Goal: Task Accomplishment & Management: Use online tool/utility

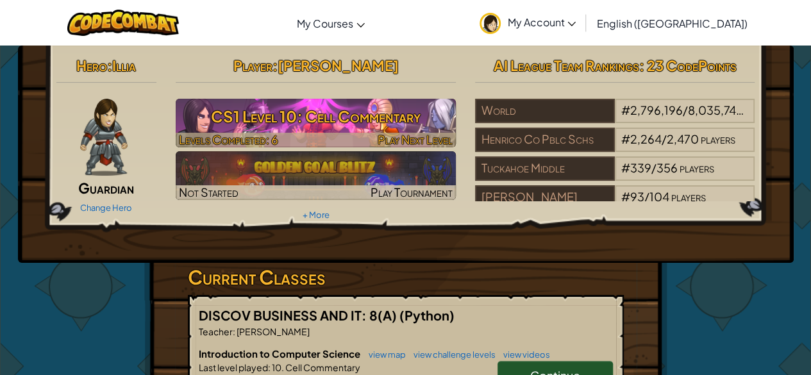
click at [441, 107] on h3 "CS1 Level 10: Cell Commentary" at bounding box center [316, 116] width 280 height 29
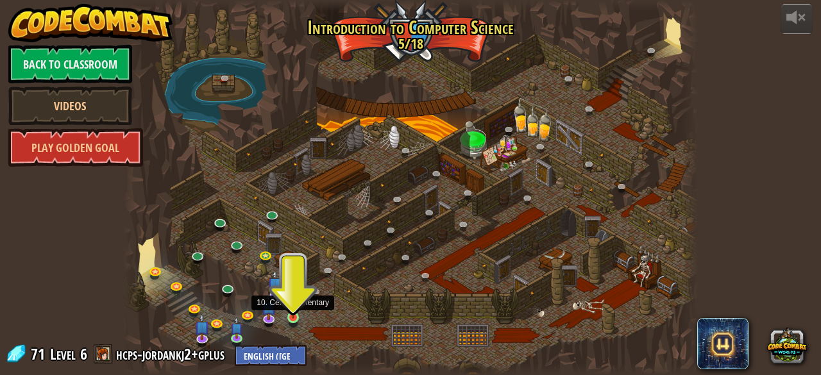
click at [290, 311] on img at bounding box center [293, 304] width 13 height 30
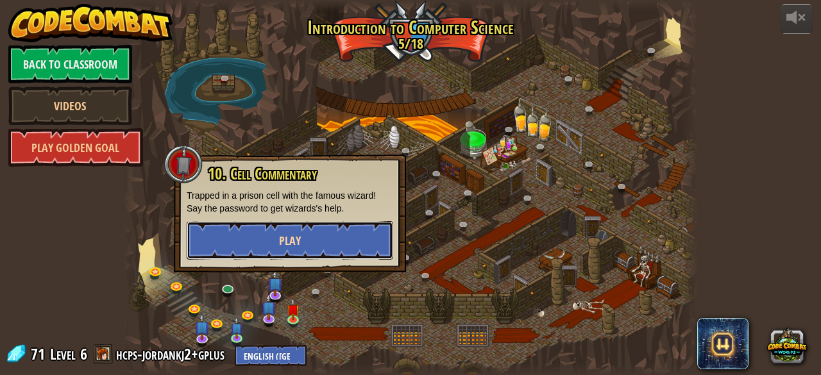
click at [339, 239] on button "Play" at bounding box center [290, 240] width 207 height 38
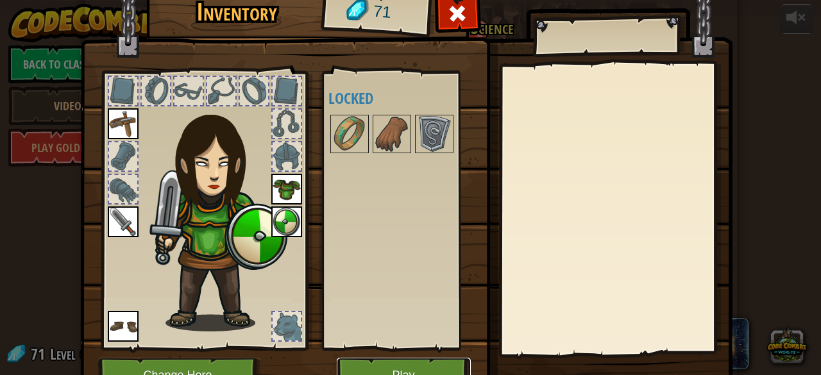
click at [457, 369] on button "Play" at bounding box center [404, 375] width 134 height 35
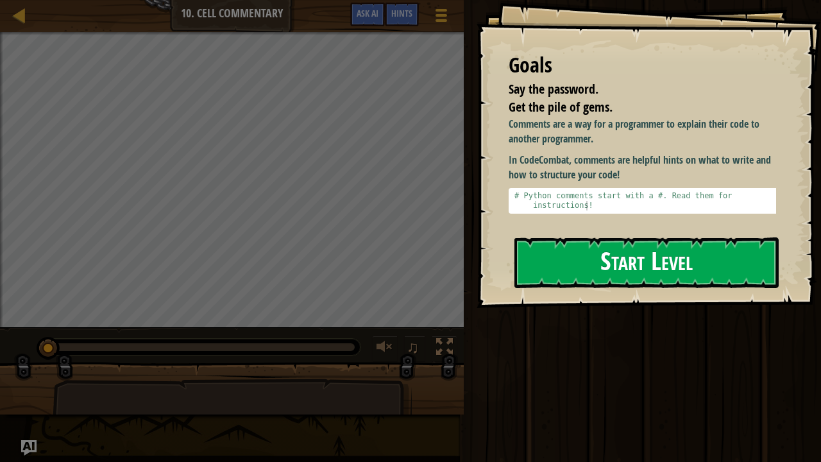
click at [622, 271] on button "Start Level" at bounding box center [646, 262] width 264 height 51
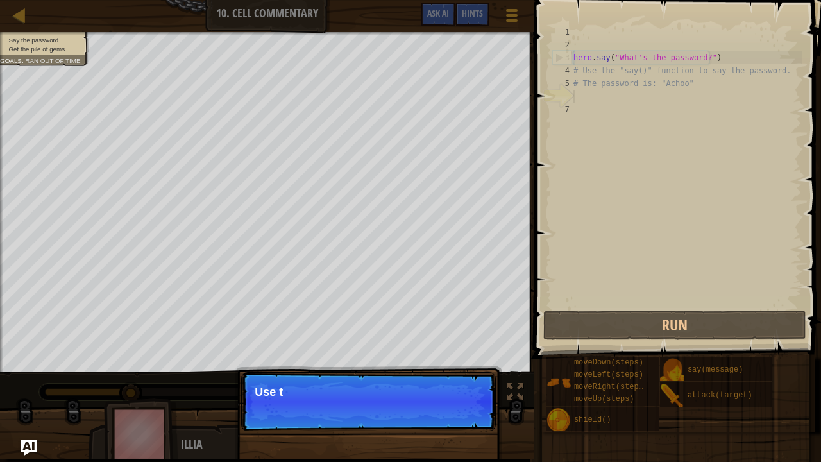
click at [469, 375] on p "Continue Use t" at bounding box center [368, 401] width 255 height 59
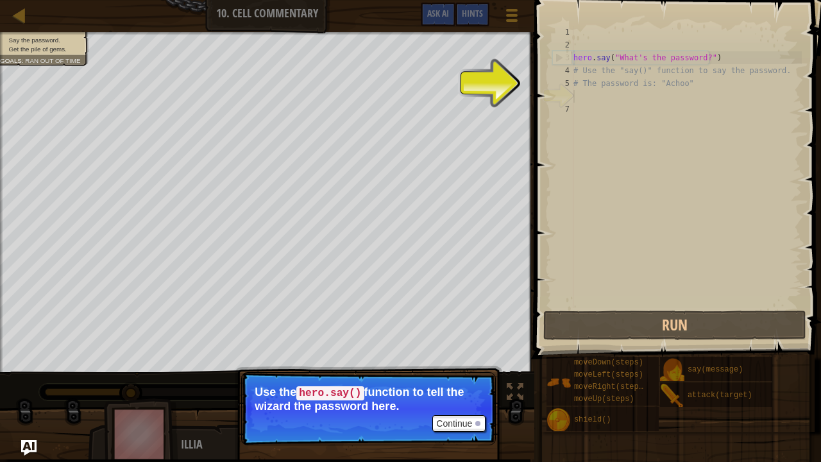
type textarea "# Use the "say()" function to say the password."
click at [635, 72] on div "hero . say ( "What's the password?" ) # Use the "say()" function to say the pas…" at bounding box center [686, 180] width 231 height 308
click at [636, 71] on div "hero . say ( "What's the password?" ) # Use the "say()" function to say the pas…" at bounding box center [686, 180] width 231 height 308
click at [562, 91] on div "6" at bounding box center [562, 96] width 21 height 13
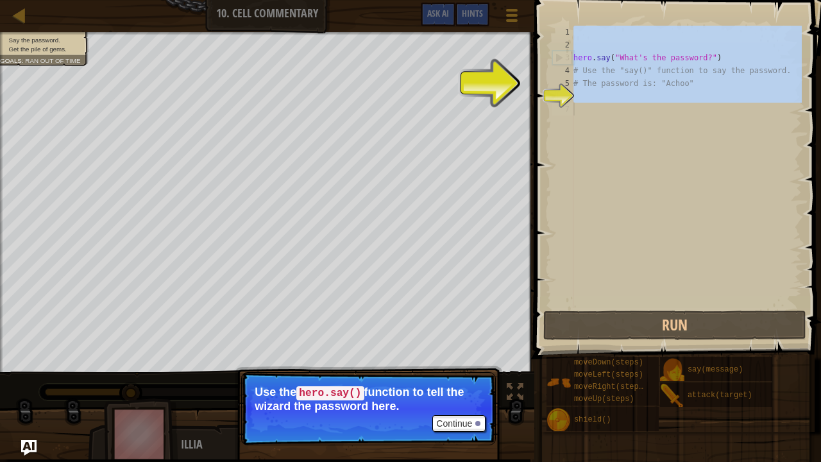
click at [562, 91] on div "6" at bounding box center [562, 96] width 21 height 13
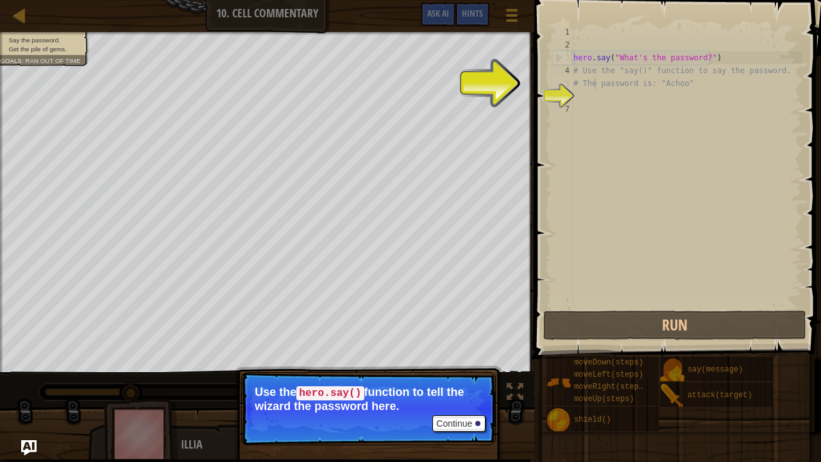
click at [594, 81] on div "hero . say ( "What's the password?" ) # Use the "say()" function to say the pas…" at bounding box center [686, 180] width 231 height 308
click at [571, 90] on div "6" at bounding box center [562, 96] width 21 height 13
click at [572, 90] on div "6" at bounding box center [562, 96] width 21 height 13
type textarea "# The password is: "Achoo""
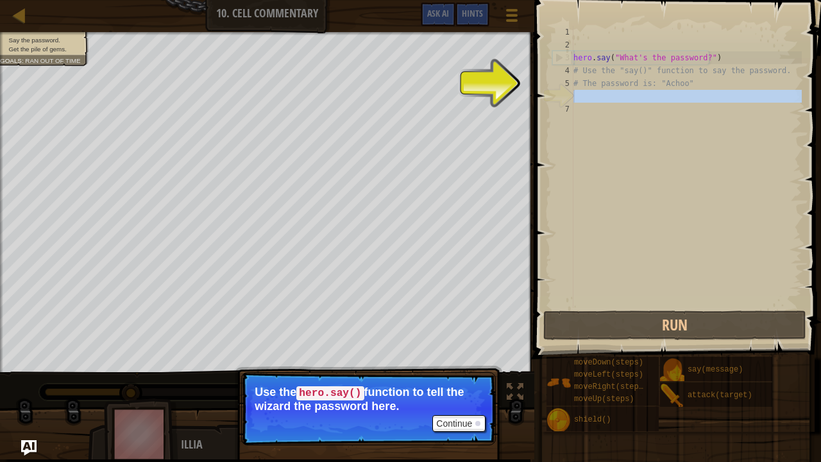
click at [560, 92] on div "6" at bounding box center [562, 96] width 21 height 13
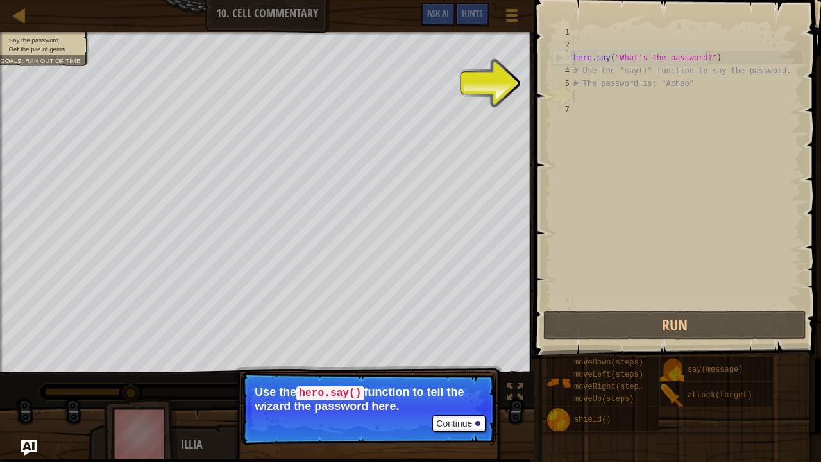
click at [580, 74] on div "hero . say ( "What's the password?" ) # Use the "say()" function to say the pas…" at bounding box center [686, 180] width 231 height 308
type textarea "# Use the "say()" function to say the password."
click at [571, 90] on div "6" at bounding box center [562, 96] width 21 height 13
click at [566, 94] on div "6" at bounding box center [562, 96] width 21 height 13
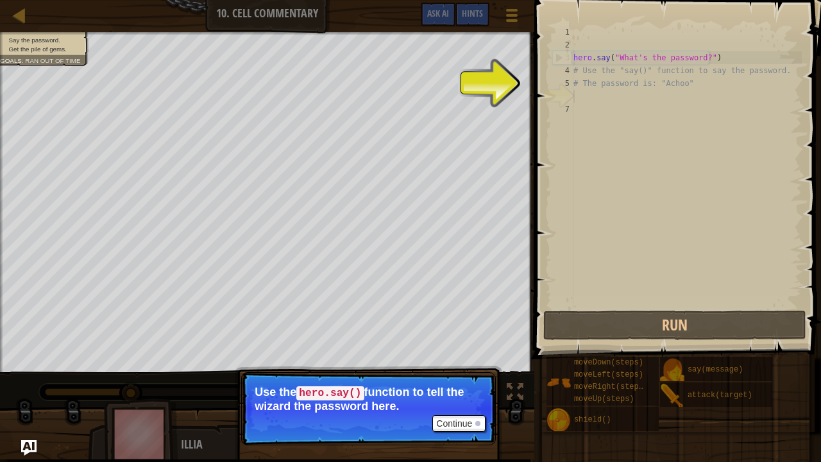
click at [583, 94] on div "hero . say ( "What's the password?" ) # Use the "say()" function to say the pas…" at bounding box center [686, 180] width 231 height 308
click at [577, 94] on div "hero . say ( "What's the password?" ) # Use the "say()" function to say the pas…" at bounding box center [686, 180] width 231 height 308
click at [467, 375] on button "Continue" at bounding box center [458, 423] width 53 height 17
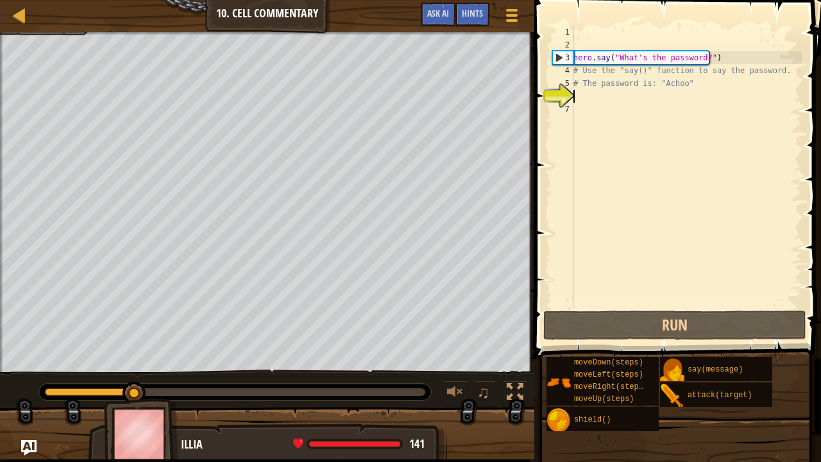
scroll to position [6, 0]
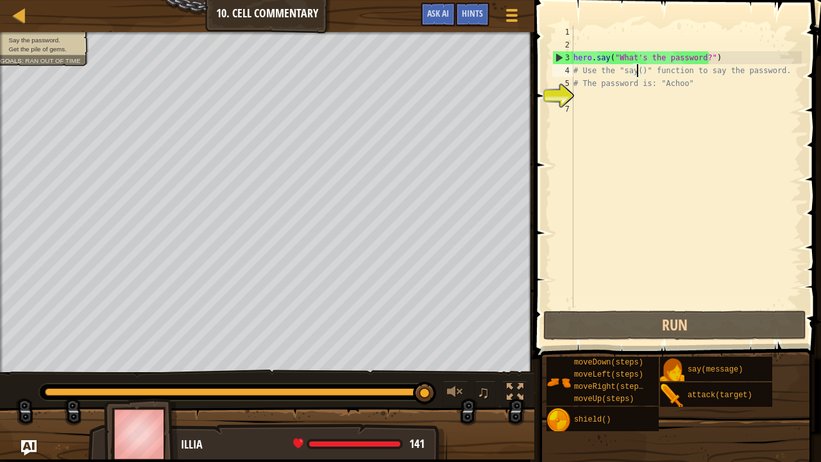
click at [636, 72] on div "hero . say ( "What's the password?" ) # Use the "say()" function to say the pas…" at bounding box center [686, 180] width 231 height 308
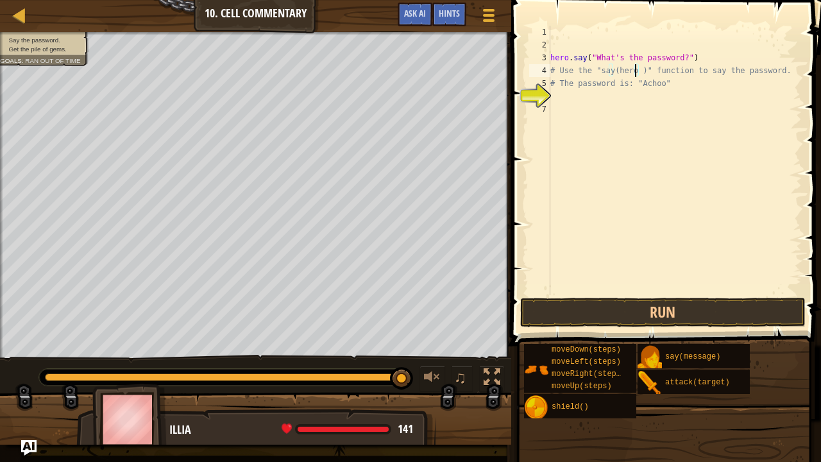
scroll to position [6, 8]
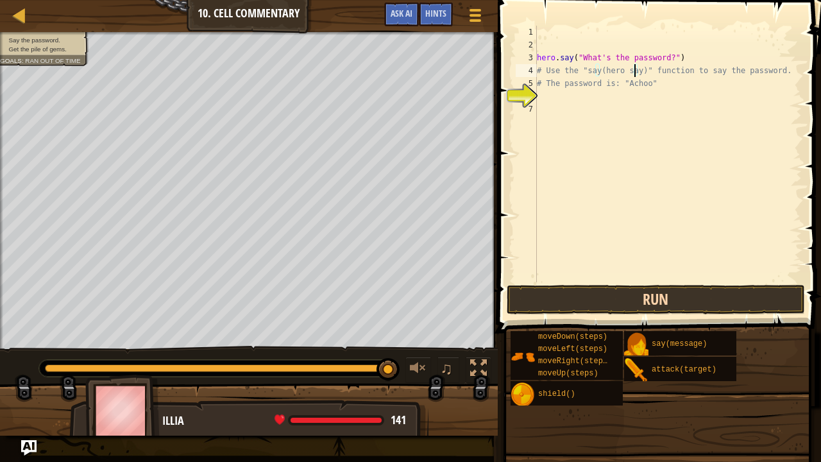
type textarea "# Use the "say(hero say)" function to say the password."
click at [693, 294] on button "Run" at bounding box center [656, 300] width 299 height 30
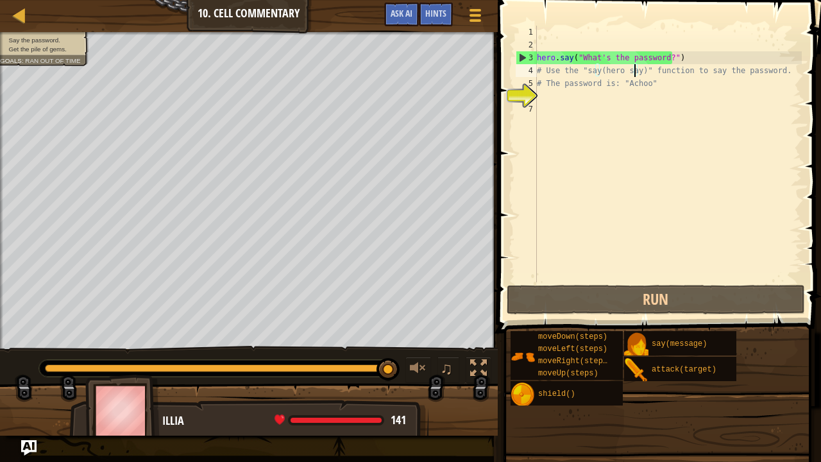
click at [548, 101] on div "hero . say ( "What's the password?" ) # Use the "say(hero say)" function to say…" at bounding box center [667, 167] width 267 height 282
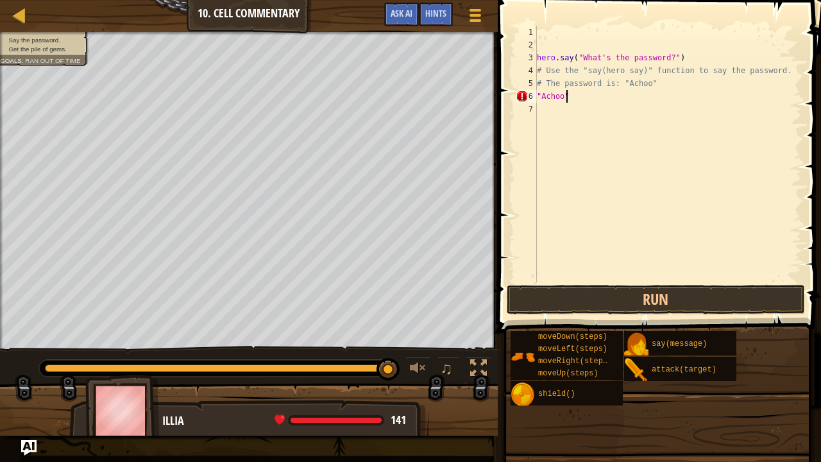
scroll to position [6, 1]
click at [603, 294] on button "Run" at bounding box center [656, 300] width 299 height 30
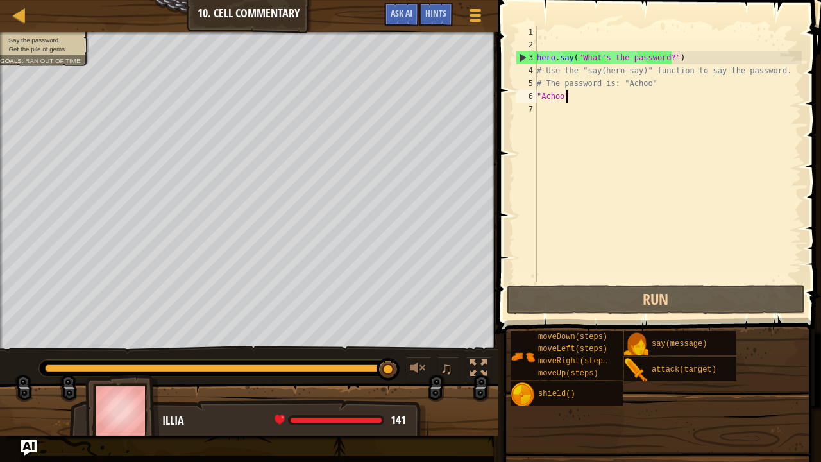
click at [659, 60] on div "hero . say ( "What's the password?" ) # Use the "say(hero say)" function to say…" at bounding box center [667, 167] width 267 height 282
click at [666, 60] on div "hero . say ( "What's the password?" ) # Use the "say(hero say)" function to say…" at bounding box center [667, 167] width 267 height 282
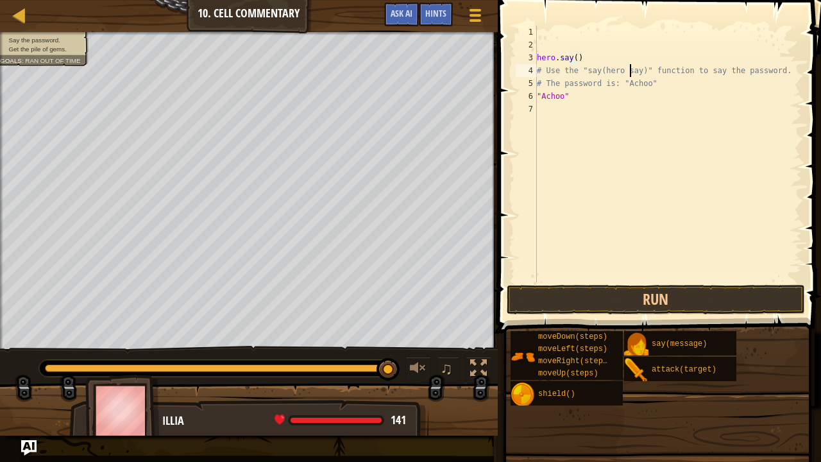
click at [629, 64] on div "hero . say ( ) # Use the "say(hero say)" function to say the password. # The pa…" at bounding box center [667, 167] width 267 height 282
click at [573, 62] on div "hero . say ( ) # Use the "say(hero say)" function to say the password. # The pa…" at bounding box center [667, 167] width 267 height 282
click at [690, 292] on button "Run" at bounding box center [656, 300] width 299 height 30
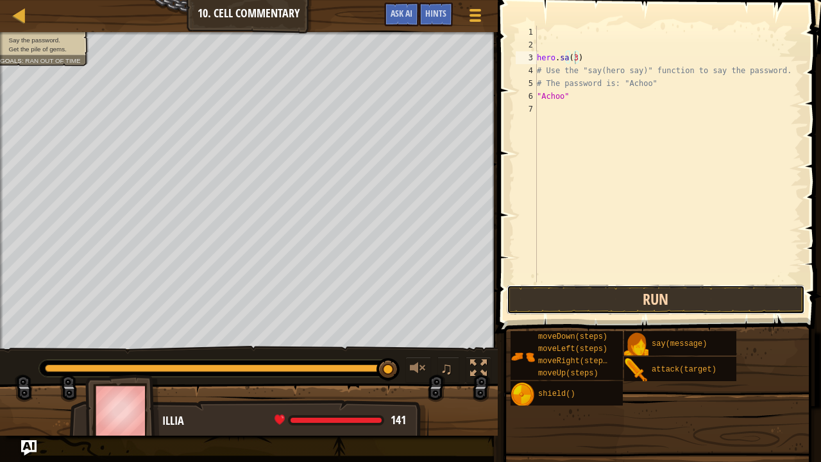
click at [705, 286] on button "Run" at bounding box center [656, 300] width 299 height 30
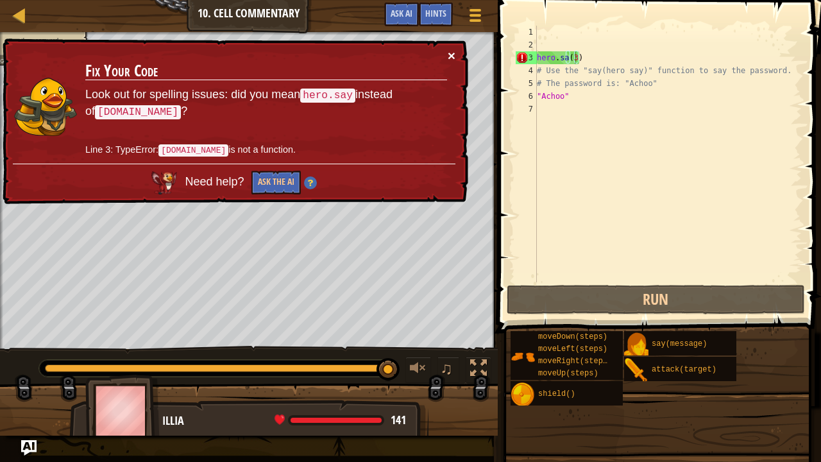
drag, startPoint x: 455, startPoint y: 55, endPoint x: 449, endPoint y: 52, distance: 6.9
click at [449, 52] on div "× Fix Your Code Look out for spelling issues: did you mean hero.say instead of …" at bounding box center [234, 121] width 468 height 166
click at [449, 52] on button "×" at bounding box center [452, 55] width 8 height 13
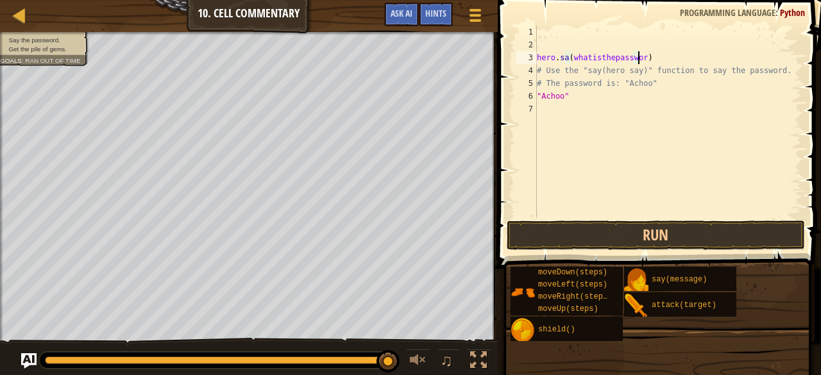
scroll to position [6, 8]
click at [671, 237] on button "Run" at bounding box center [656, 236] width 299 height 30
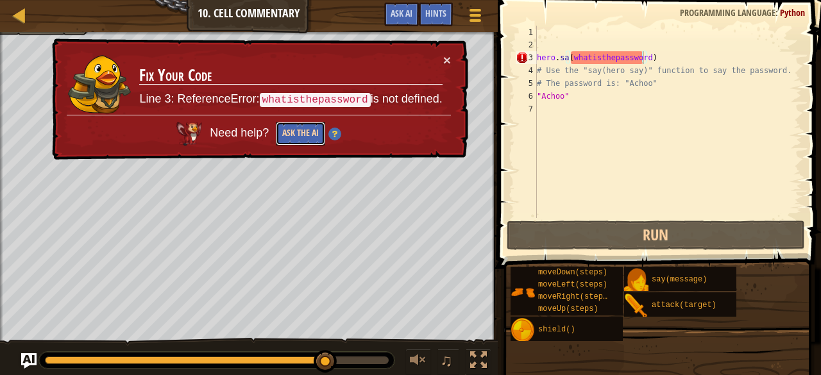
click at [299, 128] on button "Ask the AI" at bounding box center [300, 134] width 49 height 24
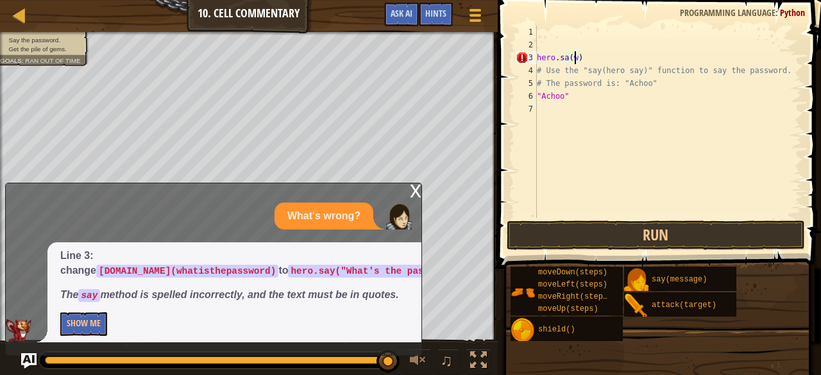
scroll to position [6, 3]
type textarea "hero.sa()"
click at [97, 319] on button "Show Me" at bounding box center [83, 324] width 47 height 24
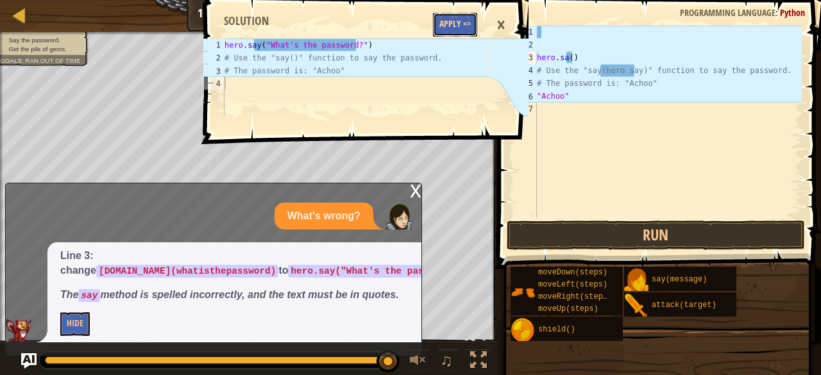
click at [445, 30] on button "Apply =>" at bounding box center [455, 25] width 44 height 24
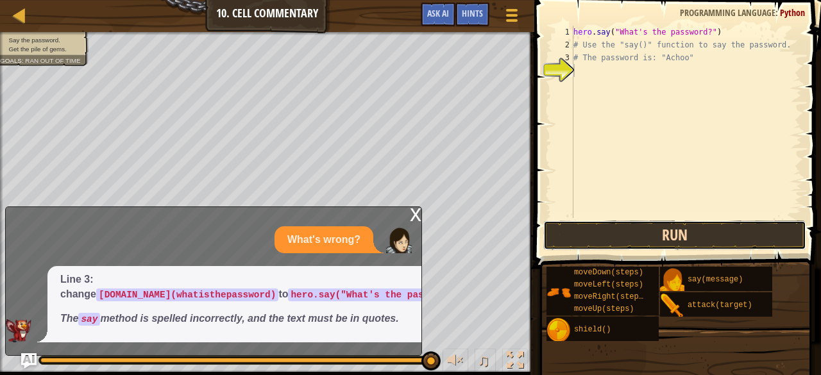
click at [584, 244] on button "Run" at bounding box center [674, 236] width 263 height 30
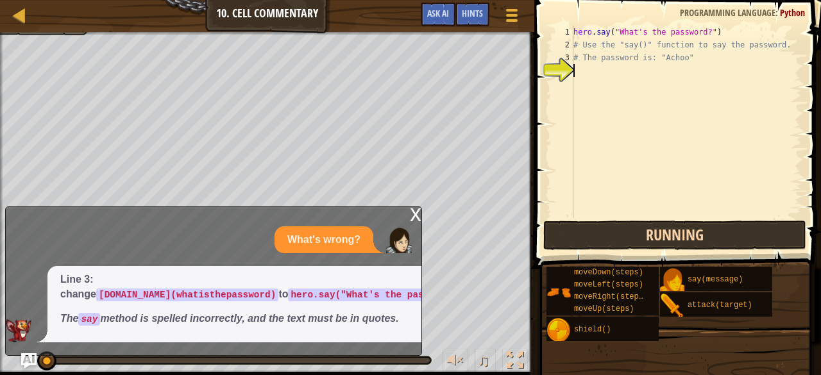
scroll to position [6, 0]
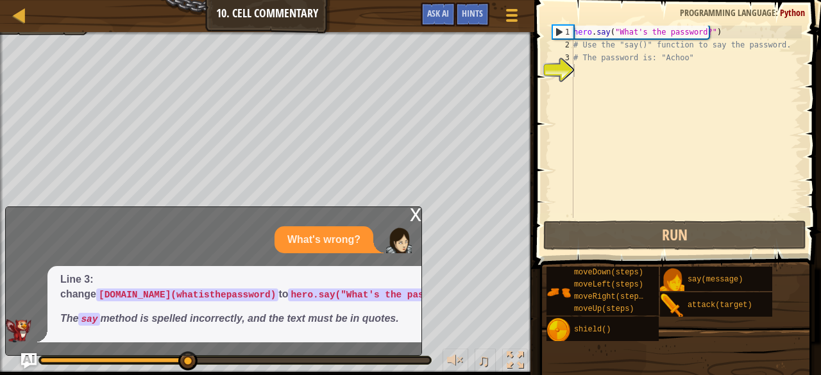
click at [407, 207] on div "x What's wrong? Line 3: change hero.sa(whatisthepassword) to hero.say("What's t…" at bounding box center [213, 281] width 417 height 149
click at [414, 207] on div "x" at bounding box center [416, 213] width 12 height 13
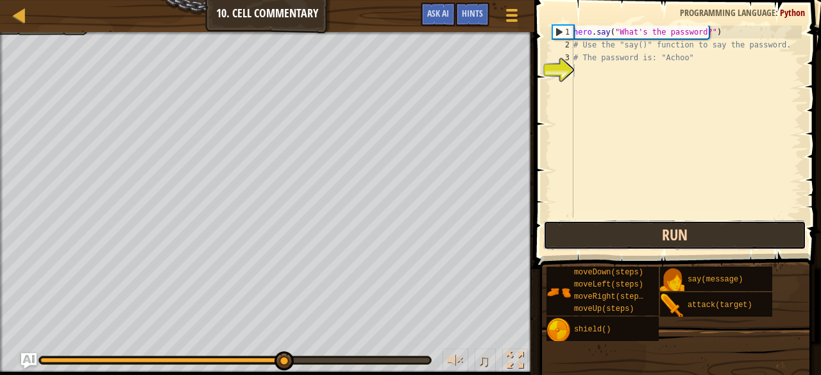
click at [585, 239] on button "Run" at bounding box center [674, 236] width 263 height 30
click at [585, 238] on button "Run" at bounding box center [674, 236] width 263 height 30
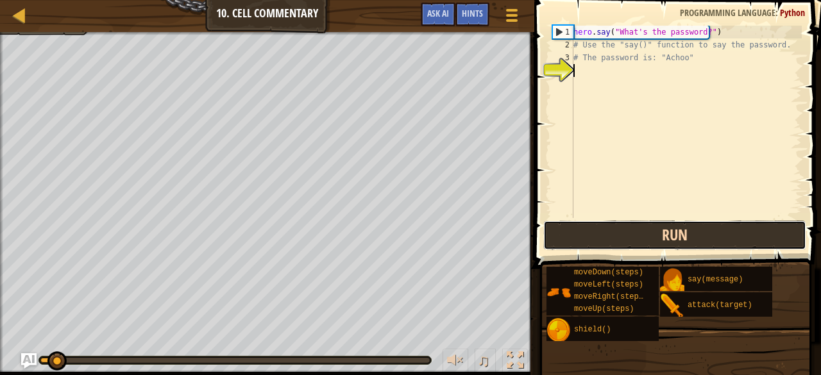
click at [585, 238] on button "Run" at bounding box center [674, 236] width 263 height 30
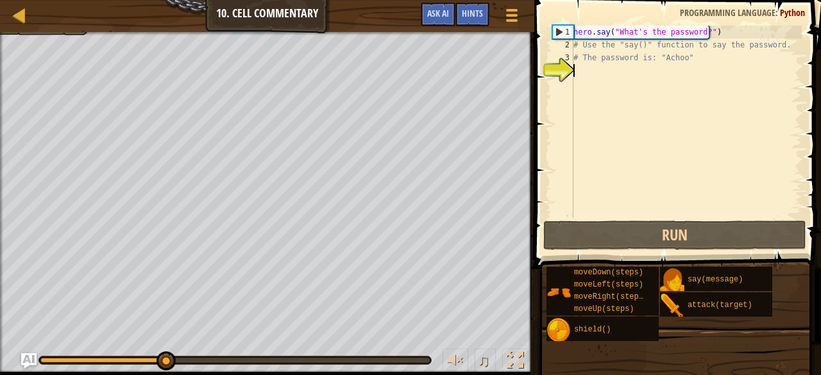
click at [634, 47] on div "hero . say ( "What's the password?" ) # Use the "say()" function to say the pas…" at bounding box center [686, 135] width 231 height 218
click at [776, 40] on div "hero . say ( "What's the password?" ) # Use the "say()" function to say the pas…" at bounding box center [686, 135] width 231 height 218
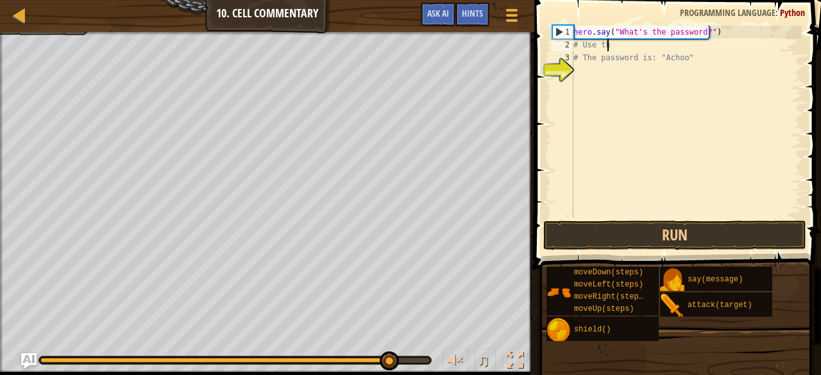
type textarea "#"
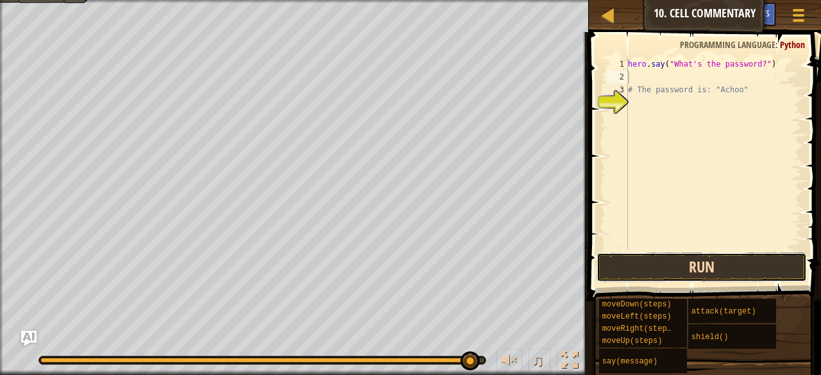
click at [694, 266] on button "Run" at bounding box center [701, 268] width 210 height 30
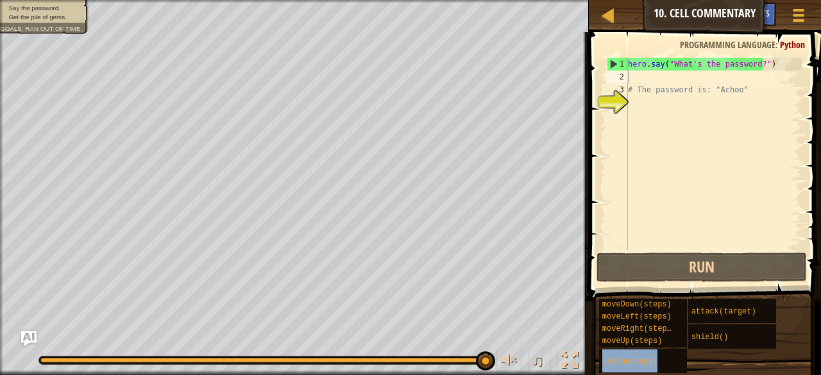
drag, startPoint x: 671, startPoint y: 355, endPoint x: 779, endPoint y: 78, distance: 297.0
drag, startPoint x: 779, startPoint y: 78, endPoint x: 607, endPoint y: 241, distance: 236.8
click at [607, 241] on div "1 2 3 4 hero . say ( "What's the password?" ) # The password is: "Achoo" הההההה…" at bounding box center [703, 154] width 198 height 192
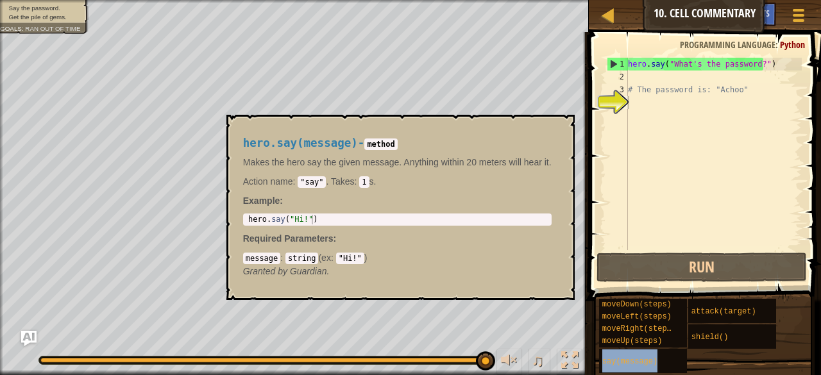
type textarea "# The say(message)password is: "Achoo""
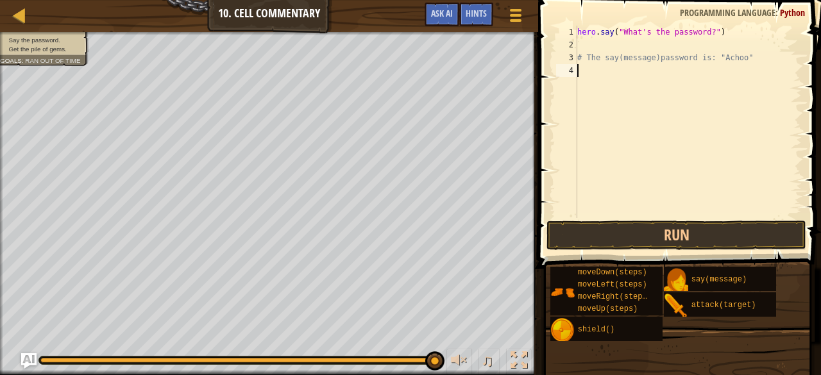
click at [656, 88] on div "hero . say ( "What's the password?" ) # The say(message)password is: "Achoo"" at bounding box center [688, 135] width 227 height 218
type textarea "#"
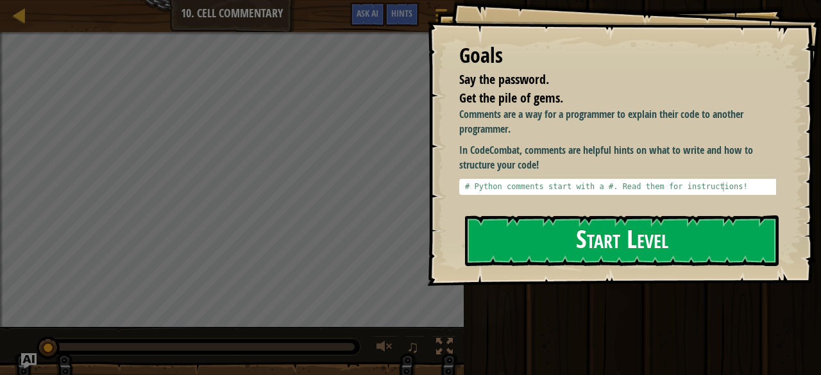
click at [525, 217] on button "Start Level" at bounding box center [622, 240] width 314 height 51
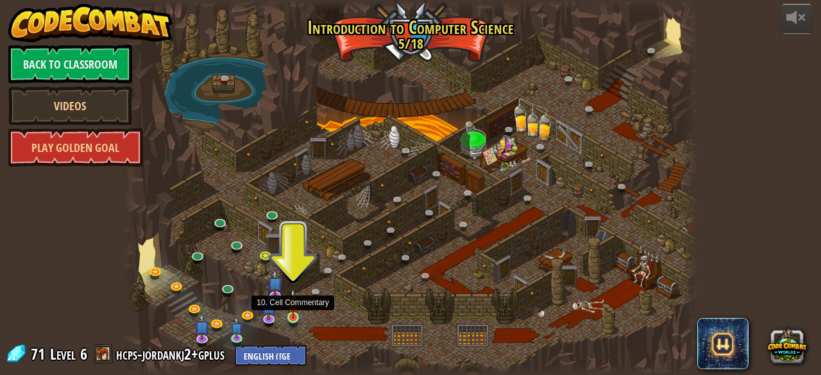
click at [289, 317] on img at bounding box center [293, 304] width 13 height 30
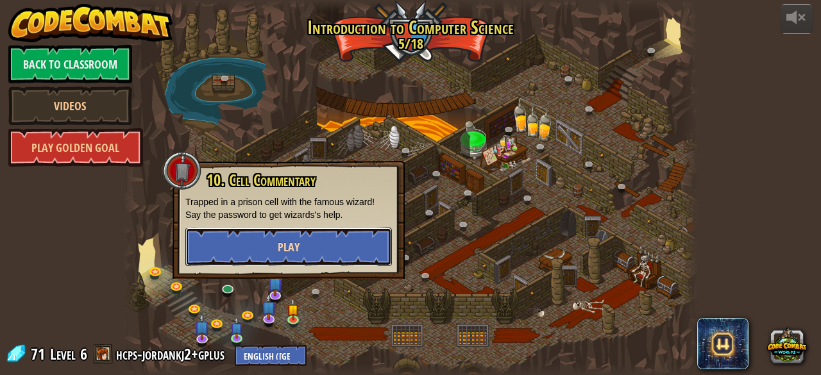
click at [337, 241] on button "Play" at bounding box center [288, 247] width 207 height 38
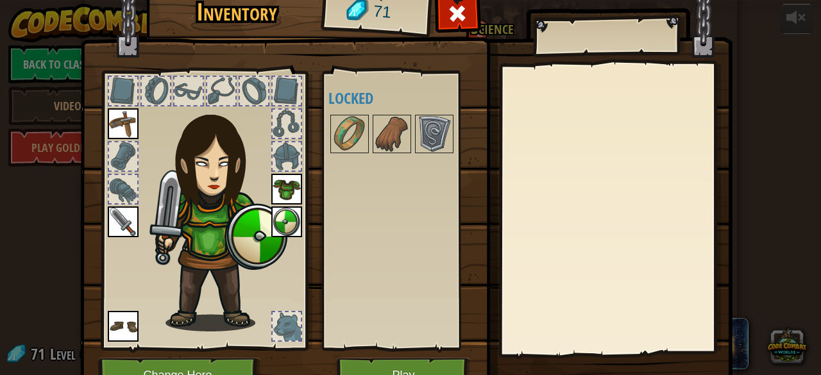
drag, startPoint x: 387, startPoint y: 356, endPoint x: 380, endPoint y: 371, distance: 17.2
drag, startPoint x: 380, startPoint y: 371, endPoint x: 365, endPoint y: 365, distance: 16.1
click at [365, 365] on button "Play" at bounding box center [404, 375] width 134 height 35
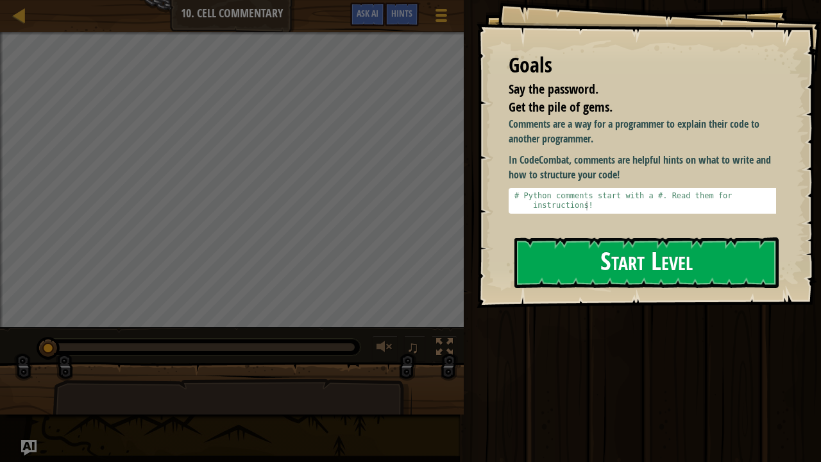
click at [594, 237] on button "Start Level" at bounding box center [646, 262] width 264 height 51
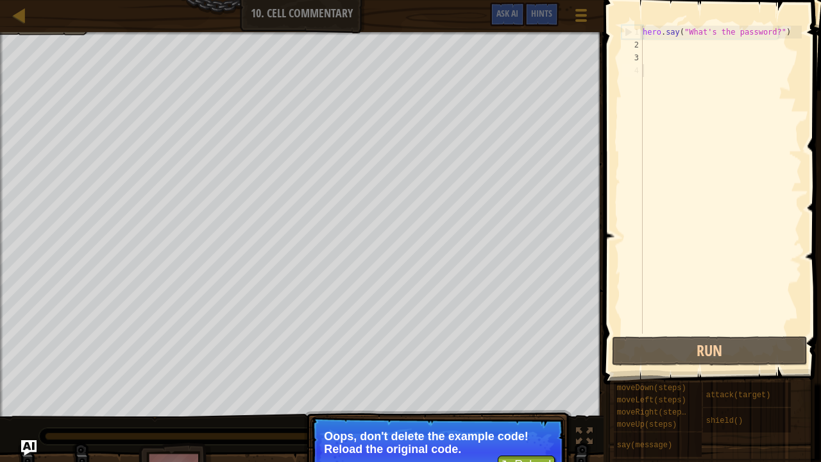
click at [521, 375] on p "Oops, don't delete the example code! Reload the original code." at bounding box center [438, 443] width 228 height 26
click at [521, 375] on button "↻ Reload" at bounding box center [526, 464] width 57 height 19
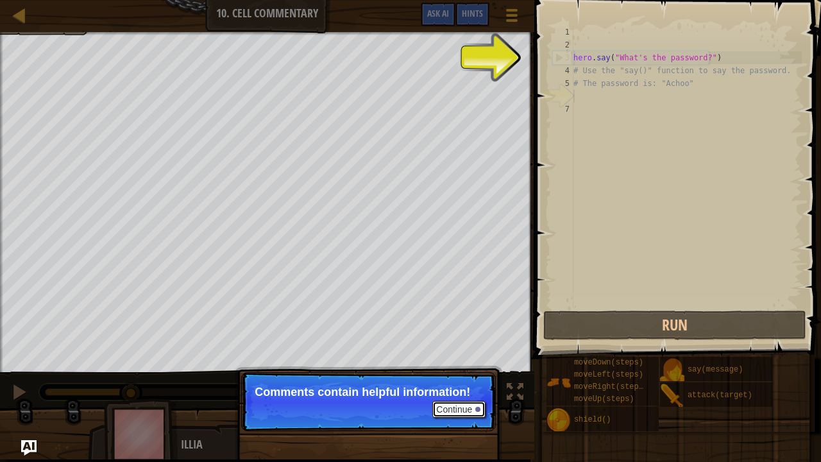
click at [471, 375] on button "Continue" at bounding box center [458, 409] width 53 height 17
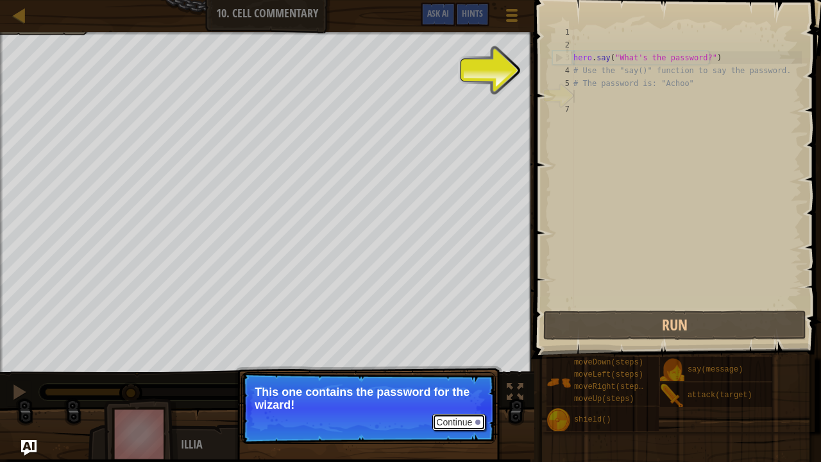
click at [478, 375] on button "Continue" at bounding box center [458, 422] width 53 height 17
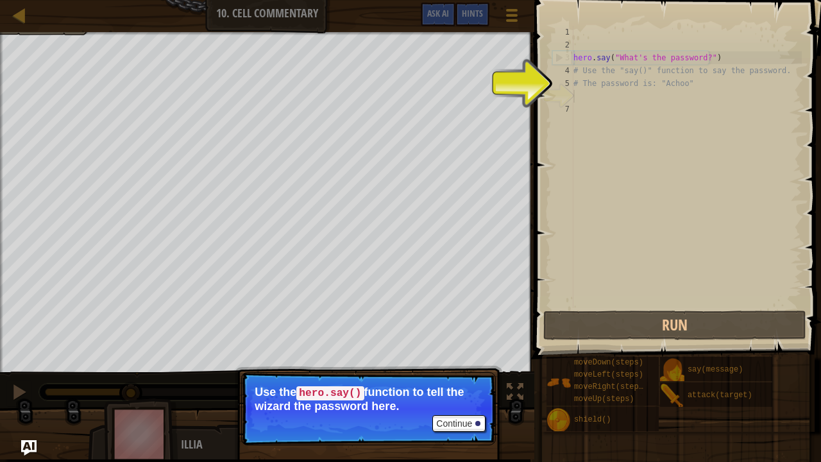
drag, startPoint x: 478, startPoint y: 414, endPoint x: 713, endPoint y: 144, distance: 357.8
click at [713, 144] on div "hero . say ( "What's the password?" ) # Use the "say()" function to say the pas…" at bounding box center [686, 180] width 231 height 308
click at [659, 183] on div "hero . say ( "What's the password?" ) # Use the "say()" function to say the pas…" at bounding box center [686, 180] width 231 height 308
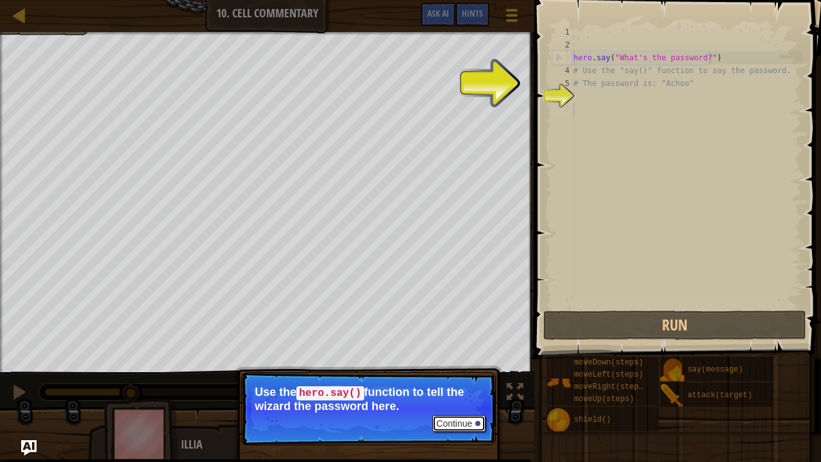
click at [466, 375] on button "Continue" at bounding box center [458, 423] width 53 height 17
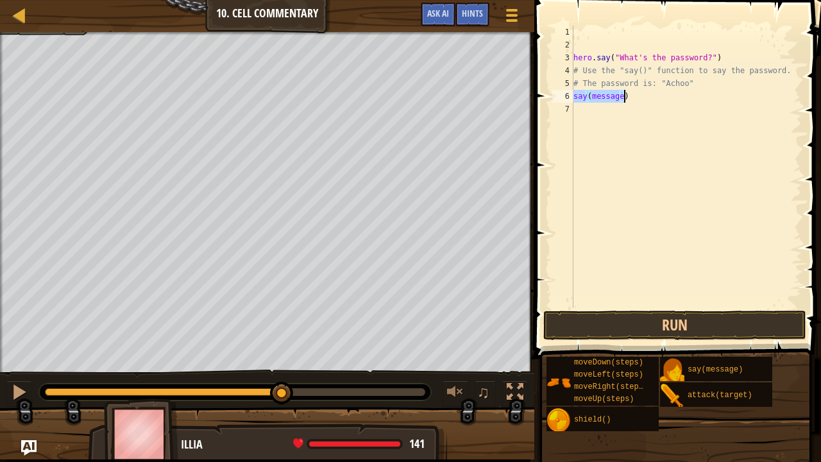
click at [619, 97] on div "hero . say ( "What's the password?" ) # Use the "say()" function to say the pas…" at bounding box center [686, 167] width 231 height 282
click at [630, 323] on button "Run" at bounding box center [674, 325] width 263 height 30
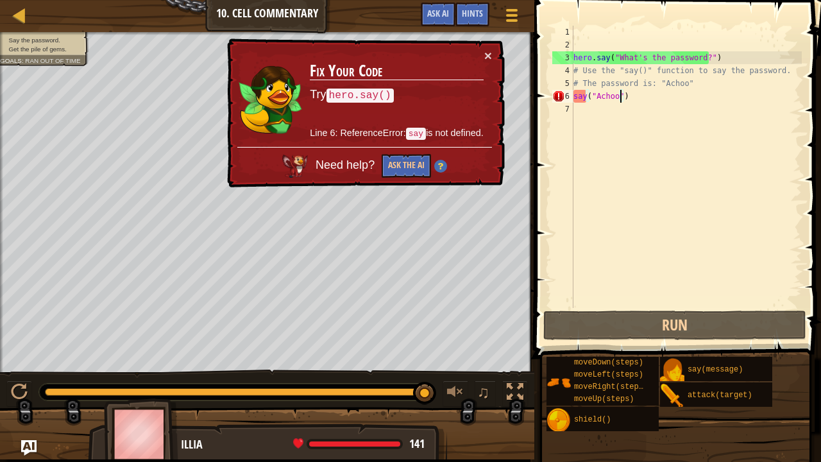
scroll to position [6, 0]
drag, startPoint x: 627, startPoint y: 95, endPoint x: 620, endPoint y: 93, distance: 7.3
click at [620, 93] on div "hero . say ( "What's the password?" ) # Use the "say()" function to say the pas…" at bounding box center [686, 180] width 231 height 308
click at [628, 97] on div "hero . say ( "What's the password?" ) # Use the "say()" function to say the pas…" at bounding box center [686, 180] width 231 height 308
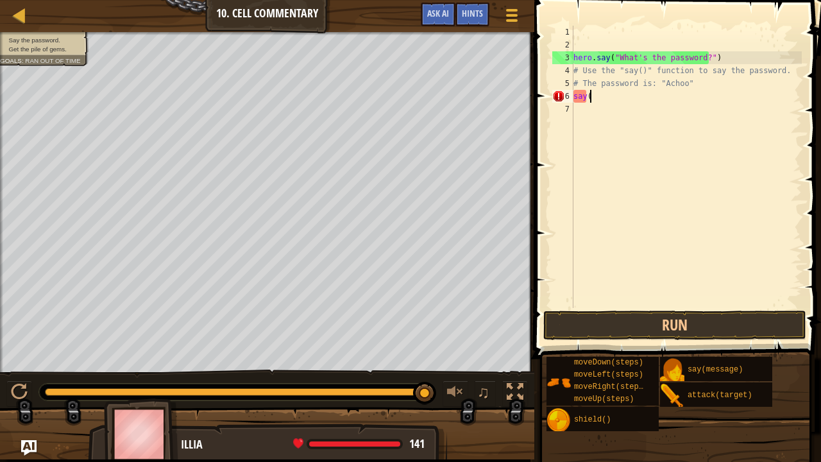
type textarea "s"
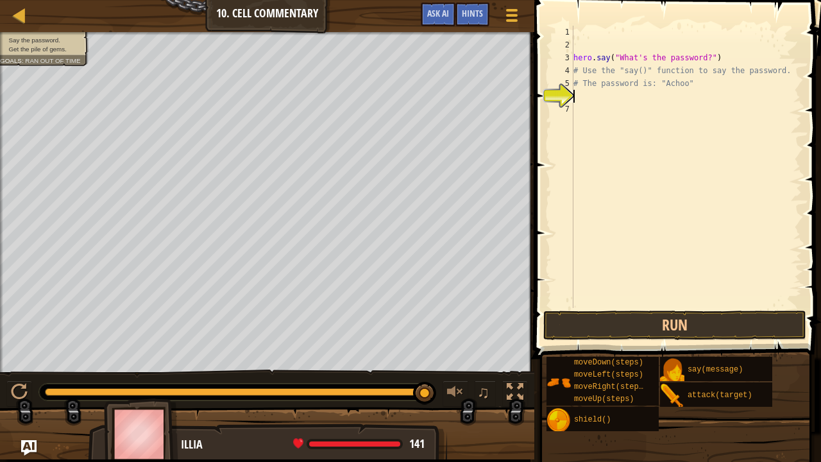
click at [706, 56] on div "hero . say ( "What's the password?" ) # Use the "say()" function to say the pas…" at bounding box center [686, 180] width 231 height 308
click at [663, 321] on button "Run" at bounding box center [674, 325] width 263 height 30
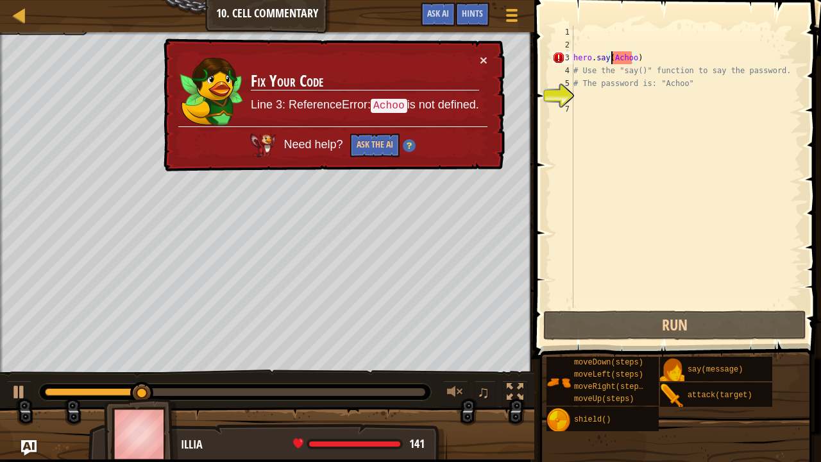
click at [611, 58] on div "hero . say ( Achoo ) # Use the "say()" function to say the password. # The pass…" at bounding box center [686, 180] width 231 height 308
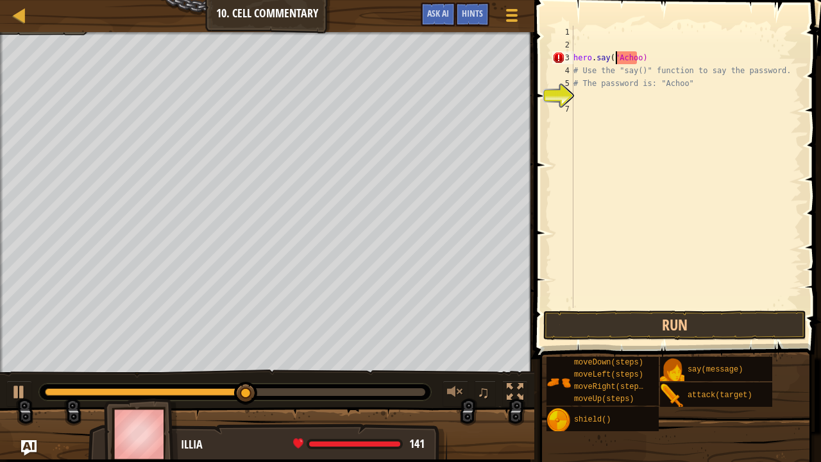
scroll to position [6, 4]
click at [636, 60] on div "hero . say ( "Achoo) # Use the "say()" function to say the password. # The pass…" at bounding box center [686, 180] width 231 height 308
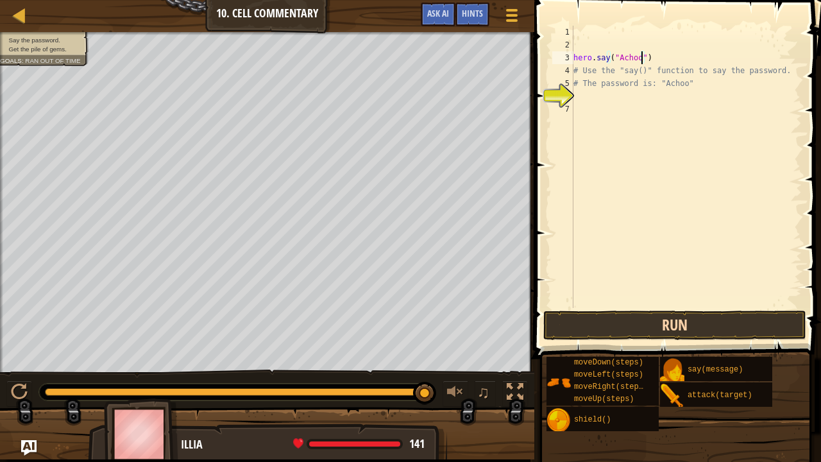
type textarea "hero.say("Achoo")"
click at [675, 322] on button "Run" at bounding box center [674, 325] width 263 height 30
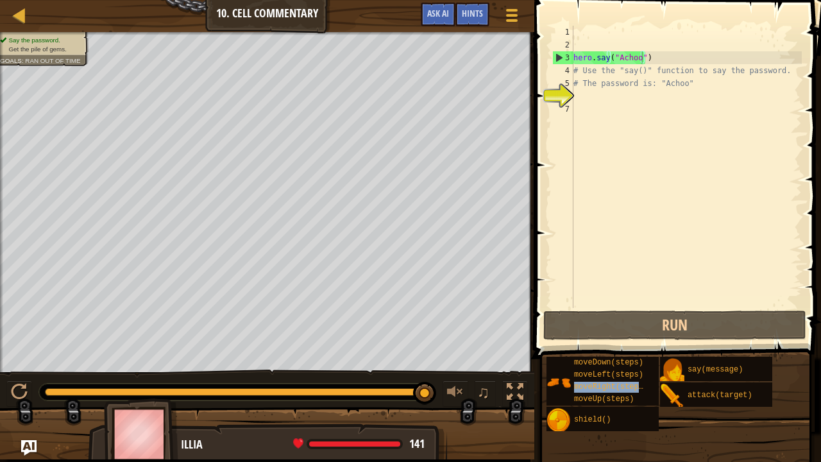
drag, startPoint x: 637, startPoint y: 384, endPoint x: 621, endPoint y: 165, distance: 218.6
drag, startPoint x: 621, startPoint y: 165, endPoint x: 573, endPoint y: 286, distance: 129.8
click at [573, 286] on div "hero.say("Achoo") 1 2 3 4 5 6 7 hero . say ( "Achoo" ) # Use the "say()" functi…" at bounding box center [676, 167] width 252 height 282
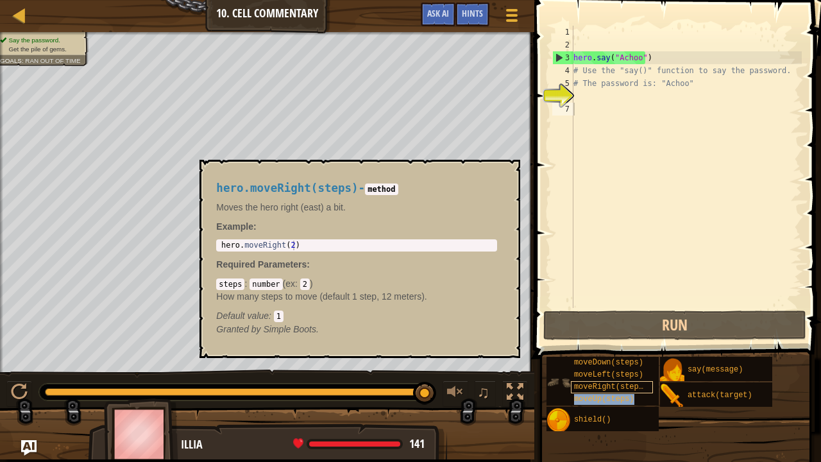
scroll to position [6, 0]
type textarea "# The password is: "Achoo""
type textarea "moveUp(steps)"
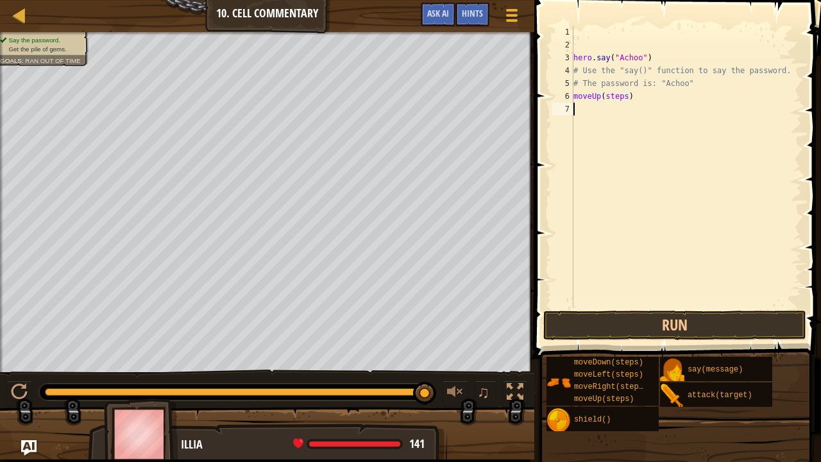
click at [623, 130] on div "hero . say ( "Achoo" ) # Use the "say()" function to say the password. # The pa…" at bounding box center [686, 180] width 231 height 308
click at [623, 96] on div "hero . say ( "Achoo" ) # Use the "say()" function to say the password. # The pa…" at bounding box center [686, 180] width 231 height 308
click at [663, 325] on button "Run" at bounding box center [674, 325] width 263 height 30
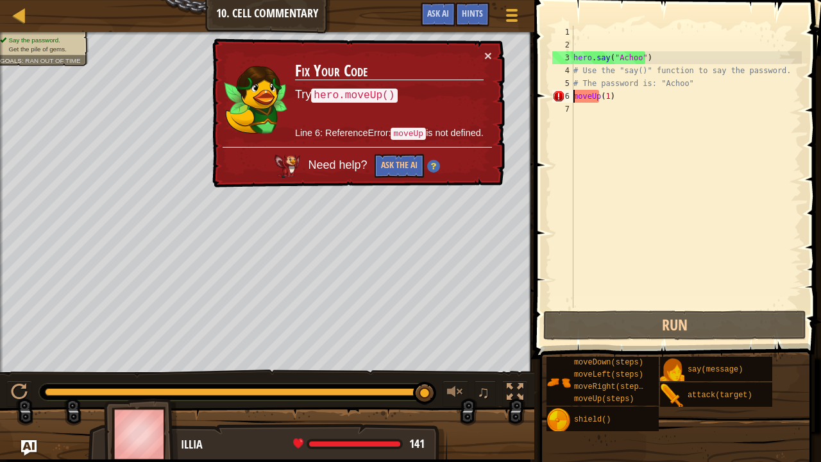
click at [573, 99] on div "hero . say ( "Achoo" ) # Use the "say()" function to say the password. # The pa…" at bounding box center [686, 180] width 231 height 308
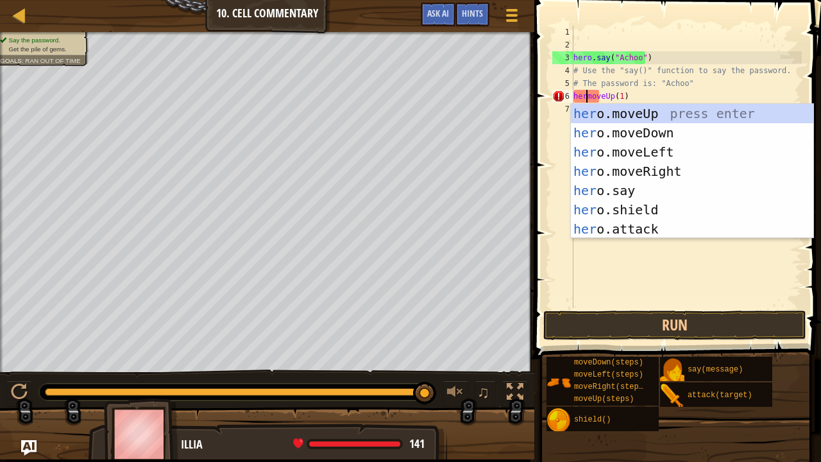
scroll to position [6, 1]
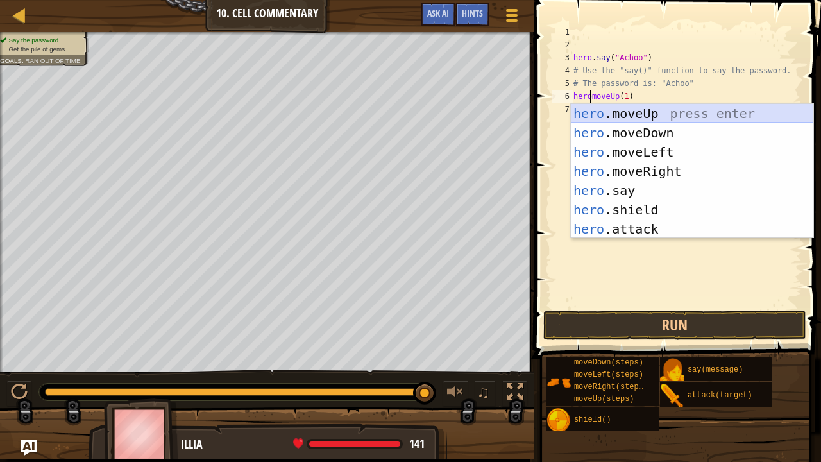
click at [684, 112] on div "hero .moveUp press enter hero .moveDown press enter hero .moveLeft press enter …" at bounding box center [692, 190] width 243 height 173
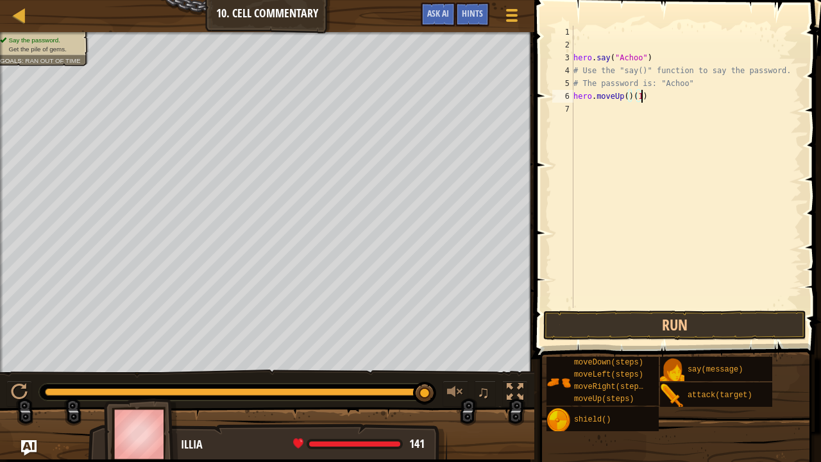
click at [650, 99] on div "hero . say ( "Achoo" ) # Use the "say()" function to say the password. # The pa…" at bounding box center [686, 180] width 231 height 308
click at [623, 99] on div "hero . say ( "Achoo" ) # Use the "say()" function to say the password. # The pa…" at bounding box center [686, 180] width 231 height 308
click at [675, 330] on button "Run" at bounding box center [674, 325] width 263 height 30
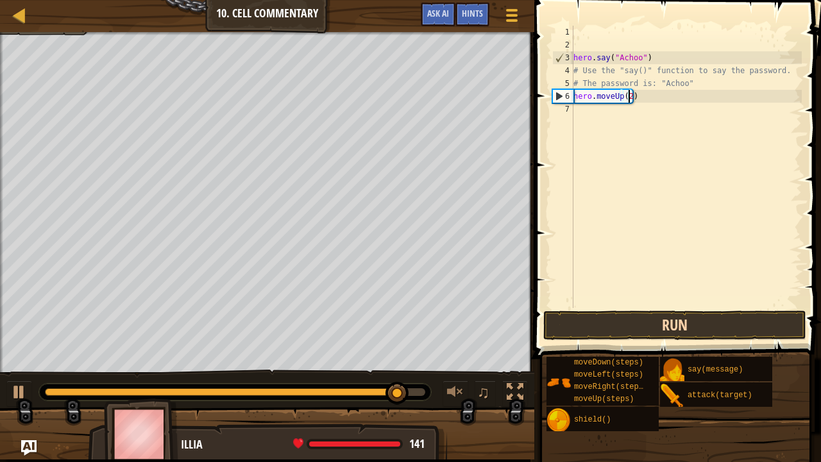
type textarea "hero.moveUp(2)"
click at [680, 321] on button "Run" at bounding box center [674, 325] width 263 height 30
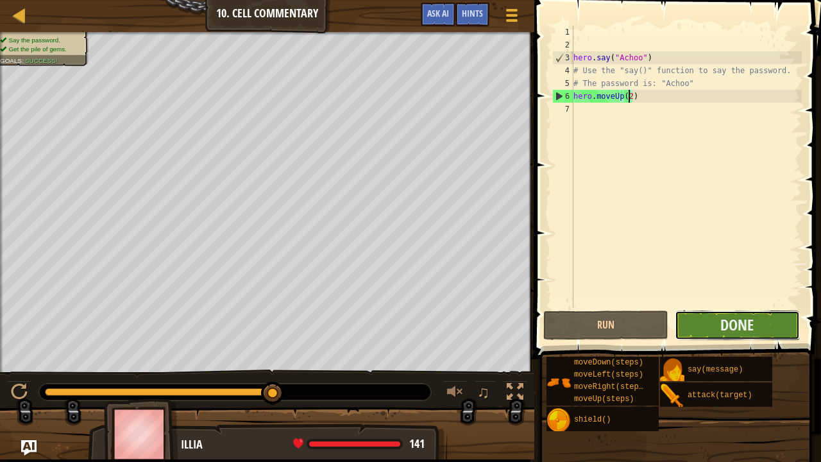
drag, startPoint x: 680, startPoint y: 321, endPoint x: 693, endPoint y: 322, distance: 12.8
click at [693, 322] on button "Done" at bounding box center [737, 325] width 125 height 30
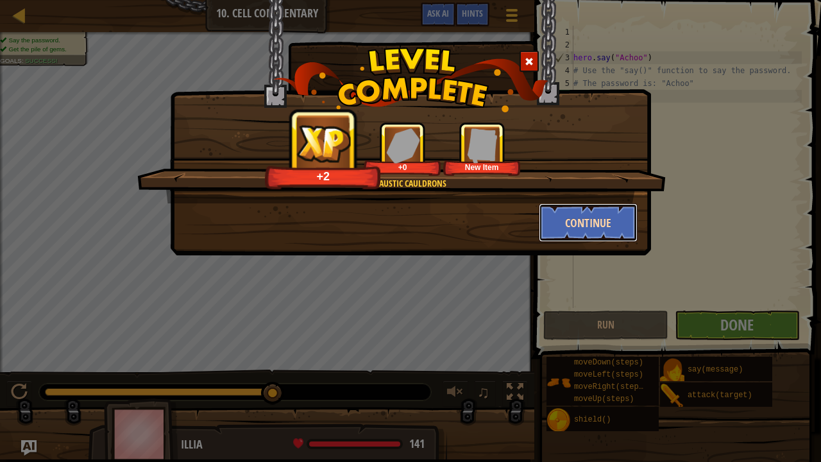
click at [604, 221] on button "Continue" at bounding box center [588, 222] width 99 height 38
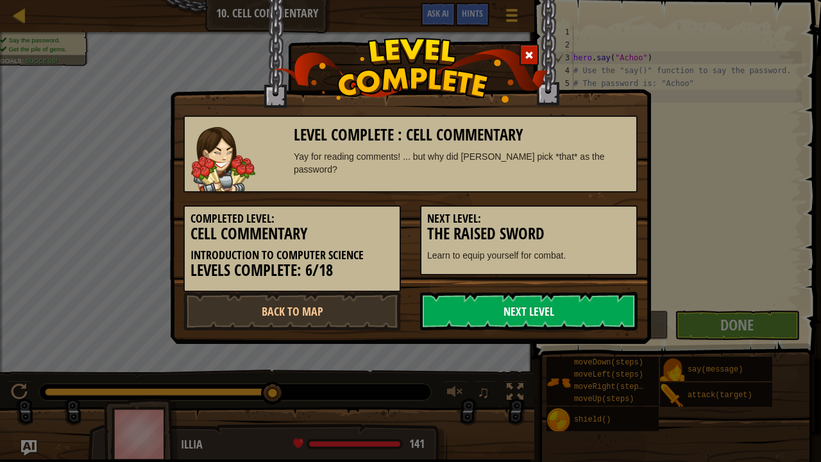
click at [544, 318] on link "Next Level" at bounding box center [528, 311] width 217 height 38
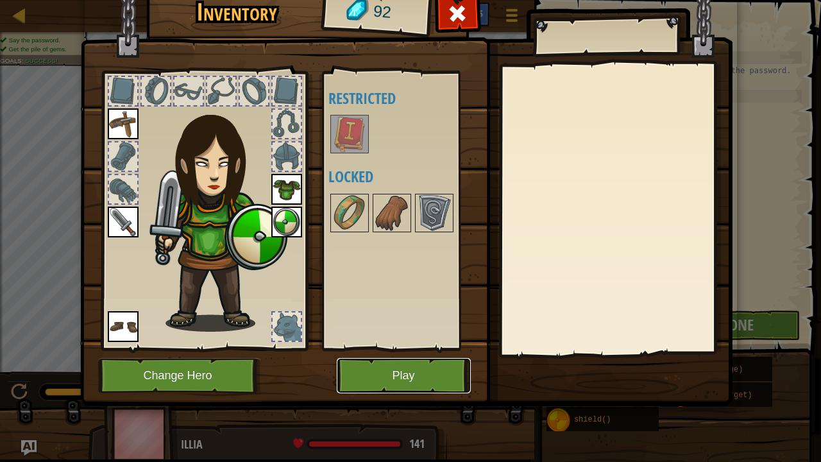
click at [462, 366] on button "Play" at bounding box center [404, 375] width 134 height 35
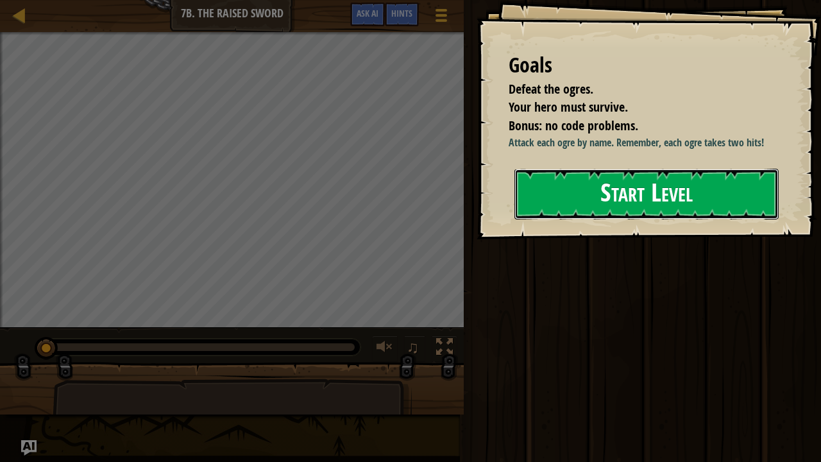
click at [632, 201] on button "Start Level" at bounding box center [646, 194] width 264 height 51
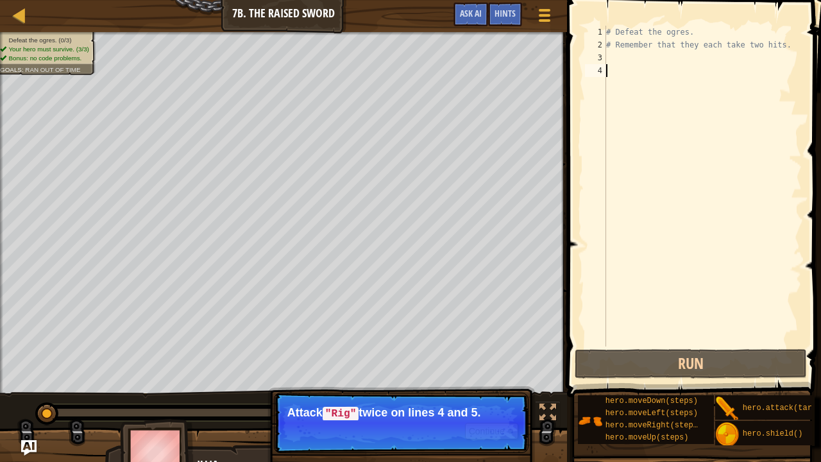
click at [632, 201] on div "# Defeat the ogres. # Remember that they each take two hits." at bounding box center [702, 199] width 198 height 346
click at [487, 375] on button "Continue" at bounding box center [491, 431] width 53 height 17
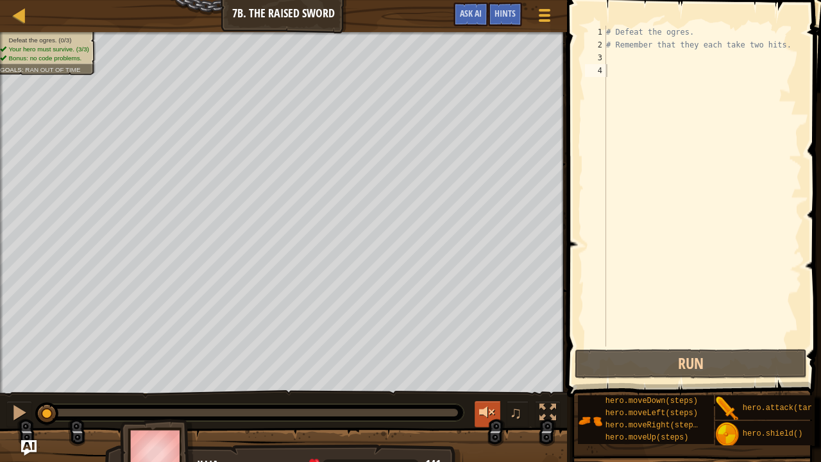
click at [495, 375] on div at bounding box center [487, 412] width 17 height 17
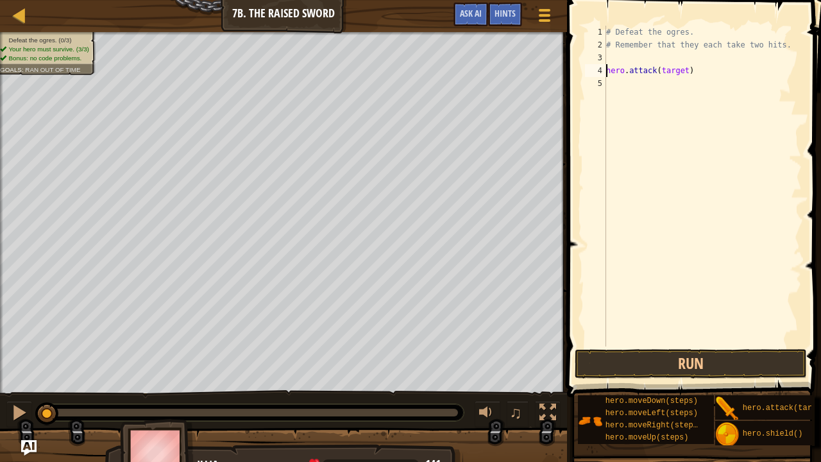
click at [680, 72] on div "# Defeat the ogres. # Remember that they each take two hits. hero . attack ( ta…" at bounding box center [702, 199] width 198 height 346
type textarea "hero.attack(target)"
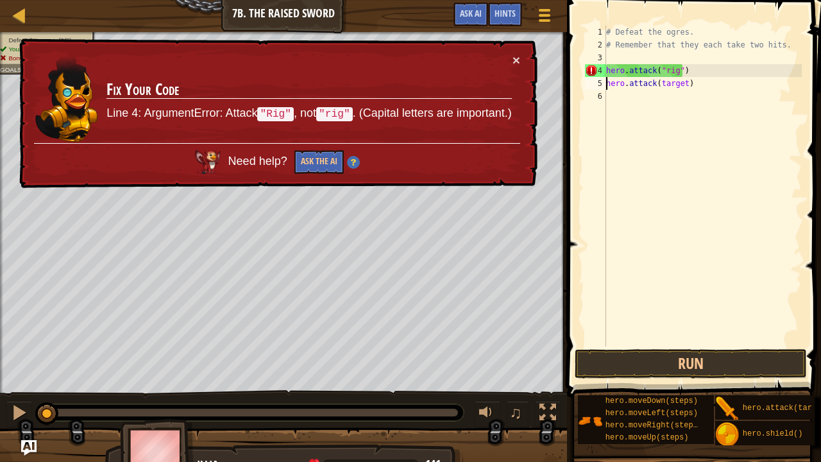
click at [682, 90] on div "# Defeat the ogres. # Remember that they each take two hits. hero . attack ( "r…" at bounding box center [702, 199] width 198 height 346
click at [664, 72] on div "# Defeat the ogres. # Remember that they each take two hits. hero . attack ( "r…" at bounding box center [702, 199] width 198 height 346
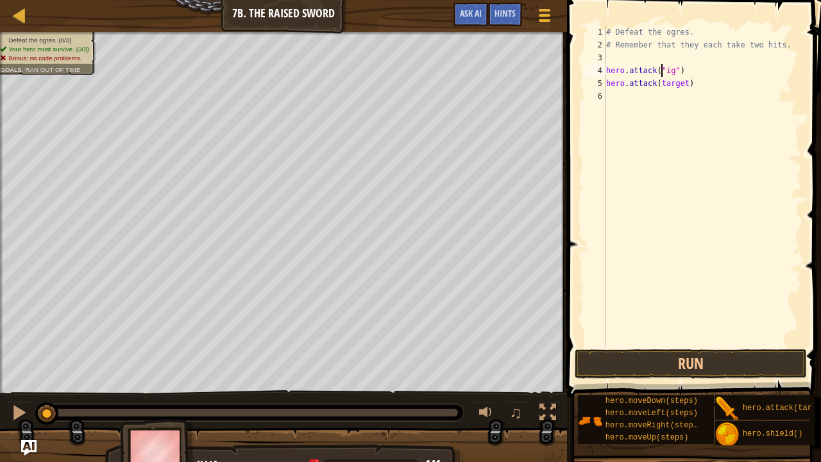
scroll to position [6, 4]
click at [684, 86] on div "# Defeat the ogres. # Remember that they each take two hits. hero . attack ( "R…" at bounding box center [702, 199] width 198 height 346
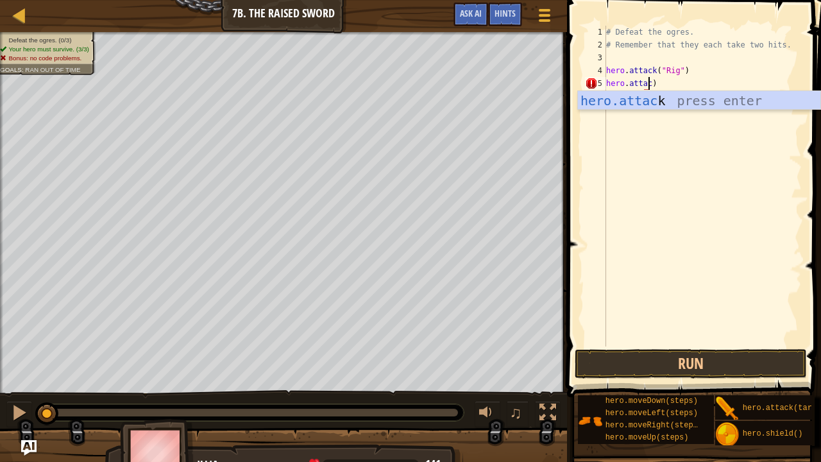
scroll to position [6, 3]
click at [691, 104] on div "hero.attack press enter" at bounding box center [699, 120] width 243 height 58
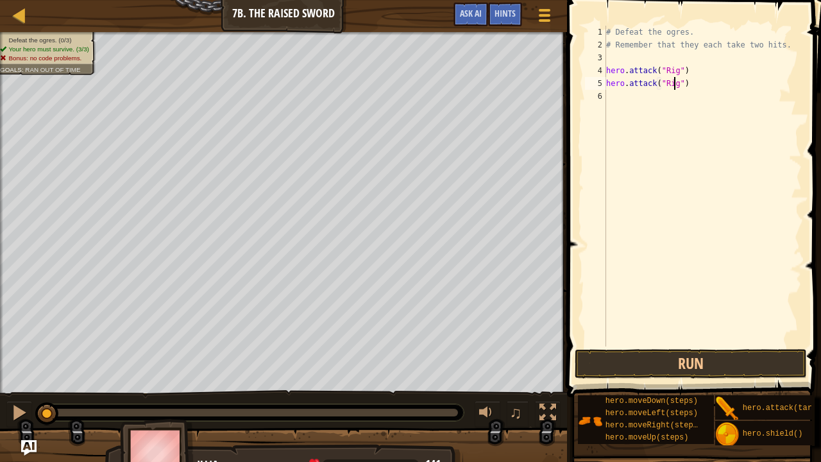
scroll to position [6, 5]
click at [701, 366] on button "Run" at bounding box center [691, 364] width 232 height 30
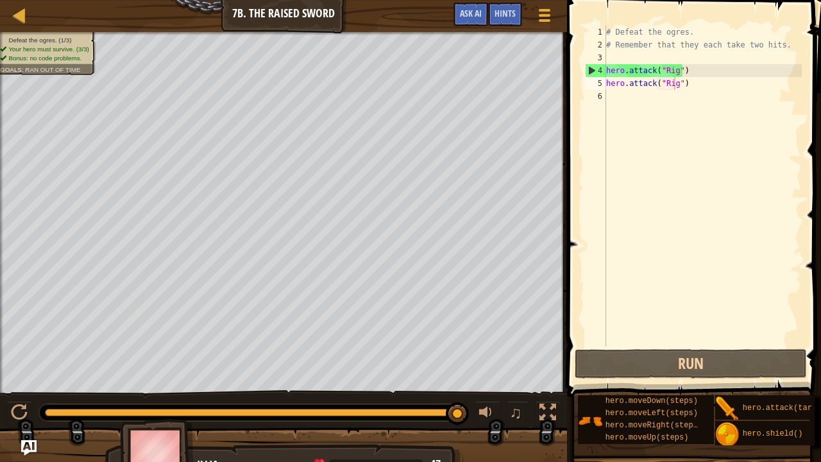
drag, startPoint x: 734, startPoint y: 406, endPoint x: 730, endPoint y: 303, distance: 102.7
click at [730, 303] on div "Hints Videos hero.attack("Rig") 1 2 3 4 5 6 # Defeat the ogres. # Remember that…" at bounding box center [692, 227] width 258 height 455
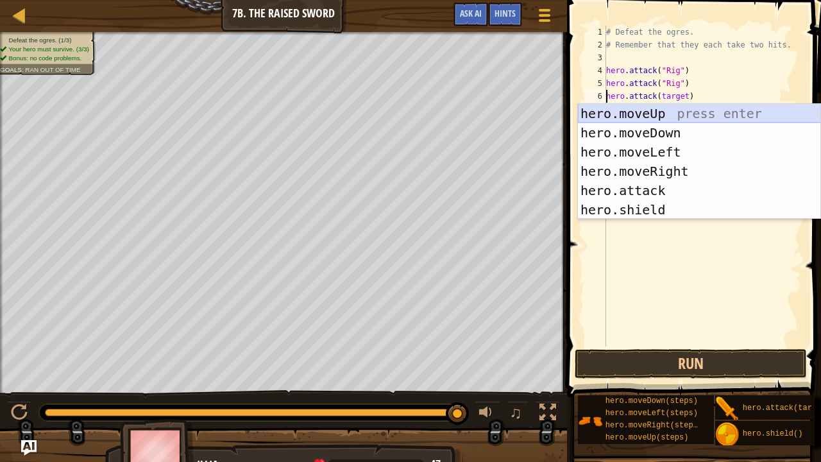
click at [684, 110] on div "hero.moveUp press enter hero.moveDown press enter hero.moveLeft press enter her…" at bounding box center [699, 181] width 243 height 154
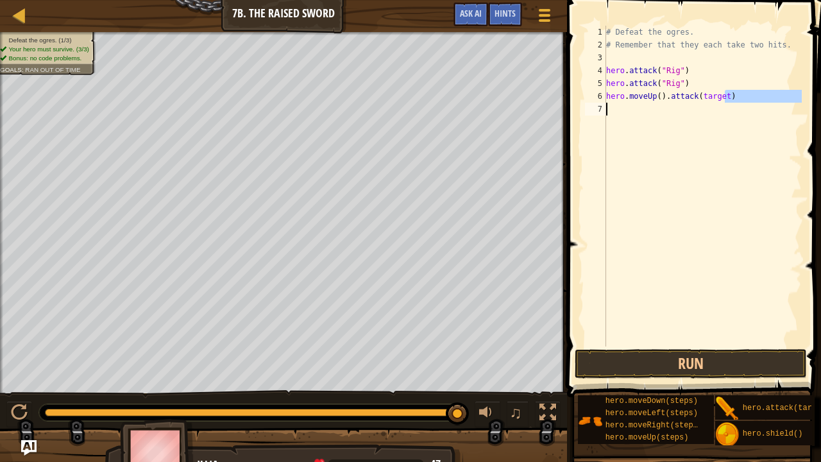
drag, startPoint x: 723, startPoint y: 97, endPoint x: 625, endPoint y: 103, distance: 98.9
click at [625, 103] on div "# Defeat the ogres. # Remember that they each take two hits. hero . attack ( "R…" at bounding box center [702, 199] width 198 height 346
type textarea "hero.moveUp().attack(target)"
drag, startPoint x: 721, startPoint y: 95, endPoint x: 613, endPoint y: 106, distance: 108.4
click at [613, 106] on div "# Defeat the ogres. # Remember that they each take two hits. hero . attack ( "R…" at bounding box center [702, 199] width 198 height 346
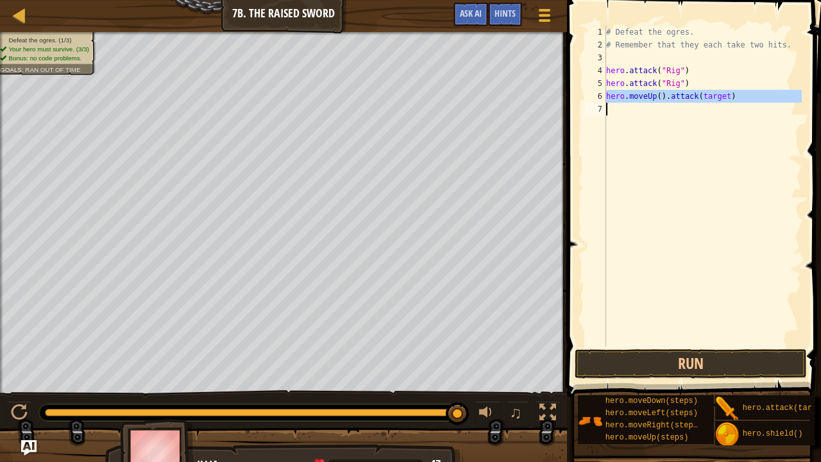
drag, startPoint x: 605, startPoint y: 95, endPoint x: 626, endPoint y: 100, distance: 21.8
click at [626, 100] on div "hero.moveUp().attack(target) 1 2 3 4 5 6 7 # Defeat the ogres. # Remember that …" at bounding box center [691, 186] width 219 height 321
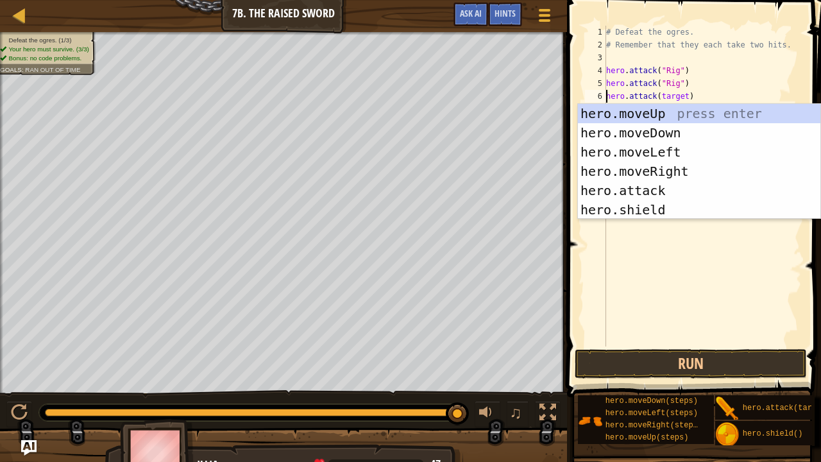
click at [681, 100] on div "# Defeat the ogres. # Remember that they each take two hits. hero . attack ( "R…" at bounding box center [702, 199] width 198 height 346
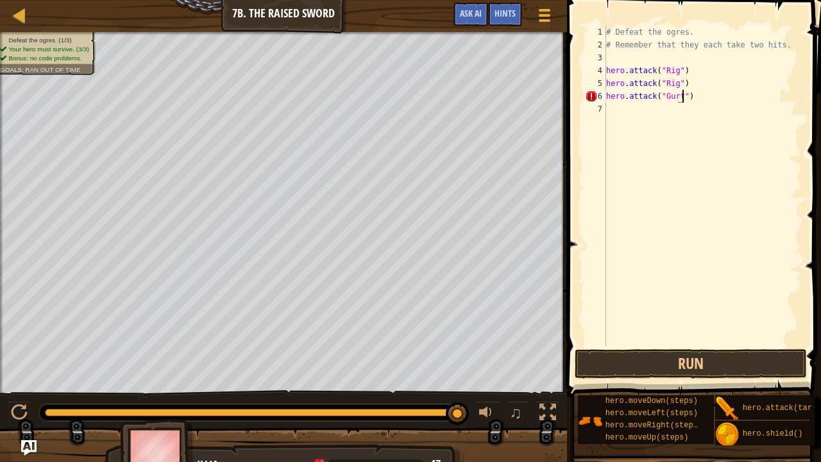
scroll to position [6, 6]
click at [680, 108] on div "# Defeat the ogres. # Remember that they each take two hits. hero . attack ( "R…" at bounding box center [702, 199] width 198 height 346
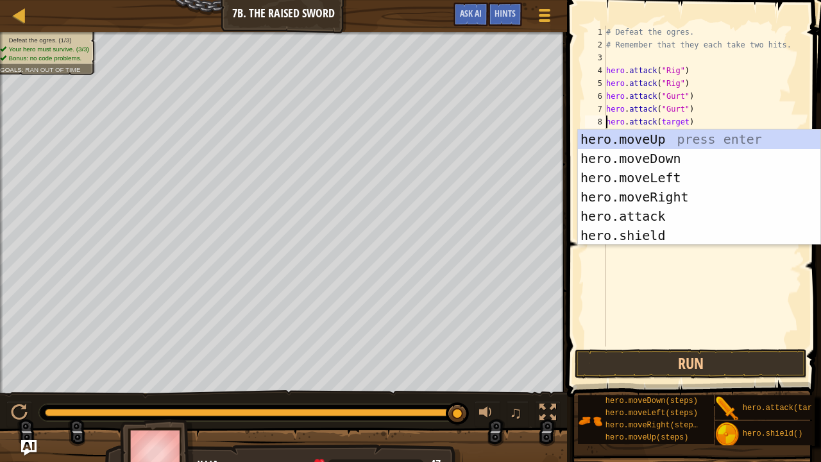
click at [728, 115] on div "# Defeat the ogres. # Remember that they each take two hits. hero . attack ( "R…" at bounding box center [702, 199] width 198 height 346
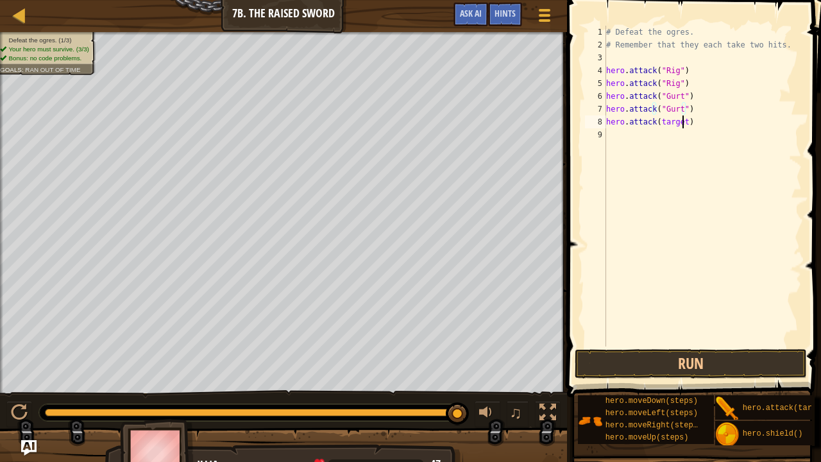
click at [682, 126] on div "# Defeat the ogres. # Remember that they each take two hits. hero . attack ( "R…" at bounding box center [702, 199] width 198 height 346
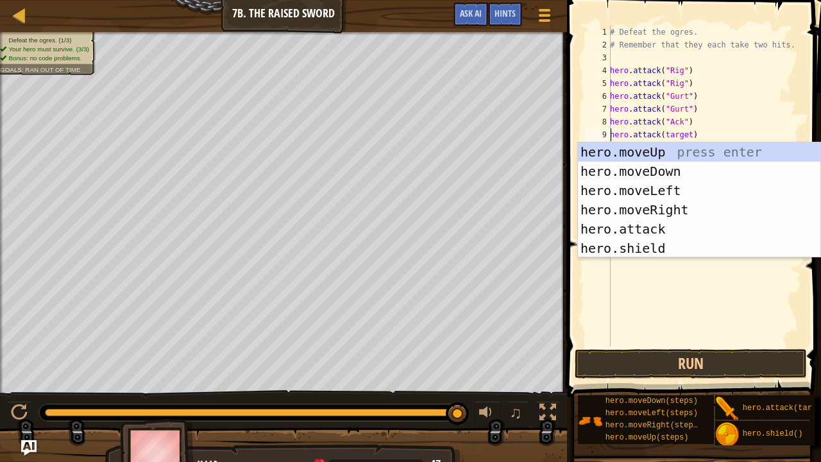
click at [684, 136] on div "# Defeat the ogres. # Remember that they each take two hits. hero . attack ( "R…" at bounding box center [704, 199] width 194 height 346
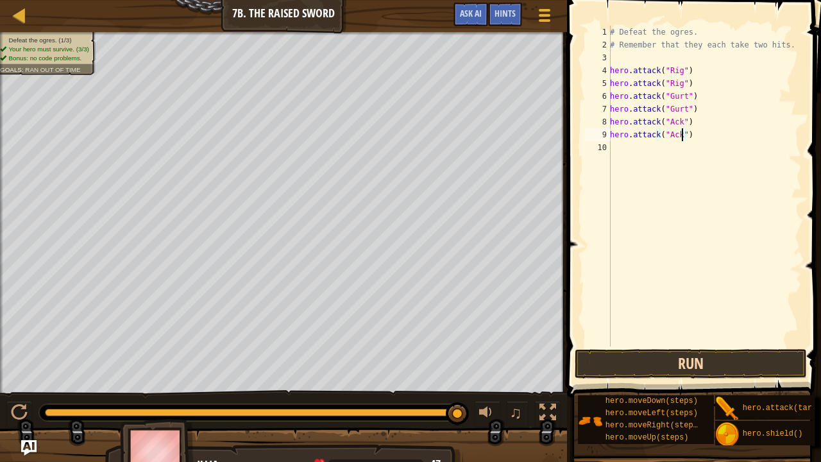
type textarea "hero.attack("Ack")"
click at [666, 363] on button "Run" at bounding box center [691, 364] width 232 height 30
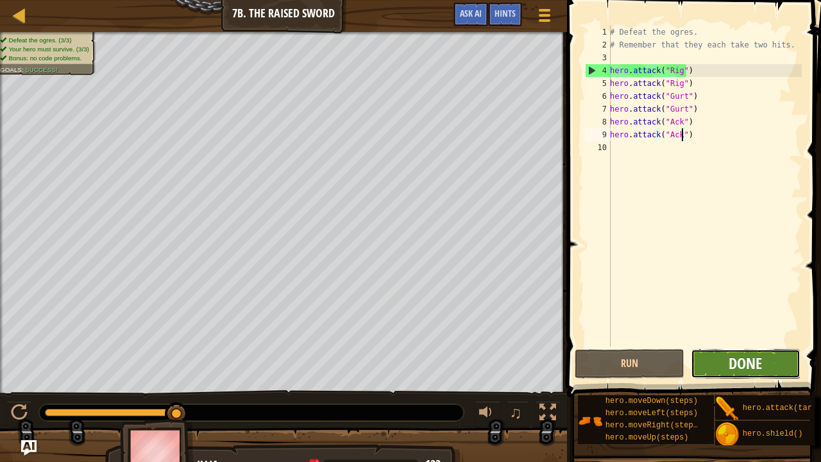
click at [738, 363] on span "Done" at bounding box center [745, 363] width 33 height 21
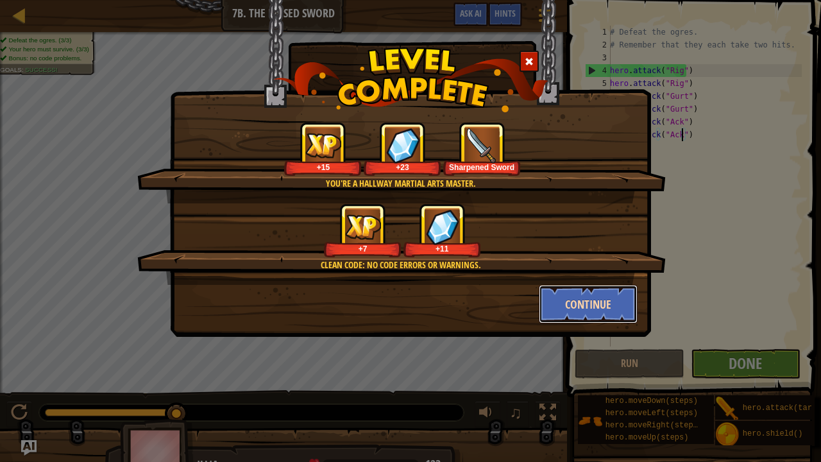
click at [583, 300] on button "Continue" at bounding box center [588, 304] width 99 height 38
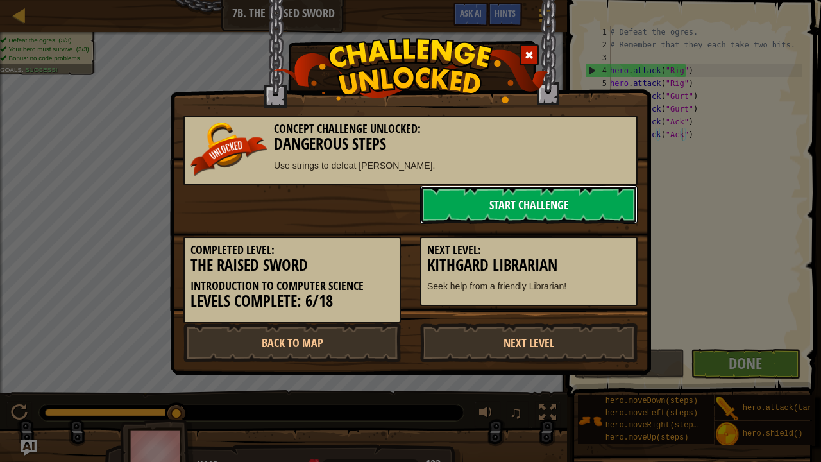
click at [560, 212] on link "Start Challenge" at bounding box center [528, 204] width 217 height 38
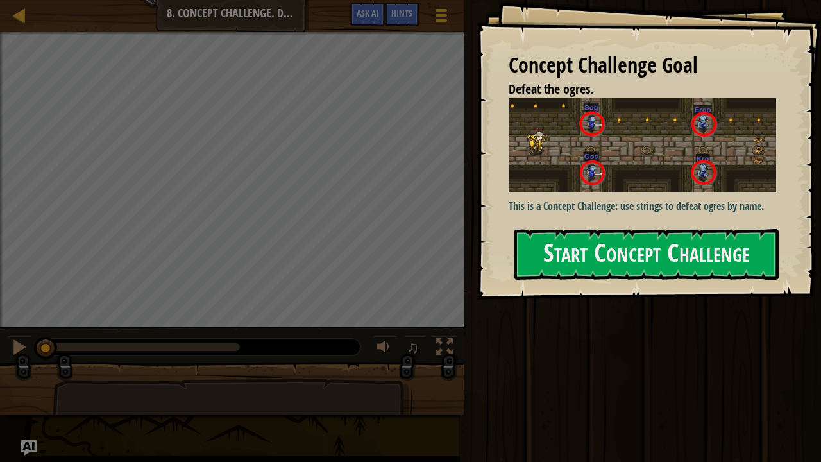
click at [500, 219] on div "Concept Challenge Goal Defeat the ogres. This is a Concept Challenge: use strin…" at bounding box center [649, 150] width 344 height 300
click at [545, 257] on button "Start Concept Challenge" at bounding box center [646, 254] width 264 height 51
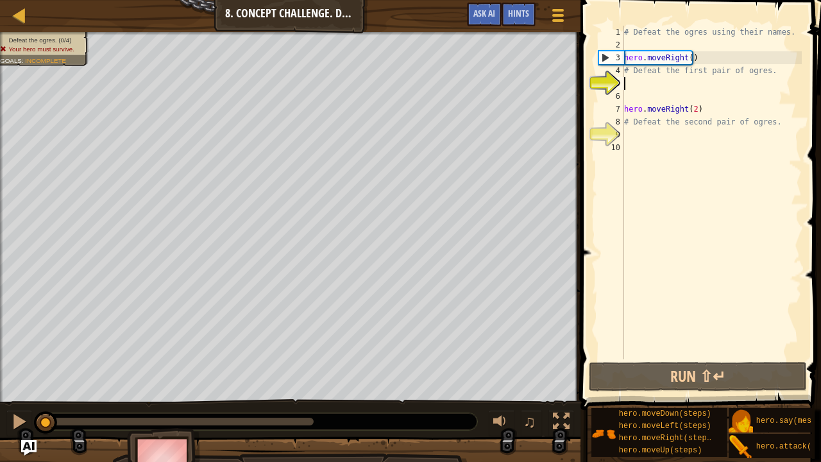
click at [657, 91] on div "# Defeat the ogres using their names. hero . moveRight ( ) # Defeat the first p…" at bounding box center [711, 205] width 180 height 359
click at [688, 64] on div "# Defeat the ogres using their names. hero . moveRight ( ) # Defeat the first p…" at bounding box center [711, 205] width 180 height 359
click at [688, 55] on div "# Defeat the ogres using their names. hero . moveRight ( ) # Defeat the first p…" at bounding box center [711, 205] width 180 height 359
type textarea "hero.moveRight(1)"
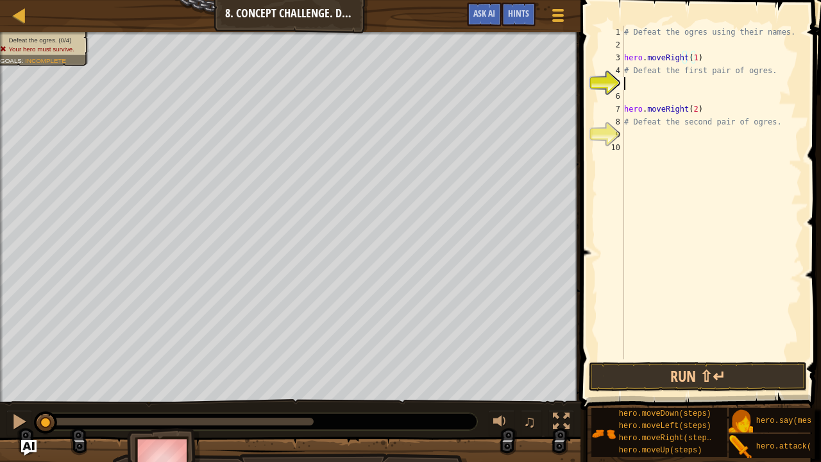
click at [631, 81] on div "# Defeat the ogres using their names. hero . moveRight ( 1 ) # Defeat the first…" at bounding box center [711, 205] width 180 height 359
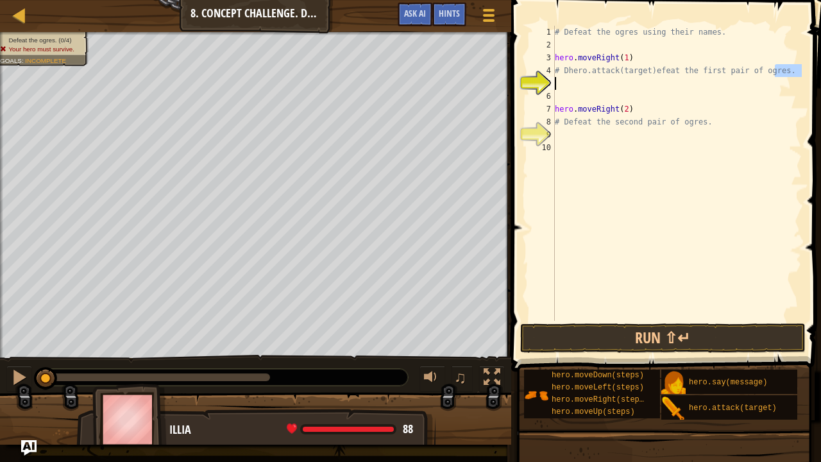
drag, startPoint x: 773, startPoint y: 73, endPoint x: 571, endPoint y: 77, distance: 202.1
click at [571, 77] on div "# Defeat the ogres using their names. hero . moveRight ( 1 ) # Dhero.attack(tar…" at bounding box center [676, 186] width 249 height 321
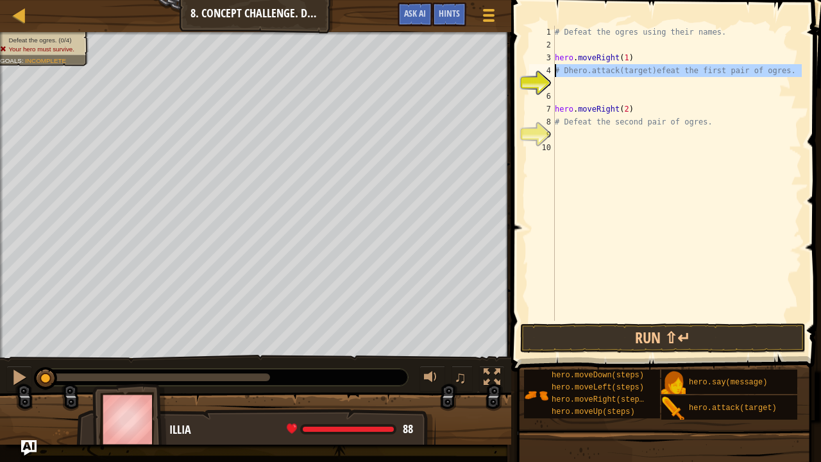
click at [553, 70] on div "4" at bounding box center [542, 70] width 26 height 13
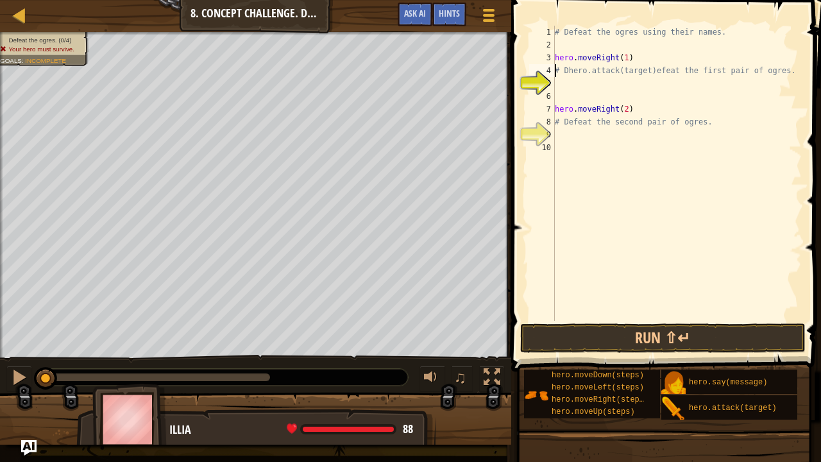
click at [553, 70] on div "4" at bounding box center [542, 70] width 26 height 13
type textarea "# Dhero.attack(target)efeat the first pair of ogres."
click at [553, 70] on div "4" at bounding box center [542, 70] width 26 height 13
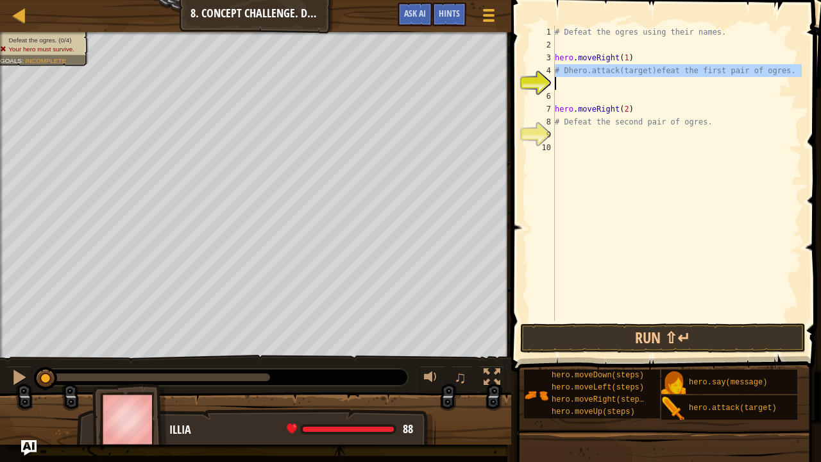
drag, startPoint x: 554, startPoint y: 69, endPoint x: 575, endPoint y: 70, distance: 20.5
click at [575, 70] on div "1 2 3 4 5 6 7 8 9 10 # Defeat the ogres using their names. hero . moveRight ( 1…" at bounding box center [664, 173] width 275 height 295
type textarea "# Dhero.attack(target)efeat the first pair of ogres."
drag, startPoint x: 777, startPoint y: 72, endPoint x: 707, endPoint y: 80, distance: 71.0
click at [707, 80] on div "# Defeat the ogres using their names. hero . moveRight ( 1 ) # Dhero.attack(tar…" at bounding box center [676, 186] width 249 height 321
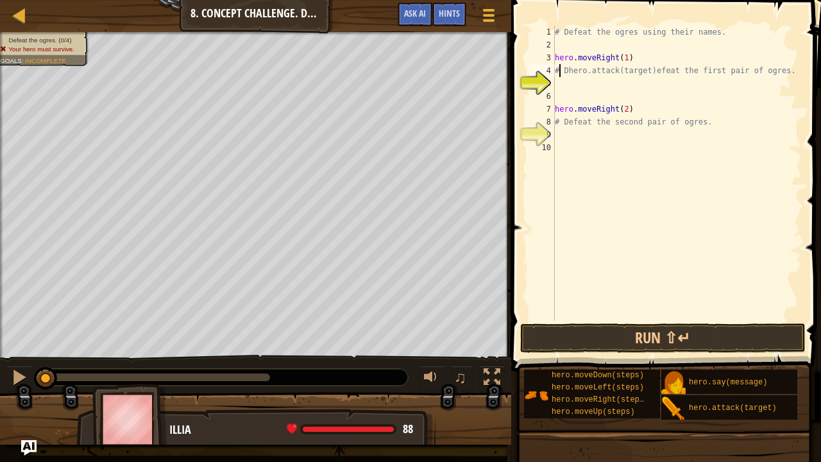
click at [557, 70] on div "# Defeat the ogres using their names. hero . moveRight ( 1 ) # Dhero.attack(tar…" at bounding box center [676, 186] width 249 height 321
click at [559, 72] on div "# Defeat the ogres using their names. hero . moveRight ( 1 ) # Dhero.attack(tar…" at bounding box center [676, 186] width 249 height 321
type textarea "# Dhero.attack(target)efeat the first pair of ogres."
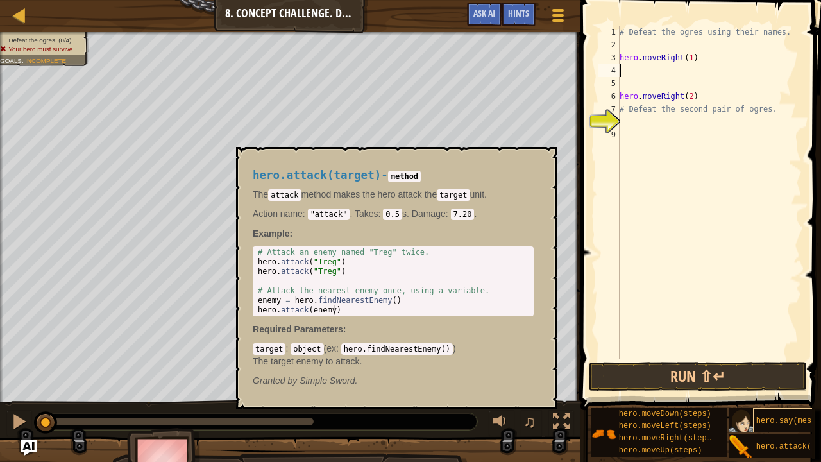
scroll to position [1, 0]
click at [768, 375] on div "hero.attack(target)" at bounding box center [804, 446] width 103 height 24
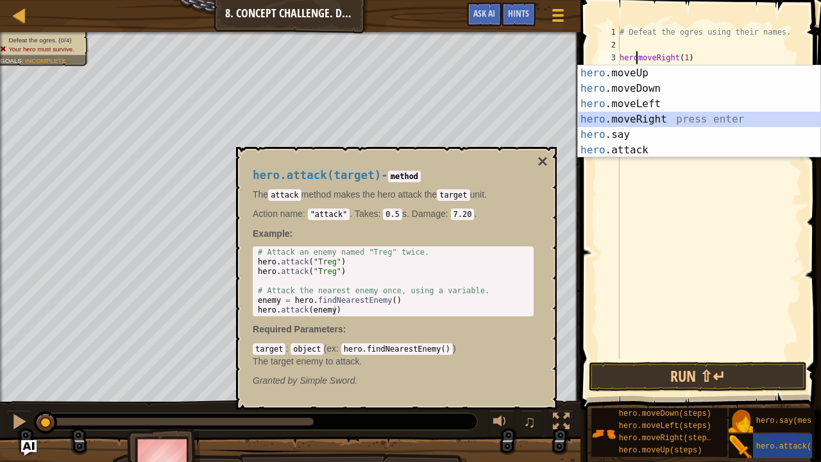
click at [662, 117] on div "hero .moveUp press enter hero .moveDown press enter hero .moveLeft press enter …" at bounding box center [699, 126] width 243 height 123
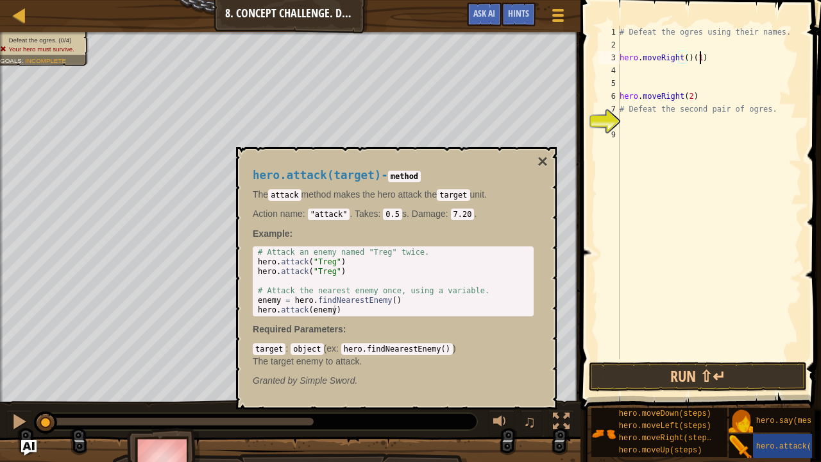
click at [709, 57] on div "# Defeat the ogres using their names. hero . moveRight ( ) ( 1 ) hero . moveRig…" at bounding box center [709, 205] width 185 height 359
type textarea "hero.moveRight()"
click at [681, 62] on div "# Defeat the ogres using their names. hero . moveRight ( ) hero . moveRight ( 2…" at bounding box center [709, 205] width 185 height 359
click at [686, 63] on div "# Defeat the ogres using their names. hero . moveRight ( ) hero . moveRight ( 2…" at bounding box center [709, 205] width 185 height 359
click at [682, 64] on div "# Defeat the ogres using their names. hero . moveRight ( ) hero . moveRight ( 2…" at bounding box center [709, 205] width 185 height 359
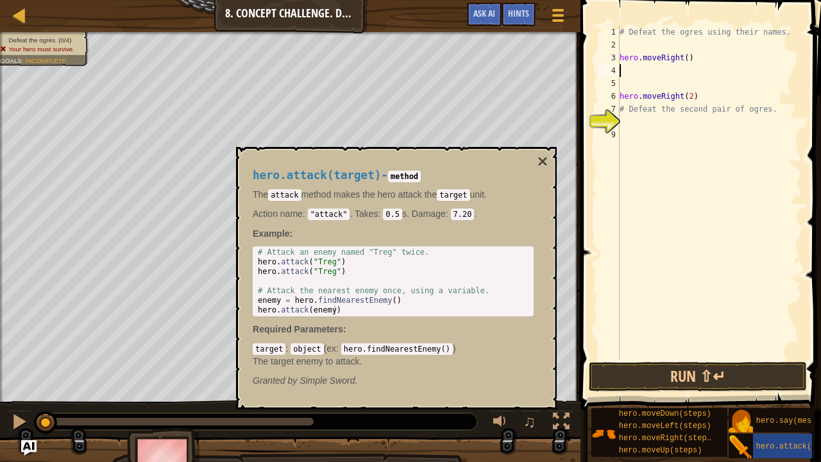
click at [682, 57] on div "# Defeat the ogres using their names. hero . moveRight ( ) hero . moveRight ( 2…" at bounding box center [709, 205] width 185 height 359
click at [794, 375] on div "hero.attack(target)" at bounding box center [804, 446] width 103 height 24
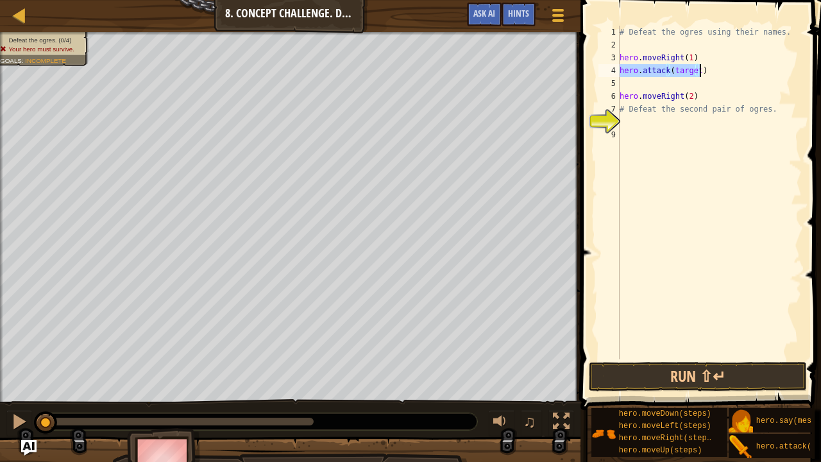
click at [720, 71] on div "# Defeat the ogres using their names. hero . moveRight ( 1 ) hero . attack ( ta…" at bounding box center [709, 192] width 185 height 333
click at [696, 70] on div "# Defeat the ogres using their names. hero . moveRight ( 1 ) hero . attack ( ta…" at bounding box center [709, 205] width 185 height 359
click at [698, 98] on div "# Defeat the ogres using their names. hero . moveRight ( 1 ) hero . attack ( "S…" at bounding box center [709, 205] width 185 height 359
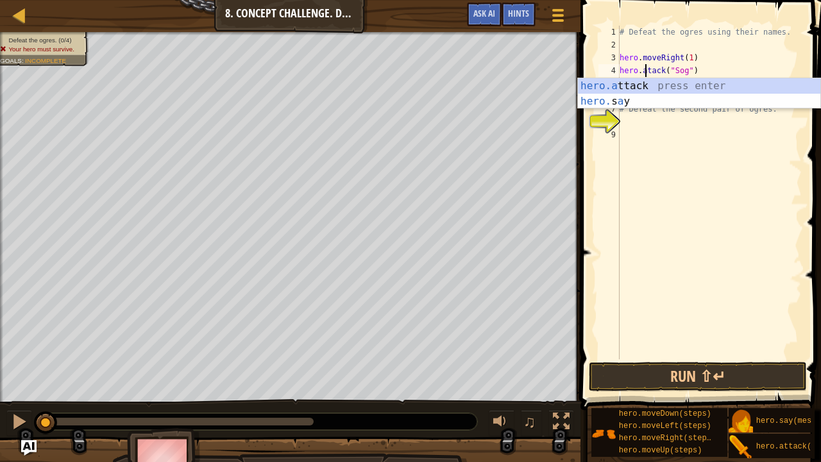
type textarea "hero.attack("Sog")"
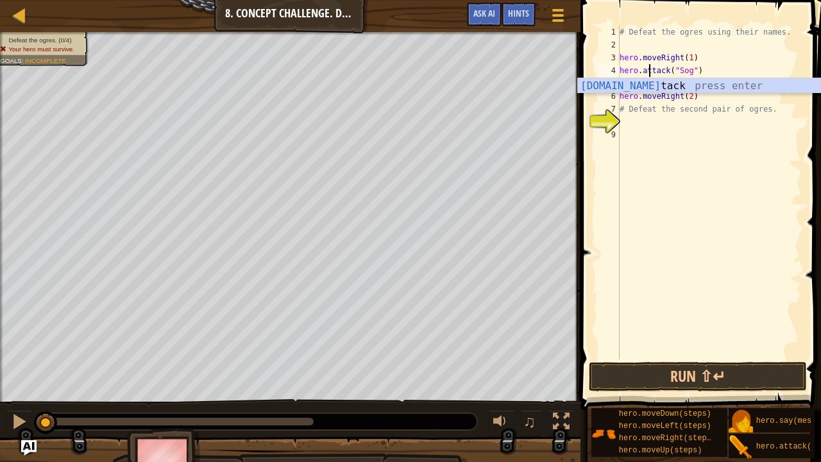
click at [766, 164] on div "# Defeat the ogres using their names. hero . moveRight ( 1 ) hero . attack ( "S…" at bounding box center [709, 205] width 185 height 359
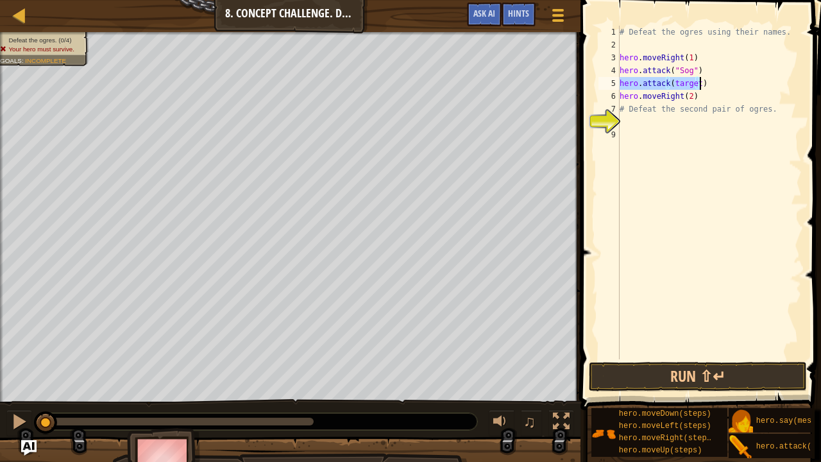
click at [714, 78] on div "# Defeat the ogres using their names. hero . moveRight ( 1 ) hero . attack ( "S…" at bounding box center [709, 192] width 185 height 333
click at [696, 83] on div "# Defeat the ogres using their names. hero . moveRight ( 1 ) hero . attack ( "S…" at bounding box center [709, 205] width 185 height 359
type textarea "hero.attack("Gos")"
click at [702, 375] on button "Run ⇧↵" at bounding box center [698, 377] width 218 height 30
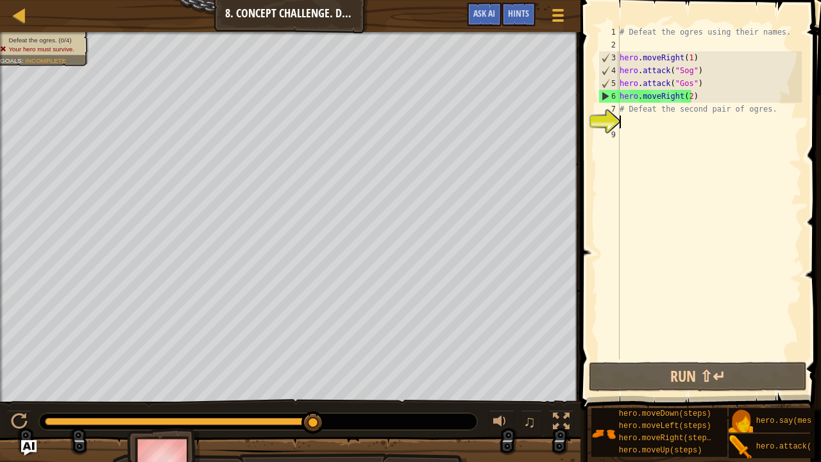
click at [682, 127] on div "# Defeat the ogres using their names. hero . moveRight ( 1 ) hero . attack ( "S…" at bounding box center [709, 205] width 185 height 359
click at [690, 85] on div "# Defeat the ogres using their names. hero . moveRight ( 1 ) hero . attack ( "S…" at bounding box center [709, 205] width 185 height 359
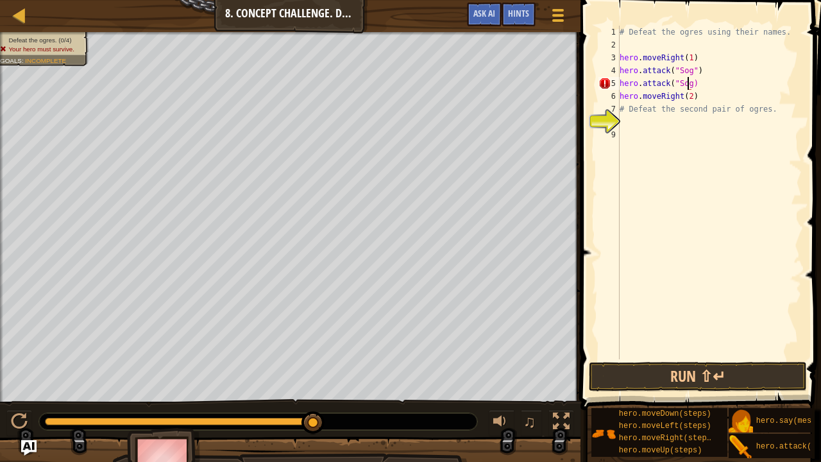
scroll to position [6, 5]
type textarea "hero.attack("Sog")"
click at [662, 372] on button "Run ⇧↵" at bounding box center [698, 377] width 218 height 30
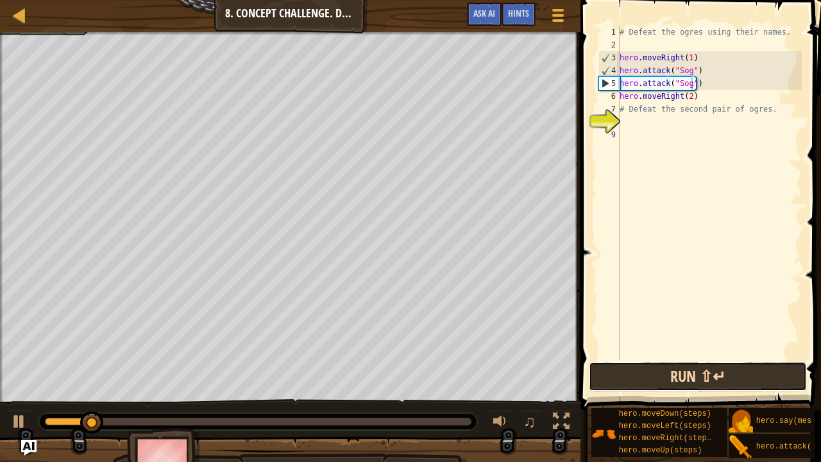
click at [662, 372] on button "Run ⇧↵" at bounding box center [698, 377] width 218 height 30
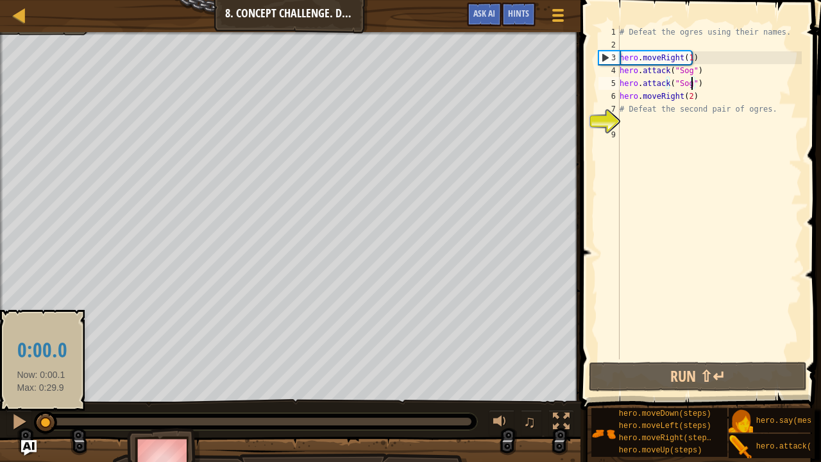
drag, startPoint x: 342, startPoint y: 413, endPoint x: 36, endPoint y: 420, distance: 306.0
click at [36, 375] on div at bounding box center [45, 422] width 23 height 23
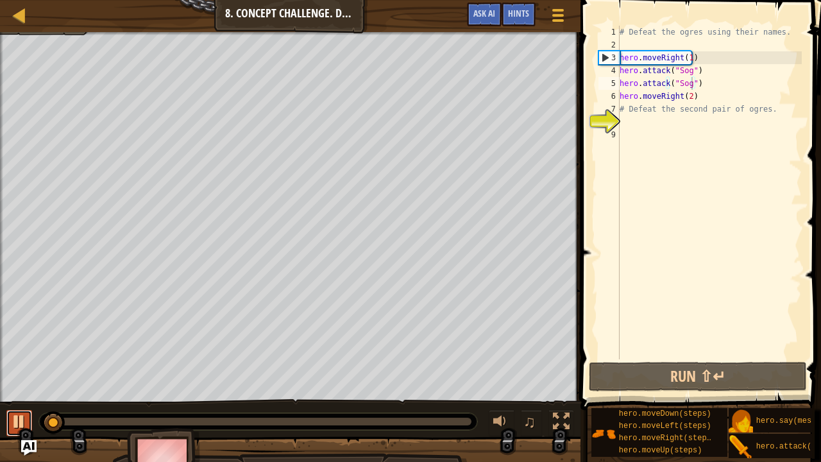
click at [20, 375] on div at bounding box center [19, 421] width 17 height 17
click at [623, 122] on div "# Defeat the ogres using their names. hero . moveRight ( 1 ) hero . attack ( "S…" at bounding box center [709, 205] width 185 height 359
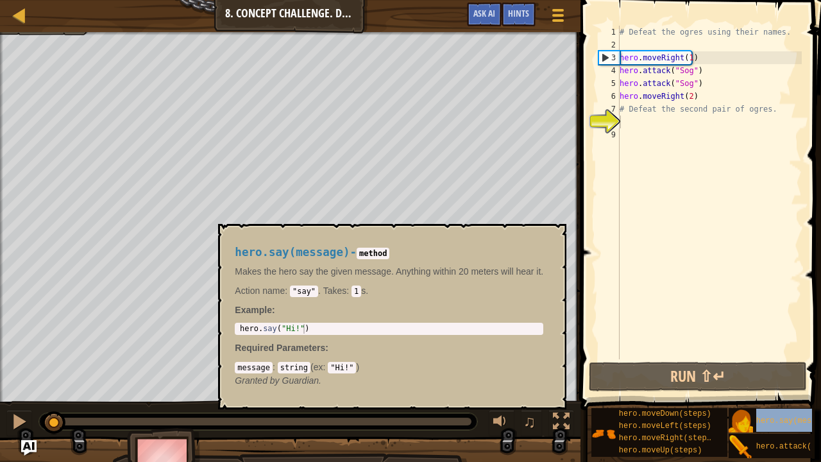
type textarea "hero.say(message)"
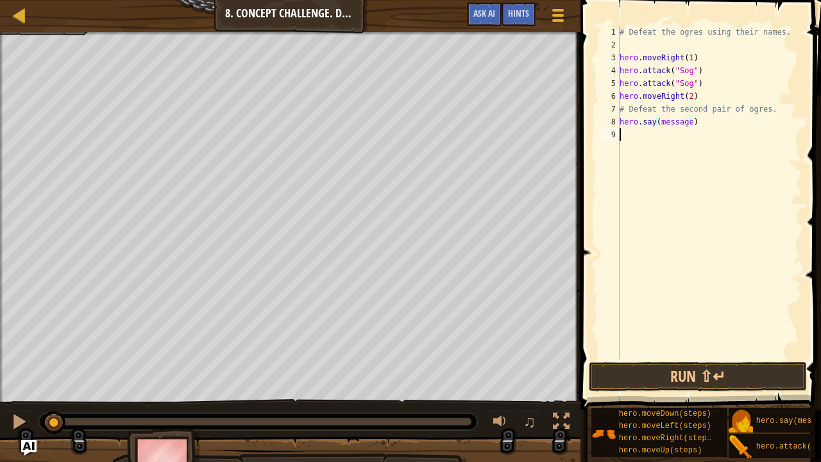
click at [716, 137] on div "# Defeat the ogres using their names. hero . moveRight ( 1 ) hero . attack ( "S…" at bounding box center [709, 205] width 185 height 359
click at [685, 122] on div "# Defeat the ogres using their names. hero . moveRight ( 1 ) hero . attack ( "S…" at bounding box center [709, 205] width 185 height 359
click at [687, 125] on div "# Defeat the ogres using their names. hero . moveRight ( 1 ) hero . attack ( "S…" at bounding box center [709, 205] width 185 height 359
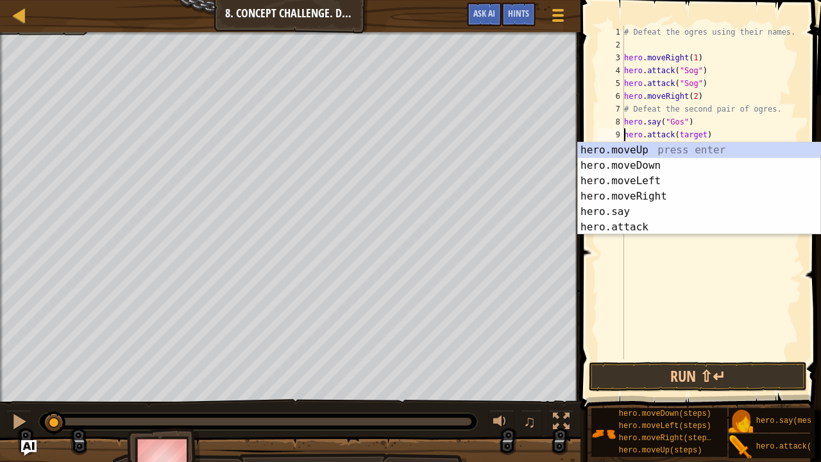
click at [699, 135] on div "# Defeat the ogres using their names. hero . moveRight ( 1 ) hero . attack ( "S…" at bounding box center [711, 205] width 181 height 359
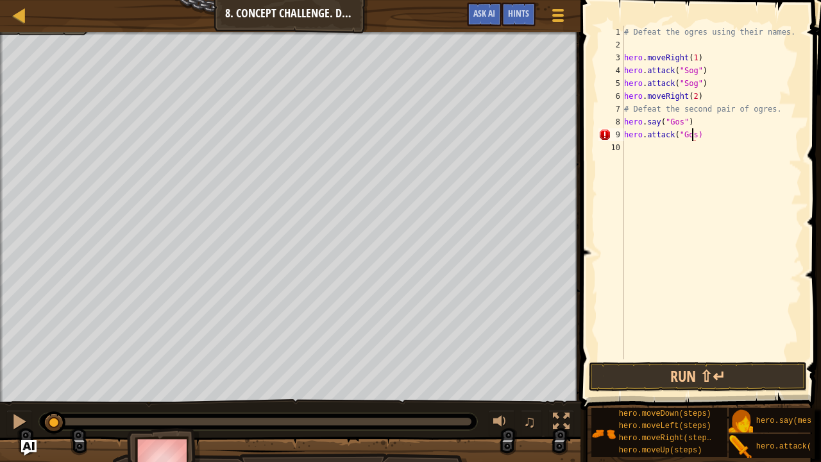
scroll to position [6, 5]
click at [698, 148] on div "# Defeat the ogres using their names. hero . moveRight ( 1 ) hero . attack ( "S…" at bounding box center [711, 205] width 181 height 359
click at [698, 160] on div "# Defeat the ogres using their names. hero . moveRight ( 1 ) hero . attack ( "S…" at bounding box center [711, 205] width 181 height 359
click at [698, 161] on div "# Defeat the ogres using their names. hero . moveRight ( 1 ) hero . attack ( "S…" at bounding box center [711, 205] width 181 height 359
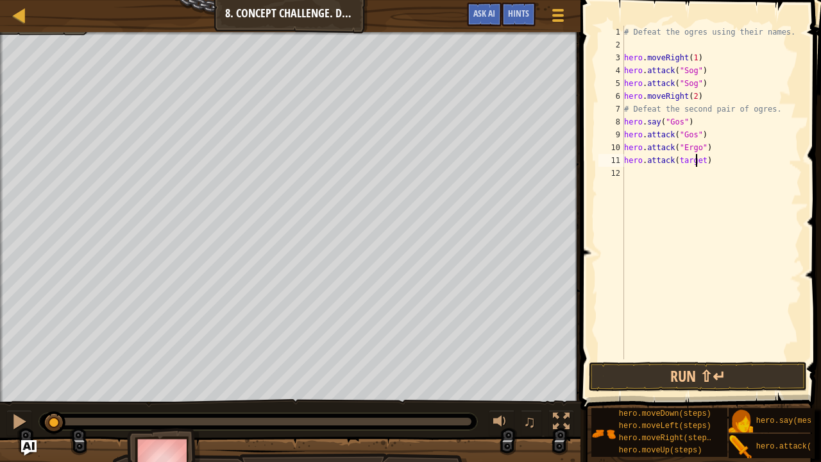
click at [698, 161] on div "# Defeat the ogres using their names. hero . moveRight ( 1 ) hero . attack ( "S…" at bounding box center [711, 205] width 181 height 359
click at [700, 162] on div "# Defeat the ogres using their names. hero . moveRight ( 1 ) hero . attack ( "S…" at bounding box center [711, 205] width 181 height 359
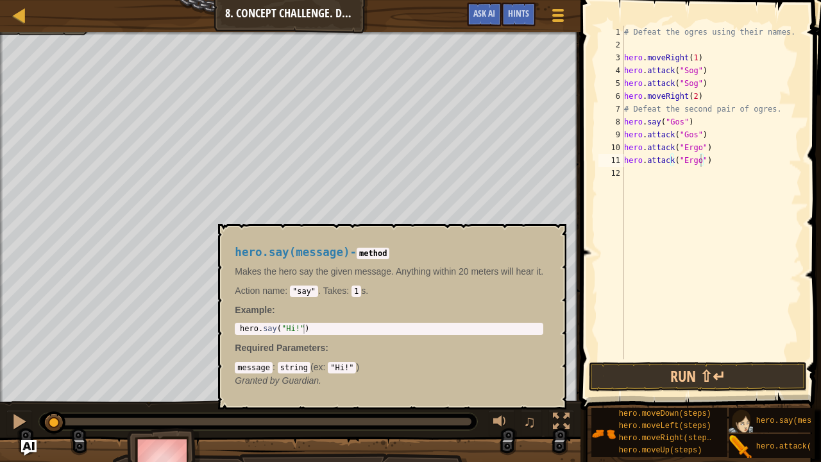
click at [748, 375] on img at bounding box center [741, 421] width 24 height 24
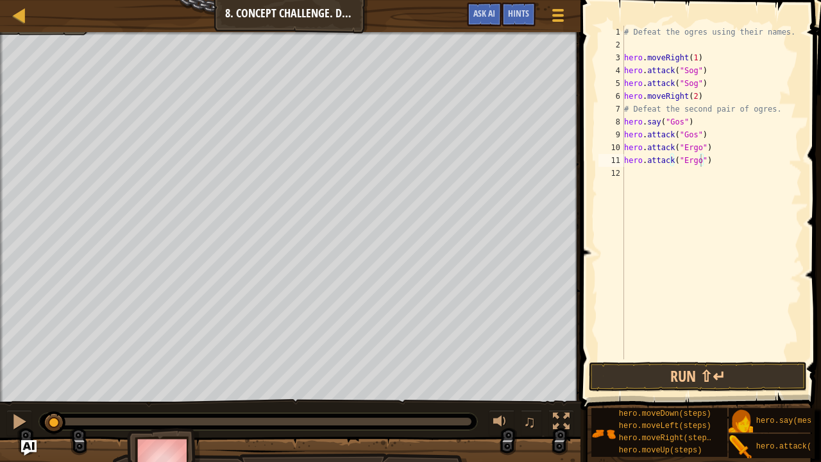
drag, startPoint x: 748, startPoint y: 423, endPoint x: 646, endPoint y: 249, distance: 201.2
click at [646, 249] on div "Hints Videos hero.attack("Ergo") 1 2 3 4 5 6 7 8 9 10 11 12 # Defeat the ogres …" at bounding box center [699, 227] width 244 height 455
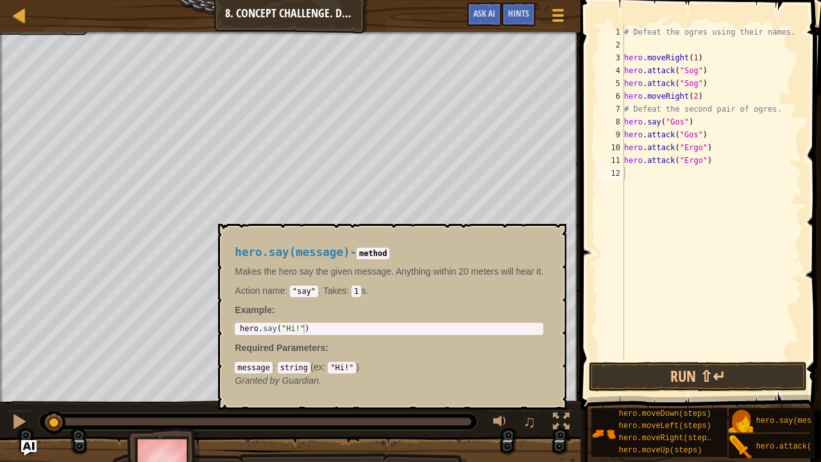
scroll to position [6, 5]
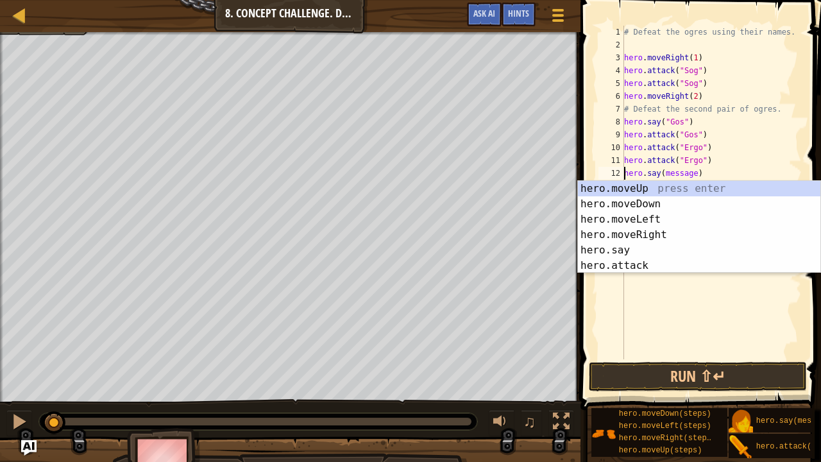
click at [691, 173] on div "# Defeat the ogres using their names. hero . moveRight ( 1 ) hero . attack ( "S…" at bounding box center [711, 205] width 181 height 359
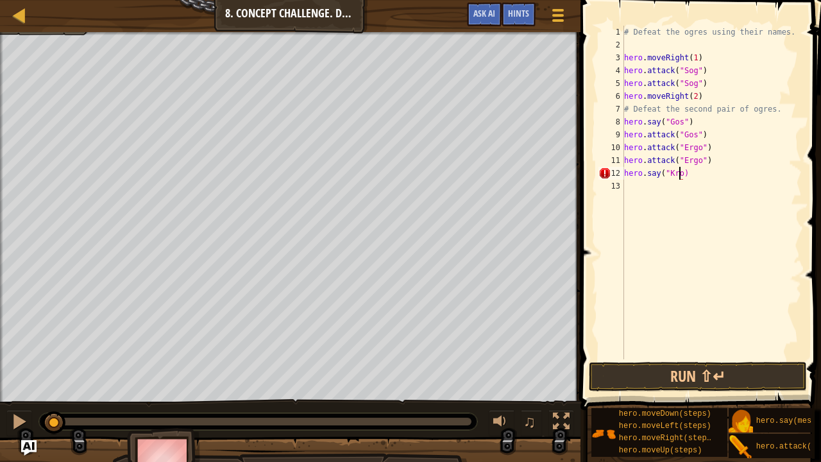
scroll to position [6, 4]
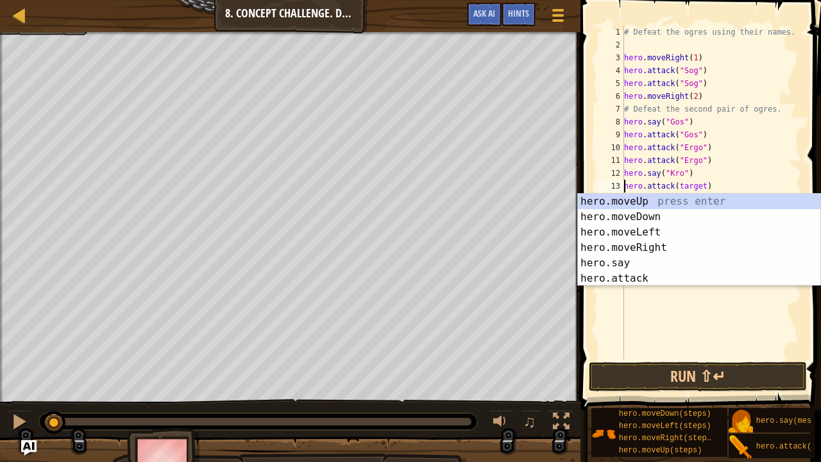
click at [699, 185] on div "# Defeat the ogres using their names. hero . moveRight ( 1 ) hero . attack ( "S…" at bounding box center [711, 205] width 181 height 359
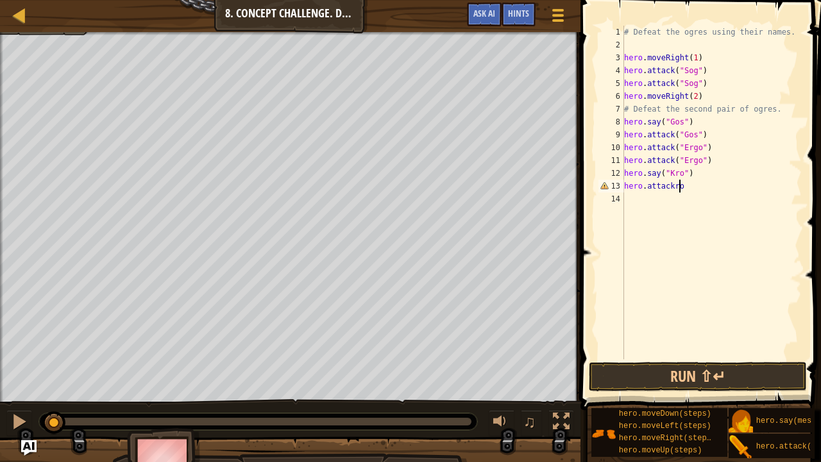
scroll to position [6, 3]
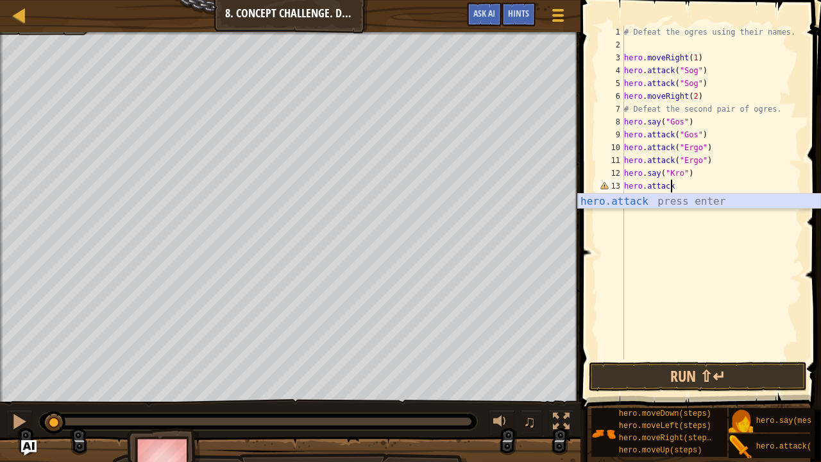
click at [676, 199] on div "hero.attack press enter" at bounding box center [699, 217] width 243 height 46
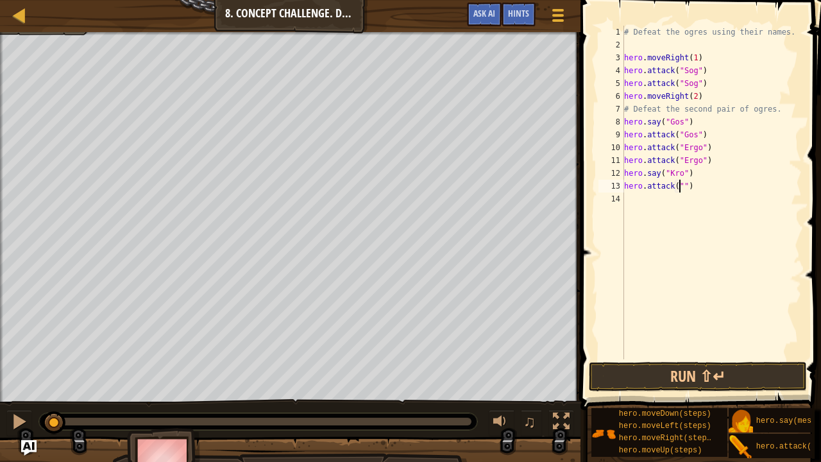
scroll to position [6, 5]
click at [675, 375] on button "Run ⇧↵" at bounding box center [698, 377] width 218 height 30
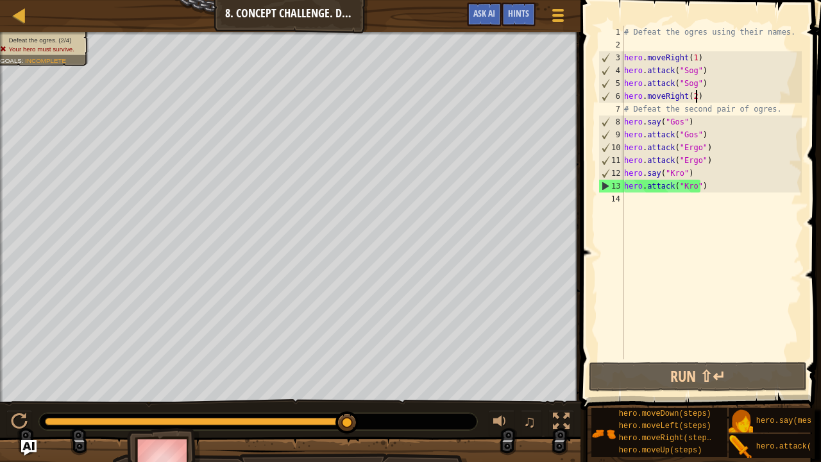
click at [700, 94] on div "# Defeat the ogres using their names. hero . moveRight ( 1 ) hero . attack ( "S…" at bounding box center [711, 205] width 181 height 359
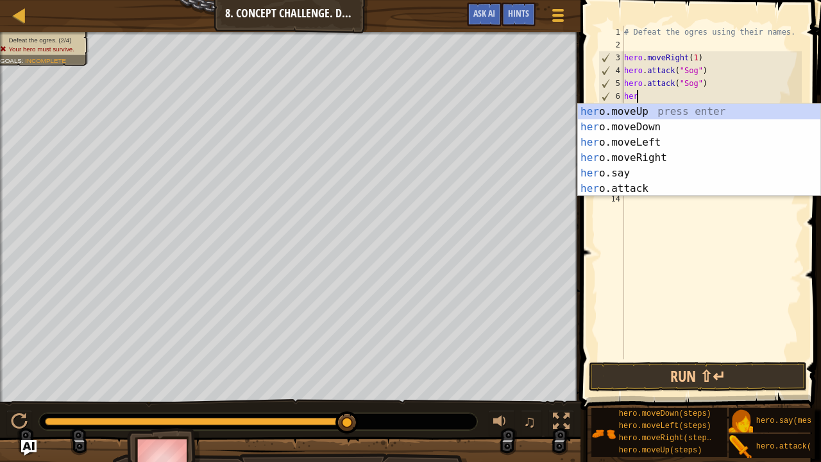
scroll to position [6, 0]
type textarea "h"
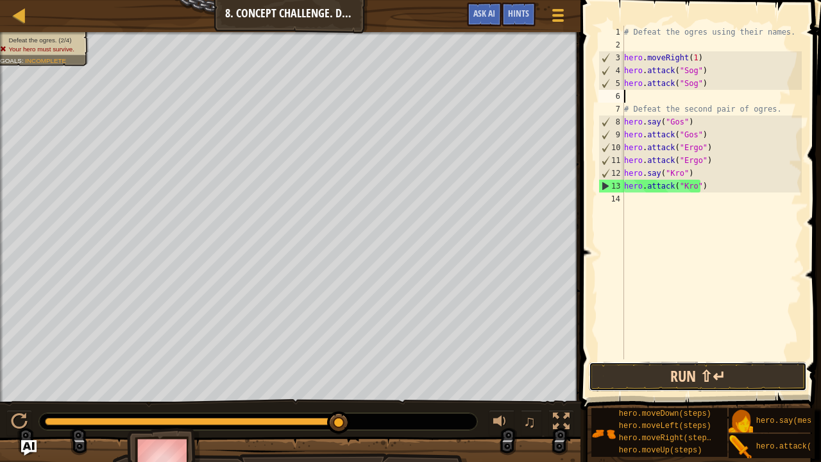
click at [660, 375] on button "Run ⇧↵" at bounding box center [698, 377] width 218 height 30
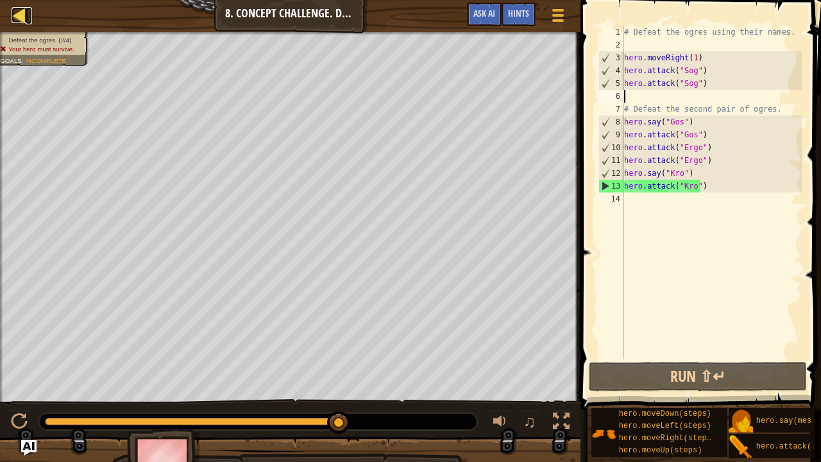
click at [16, 10] on div at bounding box center [20, 15] width 16 height 16
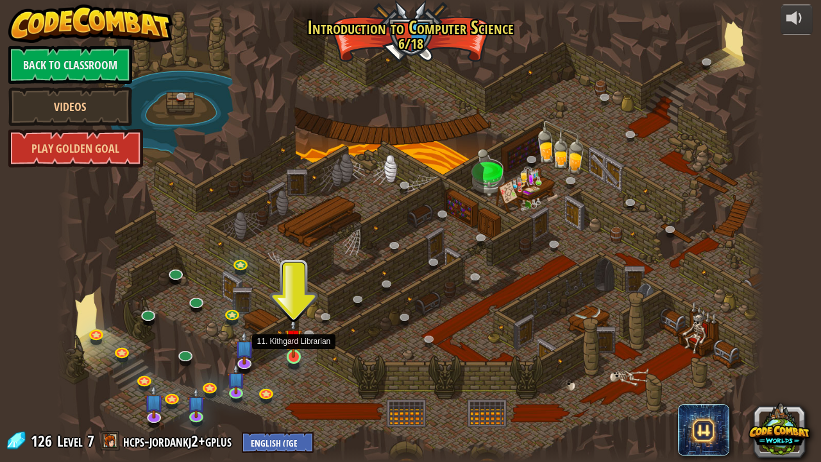
click at [289, 341] on img at bounding box center [293, 337] width 17 height 40
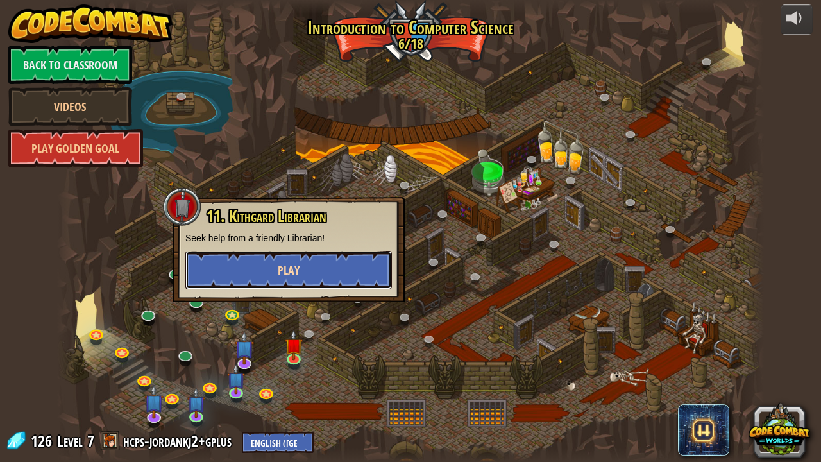
click at [337, 260] on button "Play" at bounding box center [288, 270] width 207 height 38
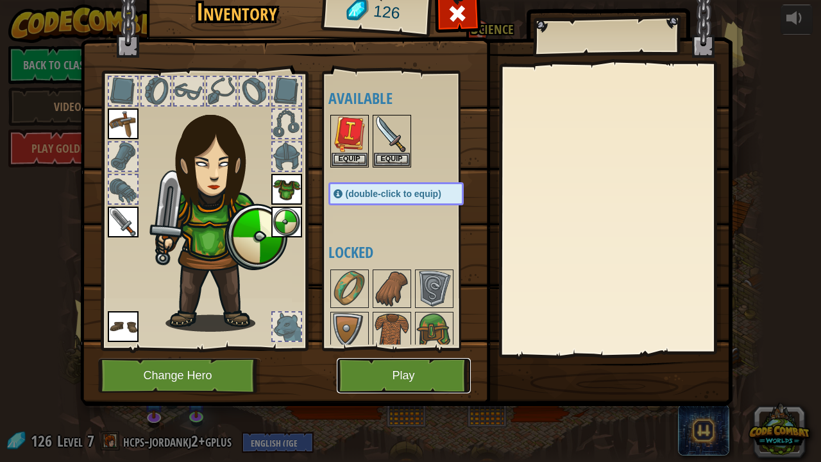
click at [423, 367] on button "Play" at bounding box center [404, 375] width 134 height 35
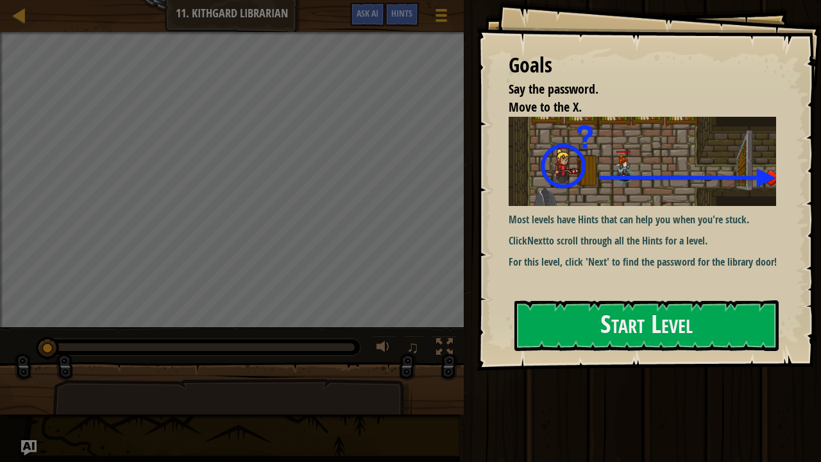
click at [580, 208] on div "Most levels have Hints that can help you when you're stuck. Click Next to scrol…" at bounding box center [647, 193] width 277 height 153
click at [548, 311] on button "Start Level" at bounding box center [646, 325] width 264 height 51
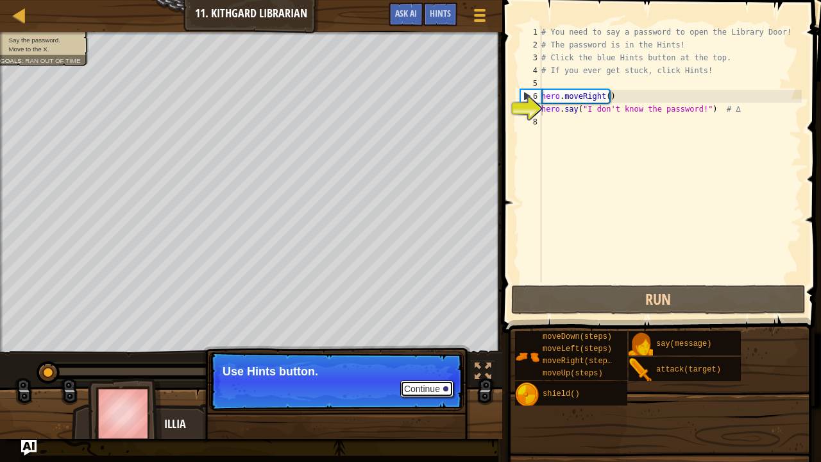
click at [445, 375] on div at bounding box center [445, 388] width 5 height 5
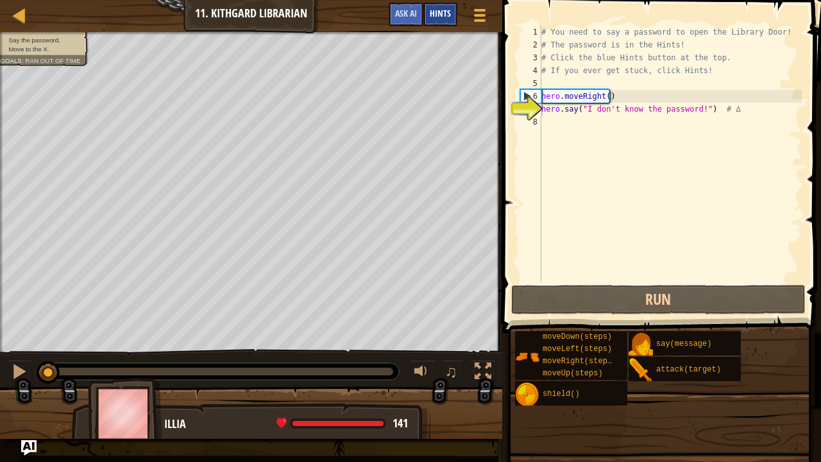
click at [448, 10] on span "Hints" at bounding box center [440, 13] width 21 height 12
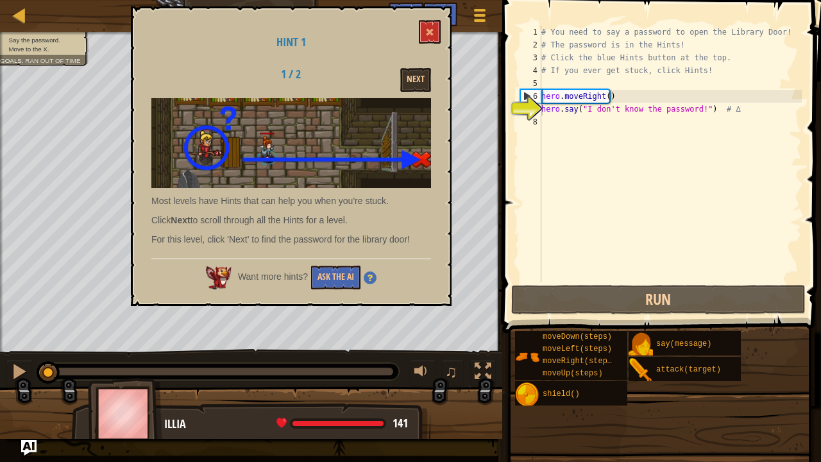
click at [442, 17] on div "Hint 1 1 / 2 Next Most levels have Hints that can help you when you're stuck. C…" at bounding box center [291, 156] width 321 height 300
click at [400, 102] on img at bounding box center [291, 143] width 280 height 90
click at [405, 70] on button "Next" at bounding box center [415, 80] width 31 height 24
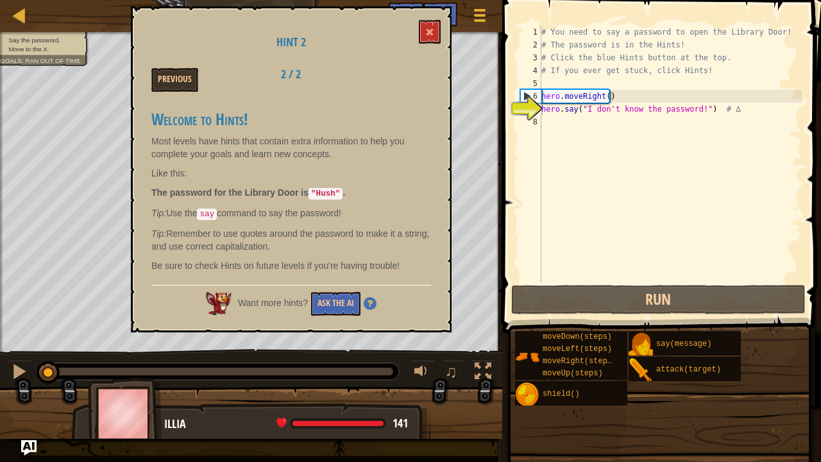
click at [403, 71] on div "Previous 2 / 2" at bounding box center [291, 80] width 299 height 24
click at [572, 150] on div "# You need to say a password to open the Library Door! # The password is in the…" at bounding box center [670, 167] width 263 height 282
click at [695, 106] on div "# You need to say a password to open the Library Door! # The password is in the…" at bounding box center [670, 167] width 263 height 282
click at [696, 107] on div "# You need to say a password to open the Library Door! # The password is in the…" at bounding box center [670, 167] width 263 height 282
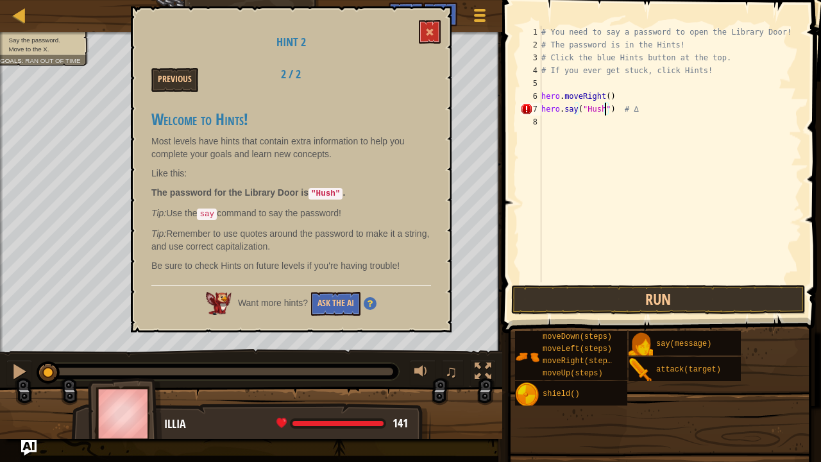
scroll to position [6, 5]
click at [657, 298] on button "Run" at bounding box center [658, 300] width 294 height 30
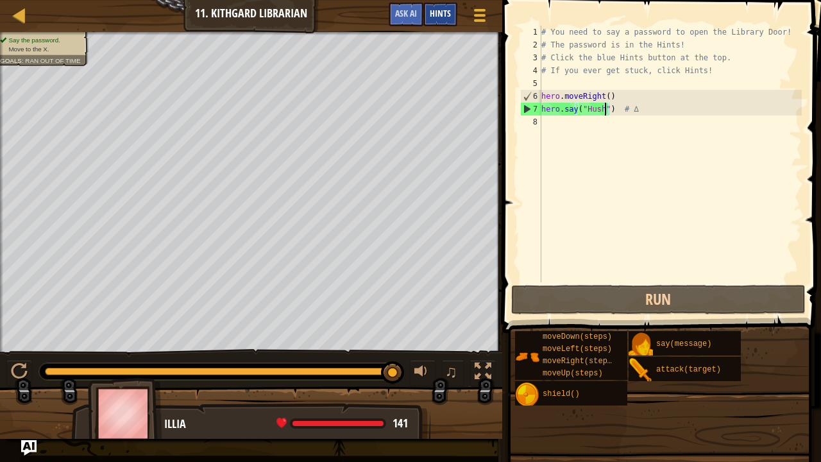
click at [441, 6] on div "Hints" at bounding box center [440, 15] width 34 height 24
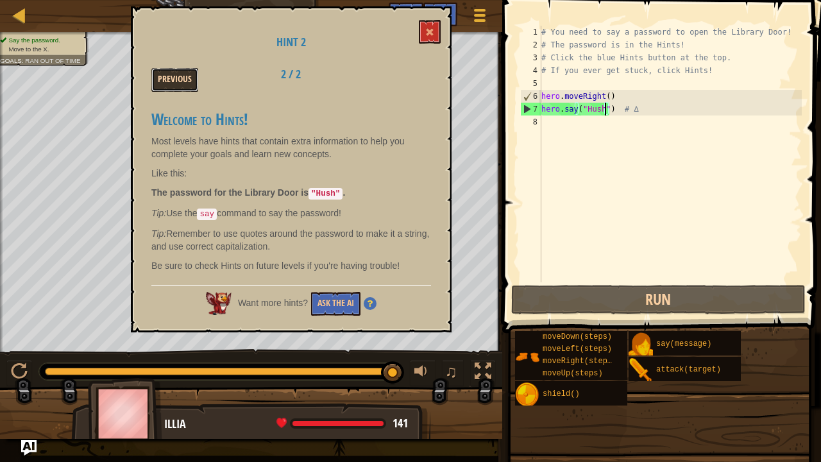
click at [182, 72] on button "Previous" at bounding box center [174, 80] width 47 height 24
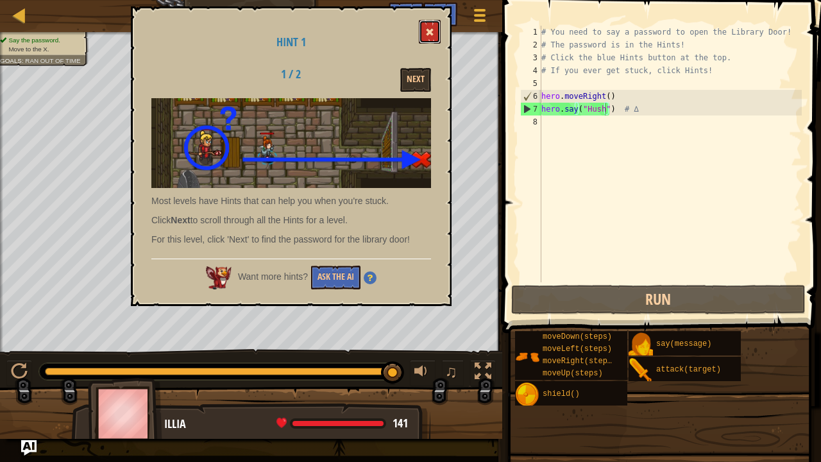
click at [430, 30] on span at bounding box center [429, 32] width 9 height 9
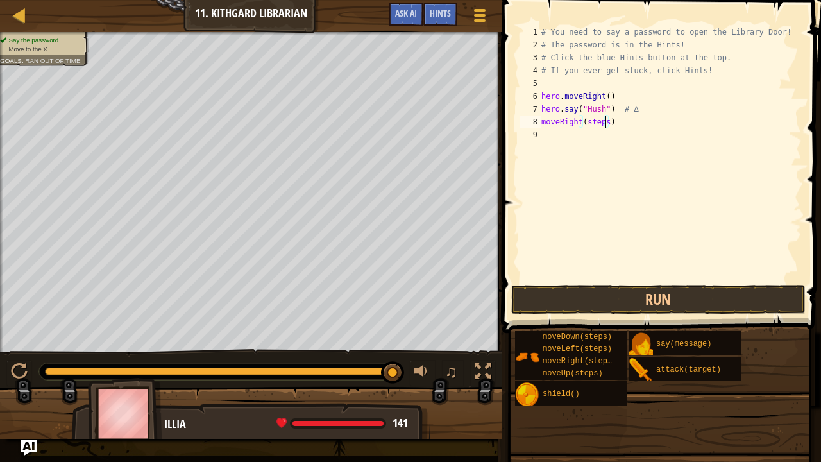
click at [603, 122] on div "# You need to say a password to open the Library Door! # The password is in the…" at bounding box center [670, 167] width 263 height 282
click at [616, 298] on button "Run" at bounding box center [658, 300] width 294 height 30
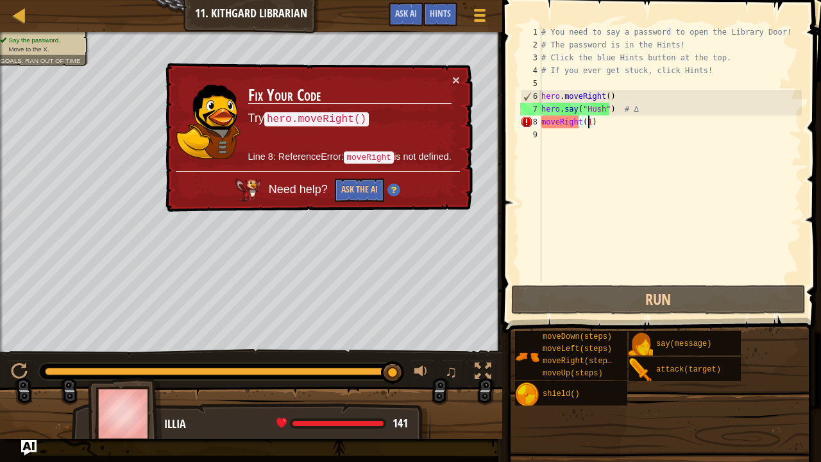
click at [464, 78] on div "× Fix Your Code Try hero.moveRight() Line 8: ReferenceError: moveRight is not d…" at bounding box center [318, 137] width 310 height 149
click at [462, 78] on div "× Fix Your Code Try hero.moveRight() Line 8: ReferenceError: moveRight is not d…" at bounding box center [318, 137] width 310 height 149
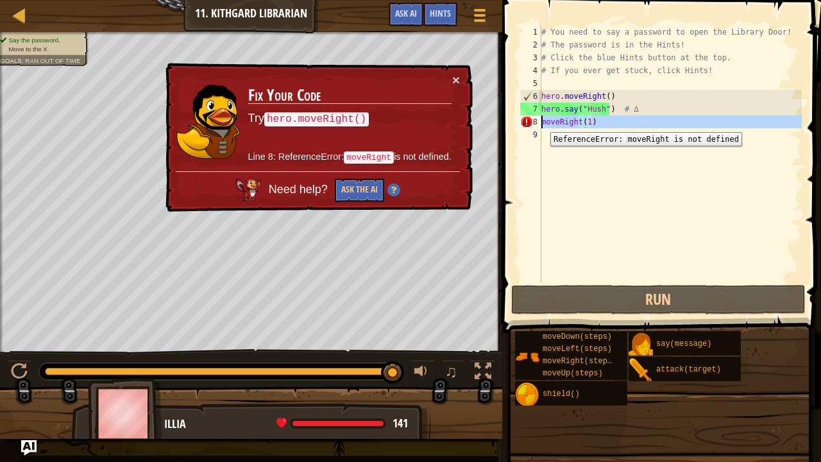
click at [541, 122] on div "8" at bounding box center [530, 121] width 21 height 13
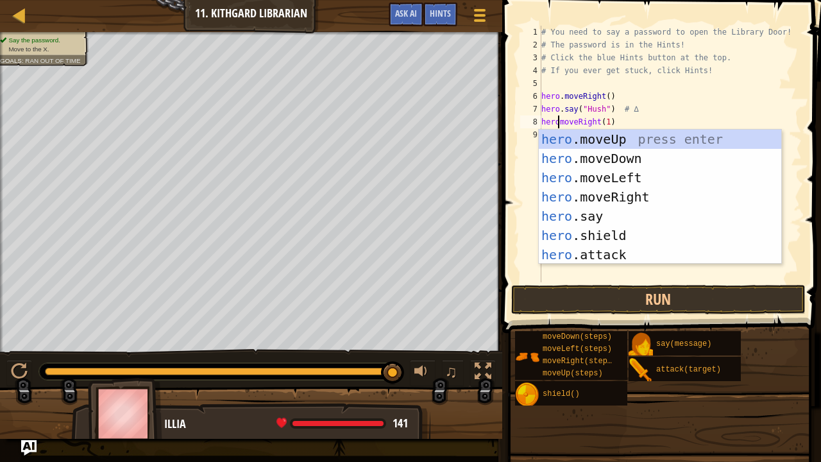
scroll to position [6, 1]
type textarea "hero.moveRight(1)"
click at [644, 290] on button "Run" at bounding box center [658, 300] width 294 height 30
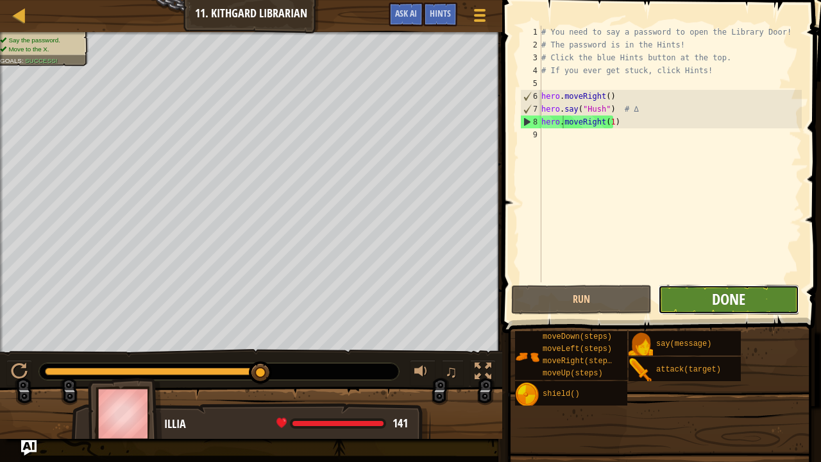
click at [736, 301] on span "Done" at bounding box center [728, 299] width 33 height 21
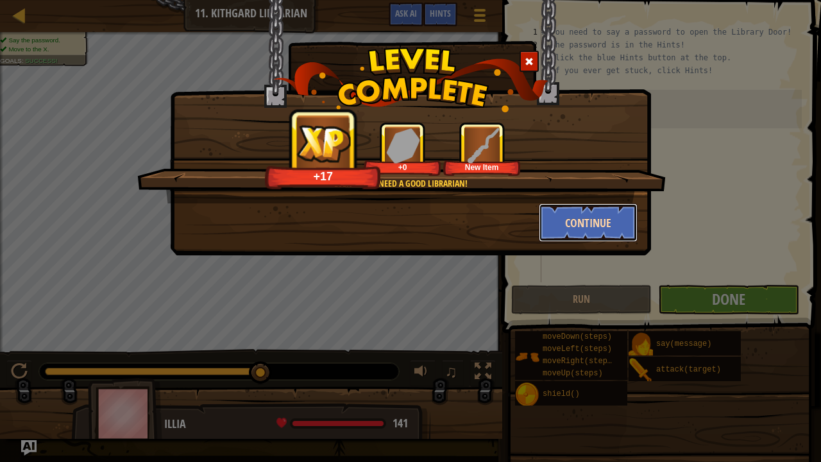
click at [620, 219] on button "Continue" at bounding box center [588, 222] width 99 height 38
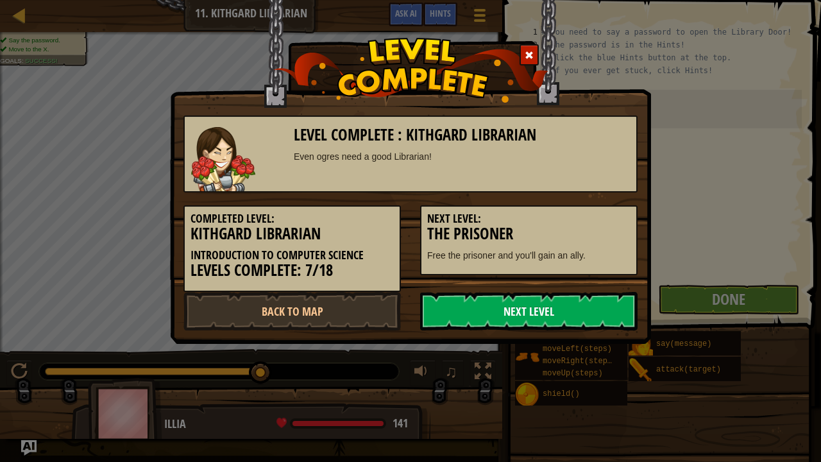
click at [604, 298] on link "Next Level" at bounding box center [528, 311] width 217 height 38
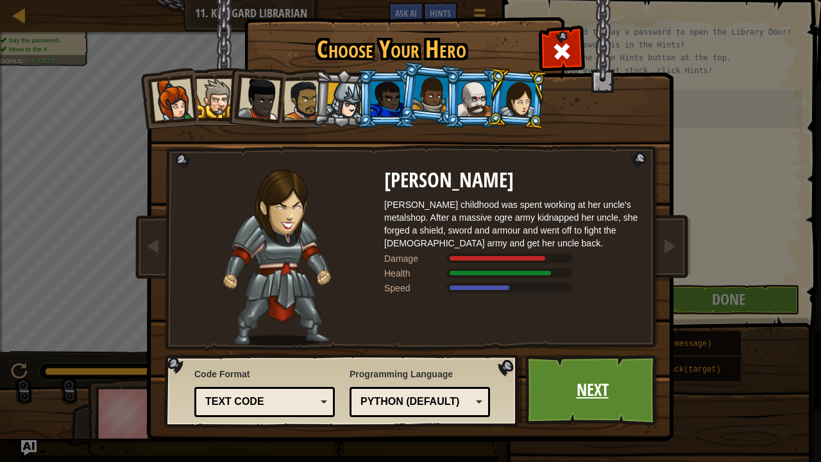
click at [572, 375] on link "Next" at bounding box center [592, 390] width 134 height 71
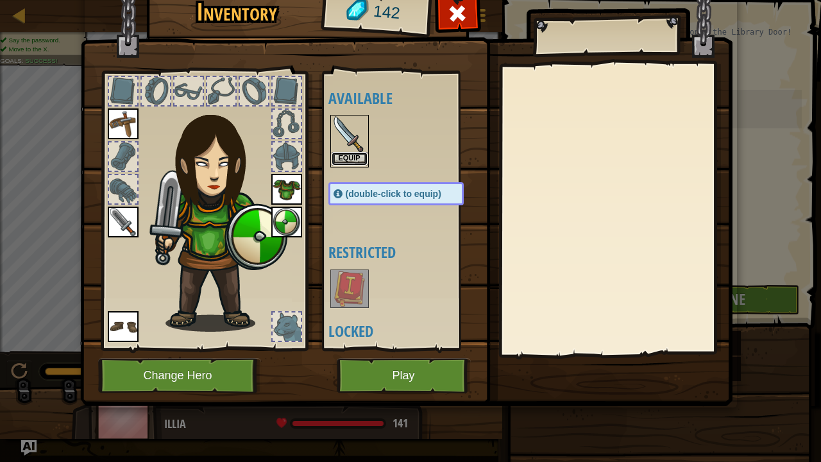
click at [353, 152] on button "Equip" at bounding box center [350, 158] width 36 height 13
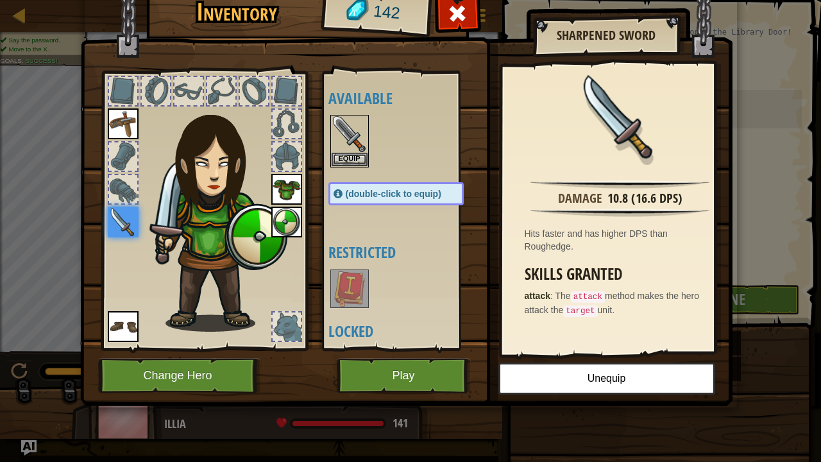
click at [349, 287] on img at bounding box center [350, 289] width 36 height 36
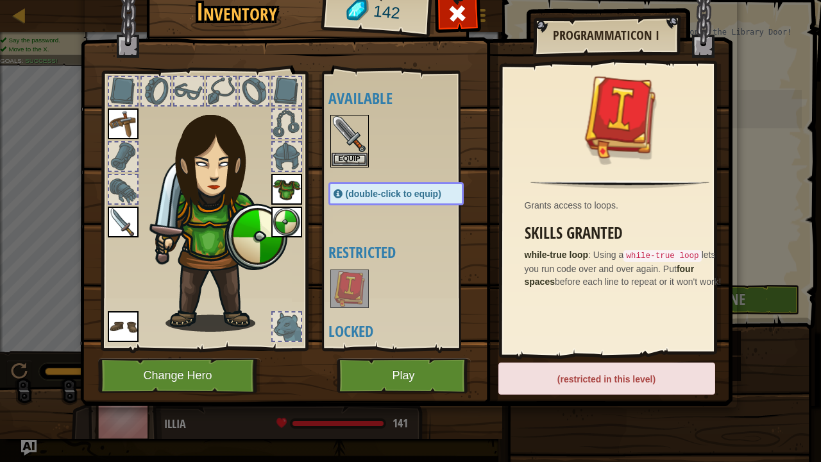
click at [355, 287] on img at bounding box center [350, 289] width 36 height 36
click at [298, 156] on div at bounding box center [287, 156] width 28 height 28
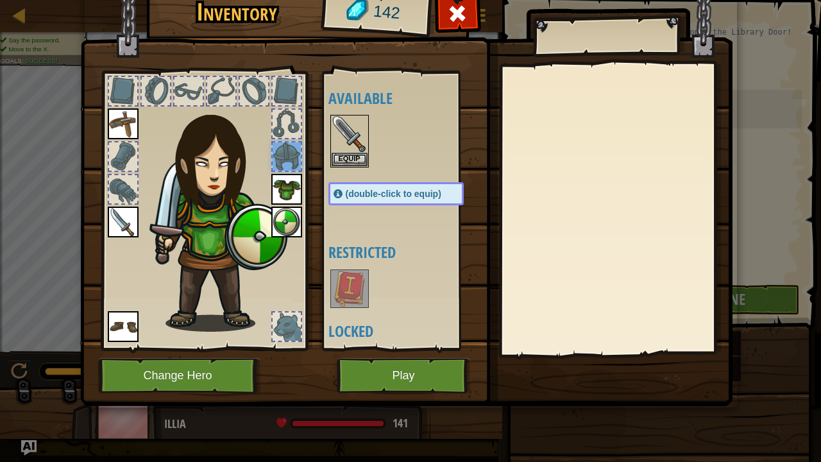
click at [126, 96] on div at bounding box center [123, 91] width 28 height 28
click at [128, 146] on div at bounding box center [123, 156] width 28 height 28
click at [151, 94] on div at bounding box center [156, 91] width 28 height 28
click at [265, 86] on div at bounding box center [254, 91] width 28 height 28
click at [126, 173] on div at bounding box center [204, 207] width 212 height 289
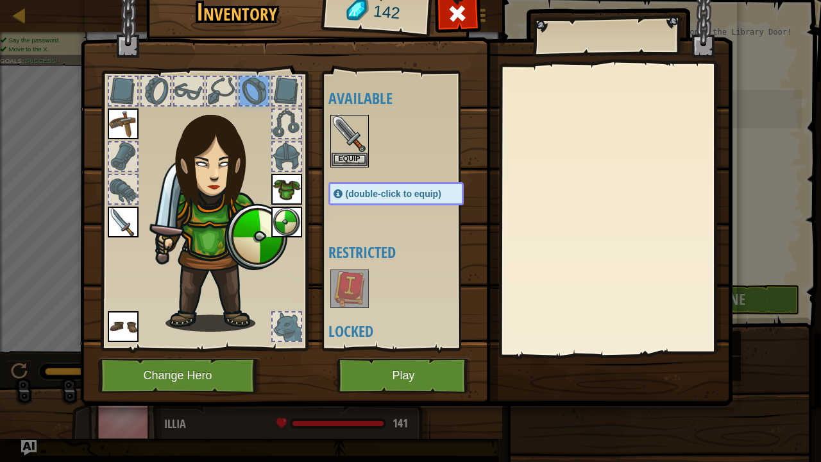
click at [130, 180] on div at bounding box center [123, 189] width 28 height 28
click at [280, 321] on div at bounding box center [287, 326] width 28 height 28
click at [291, 327] on div at bounding box center [287, 326] width 28 height 28
click at [397, 371] on button "Play" at bounding box center [404, 375] width 134 height 35
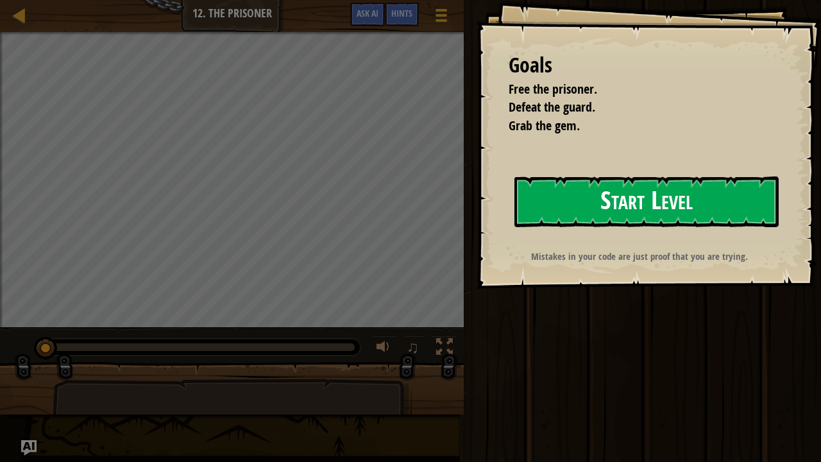
click at [634, 196] on button "Start Level" at bounding box center [646, 201] width 264 height 51
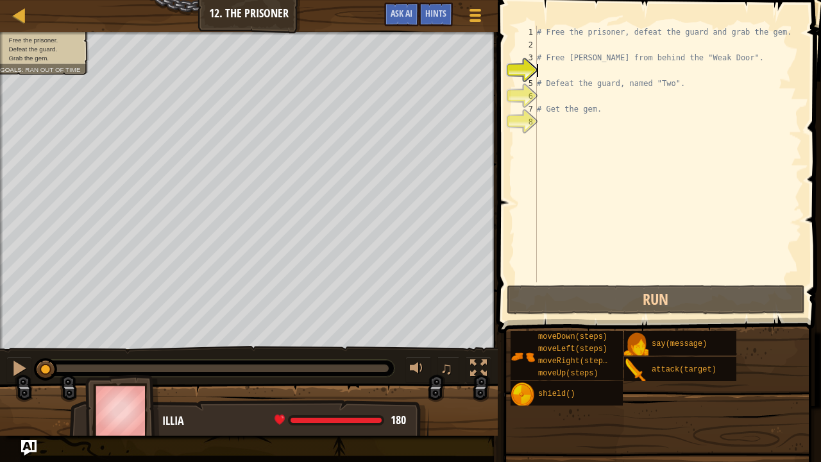
click at [648, 61] on div "# Free the prisoner, defeat the guard and grab the gem. # Free [PERSON_NAME] fr…" at bounding box center [667, 167] width 267 height 282
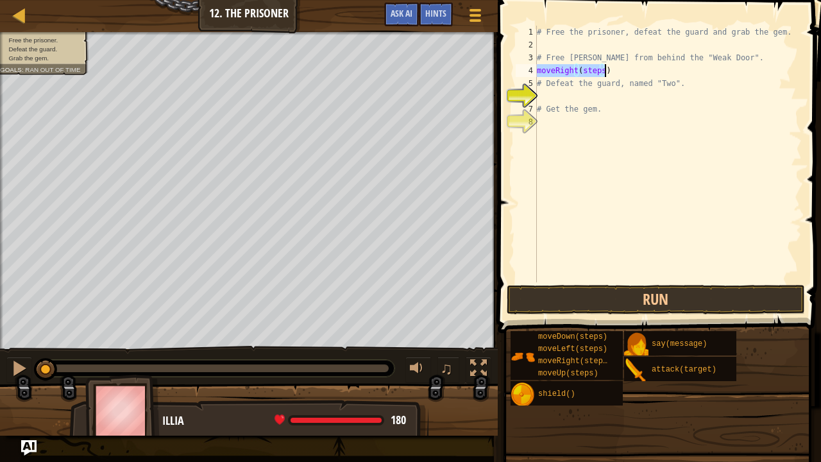
click at [600, 72] on div "# Free the prisoner, defeat the guard and grab the gem. # Free [PERSON_NAME] fr…" at bounding box center [667, 154] width 267 height 257
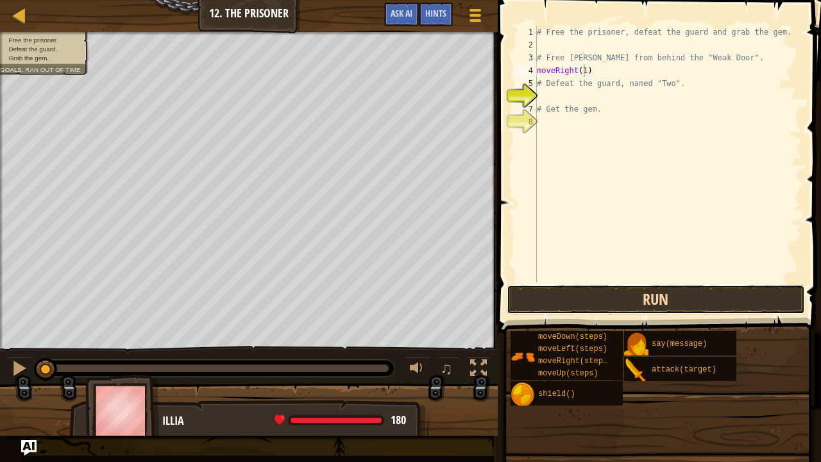
click at [630, 303] on button "Run" at bounding box center [656, 300] width 299 height 30
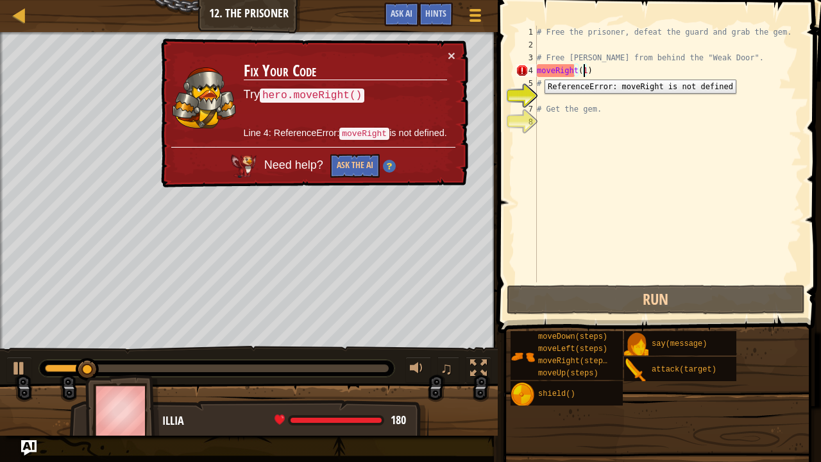
click at [535, 70] on div "4" at bounding box center [526, 70] width 21 height 13
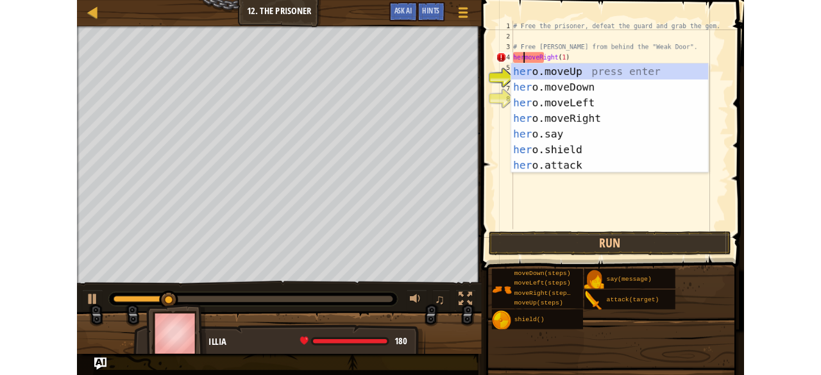
scroll to position [6, 1]
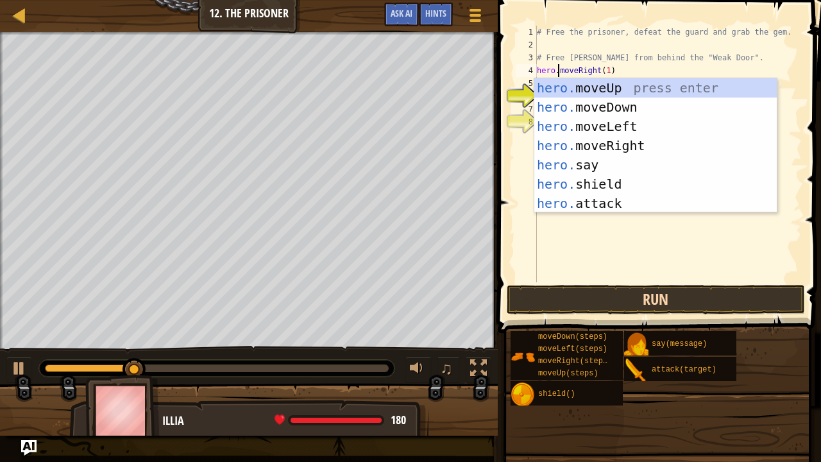
type textarea "hero.moveRight(1)"
click at [662, 300] on button "Run" at bounding box center [656, 300] width 299 height 30
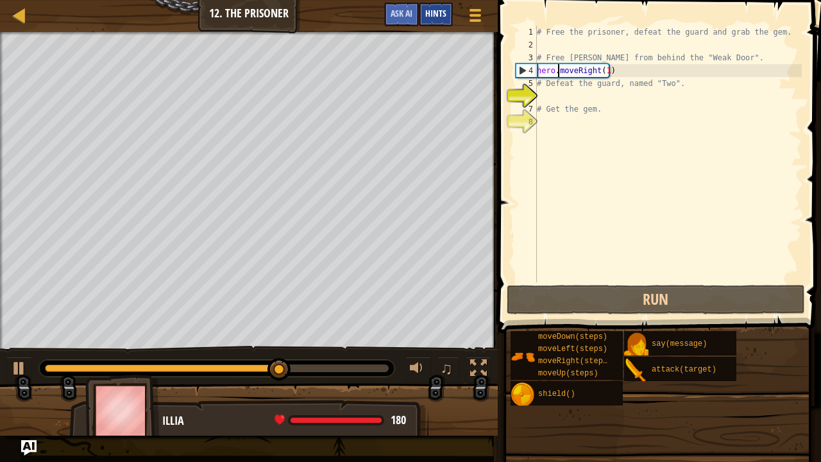
click at [443, 12] on span "Hints" at bounding box center [435, 13] width 21 height 12
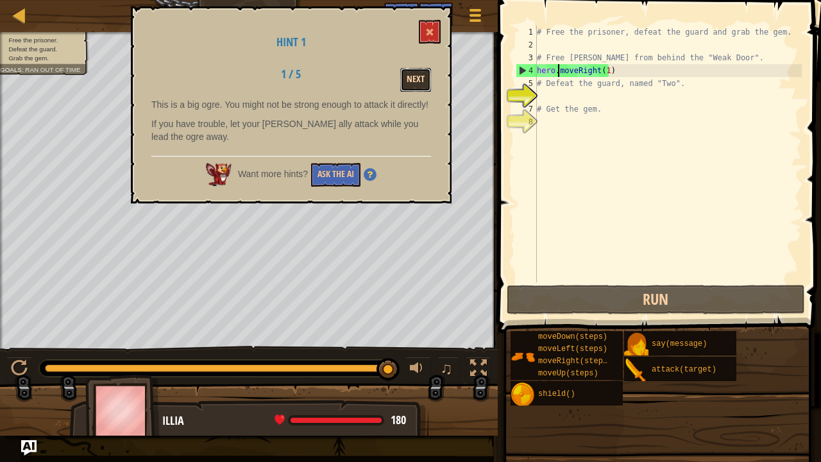
click at [419, 71] on button "Next" at bounding box center [415, 80] width 31 height 24
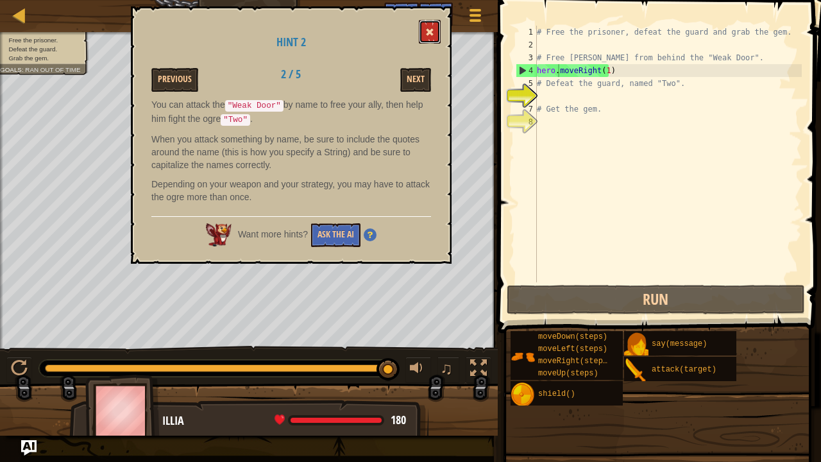
click at [430, 28] on span at bounding box center [429, 32] width 9 height 9
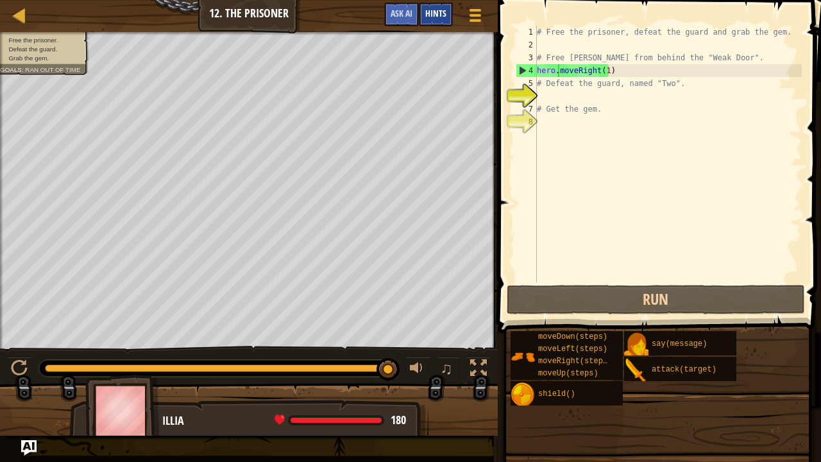
click at [428, 4] on div "Hints" at bounding box center [436, 15] width 34 height 24
